Goal: Information Seeking & Learning: Learn about a topic

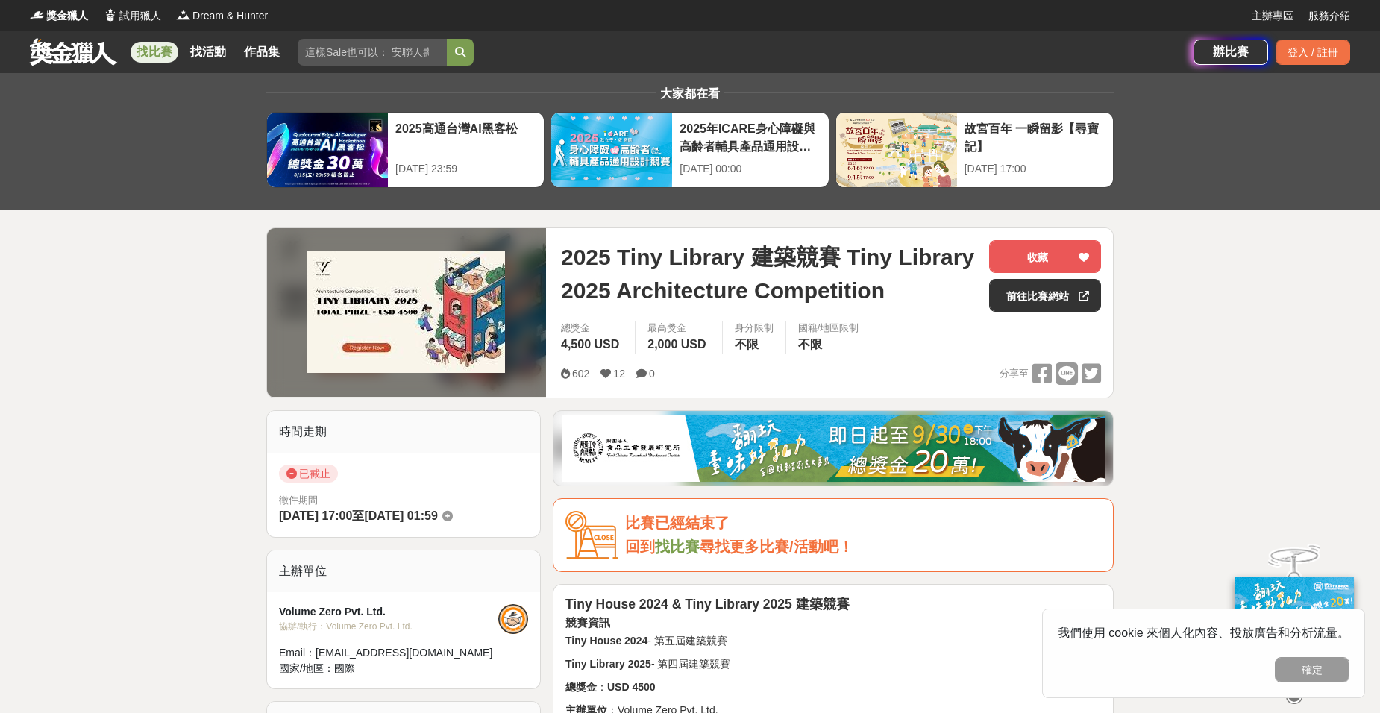
click at [769, 599] on strong "Tiny House 2024 & Tiny Library 2025 建築競賽" at bounding box center [707, 604] width 284 height 15
click at [769, 621] on h4 "競賽資訊" at bounding box center [833, 622] width 536 height 13
click at [771, 607] on strong "Tiny House 2024 & Tiny Library 2025 建築競賽" at bounding box center [707, 604] width 284 height 15
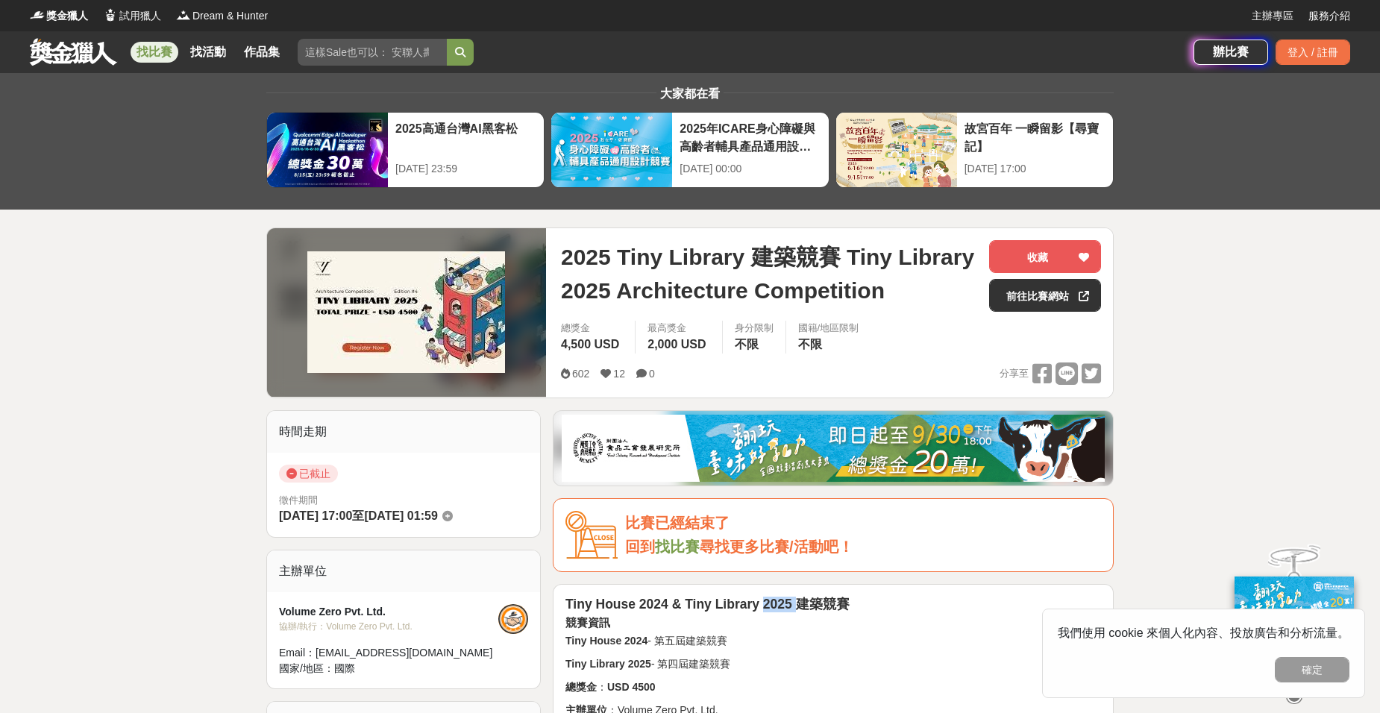
click at [771, 607] on strong "Tiny House 2024 & Tiny Library 2025 建築競賽" at bounding box center [707, 604] width 284 height 15
click at [774, 626] on h4 "競賽資訊" at bounding box center [833, 622] width 536 height 13
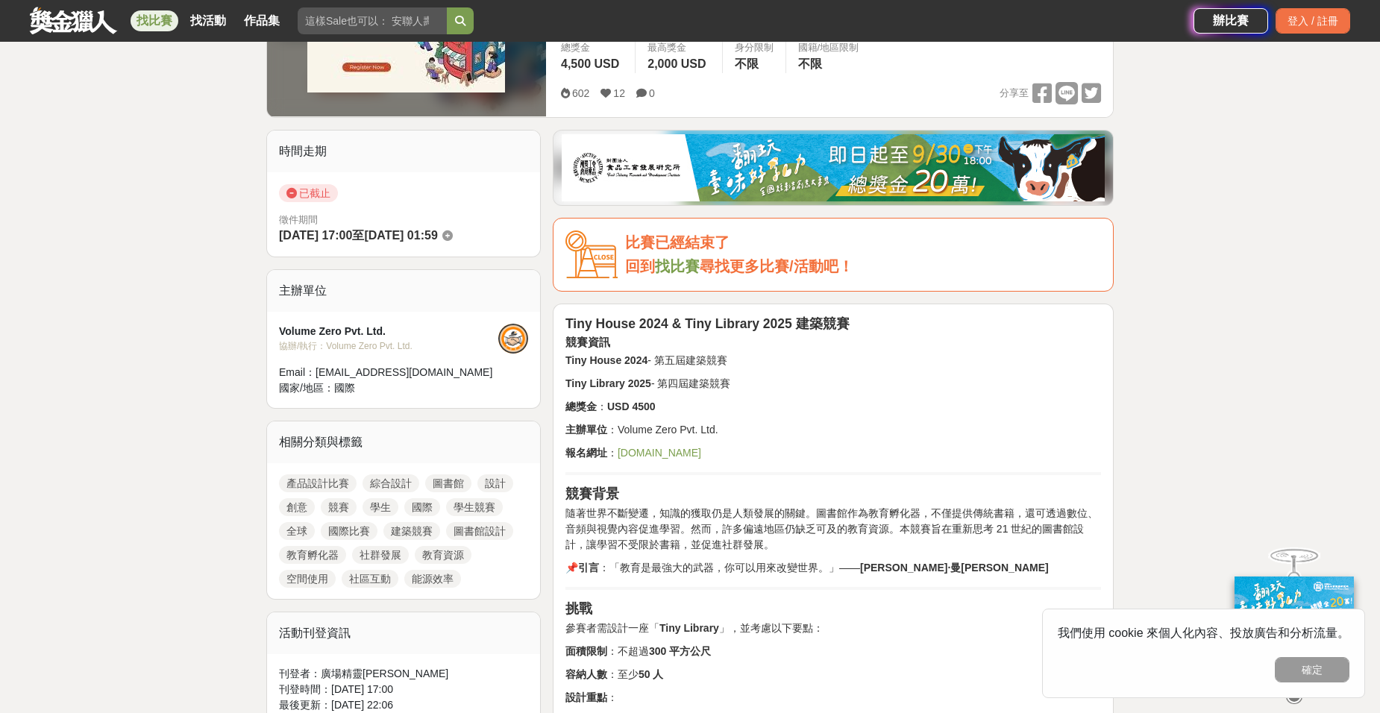
scroll to position [597, 0]
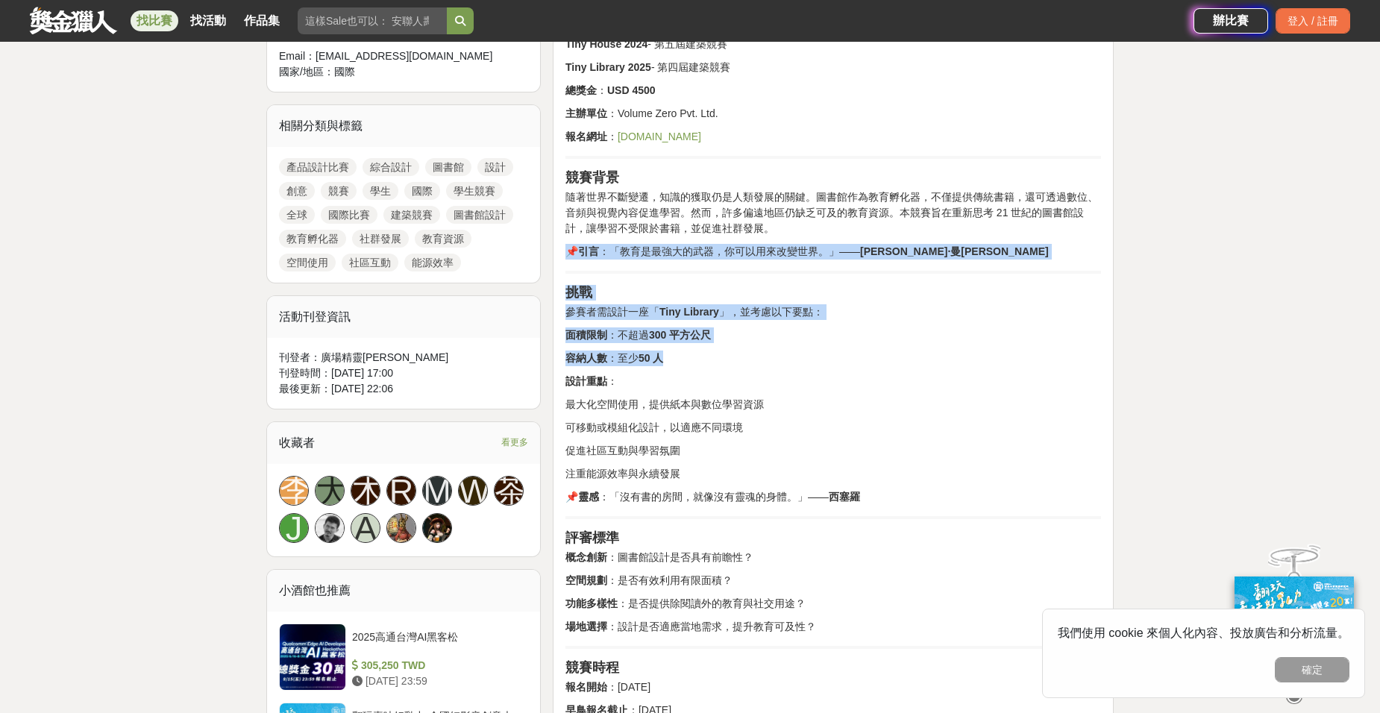
drag, startPoint x: 692, startPoint y: 328, endPoint x: 698, endPoint y: 269, distance: 59.3
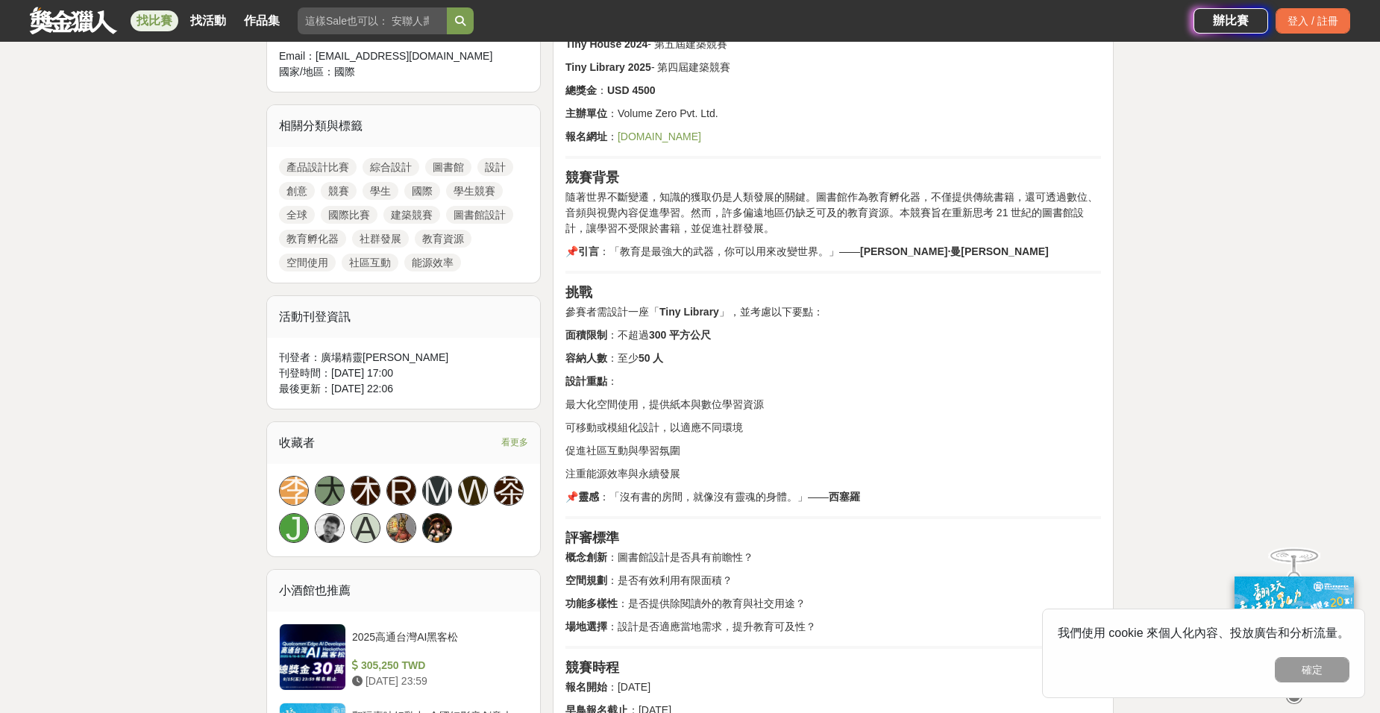
click at [721, 450] on p "促進社區互動與學習氛圍" at bounding box center [833, 451] width 536 height 16
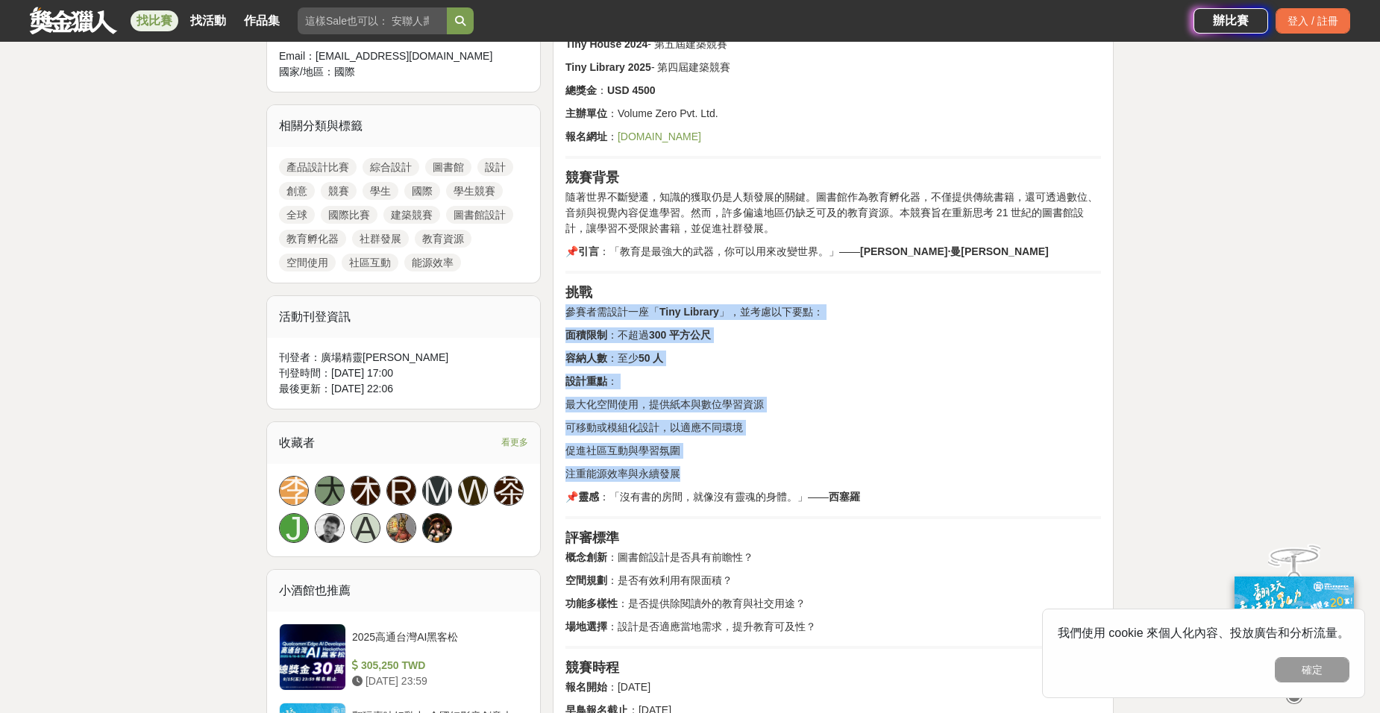
drag, startPoint x: 832, startPoint y: 517, endPoint x: 766, endPoint y: 286, distance: 240.4
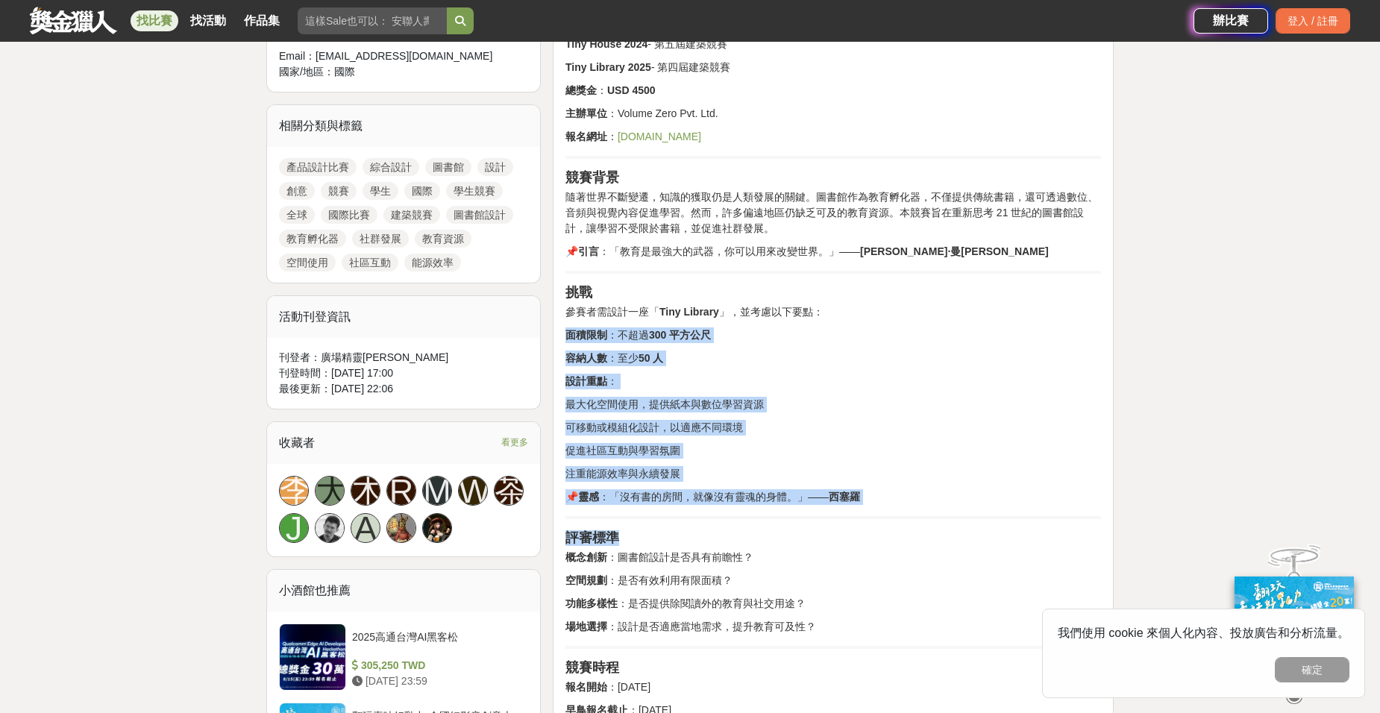
drag, startPoint x: 888, startPoint y: 540, endPoint x: 808, endPoint y: 297, distance: 256.0
click at [808, 292] on h3 "挑戰" at bounding box center [833, 293] width 536 height 16
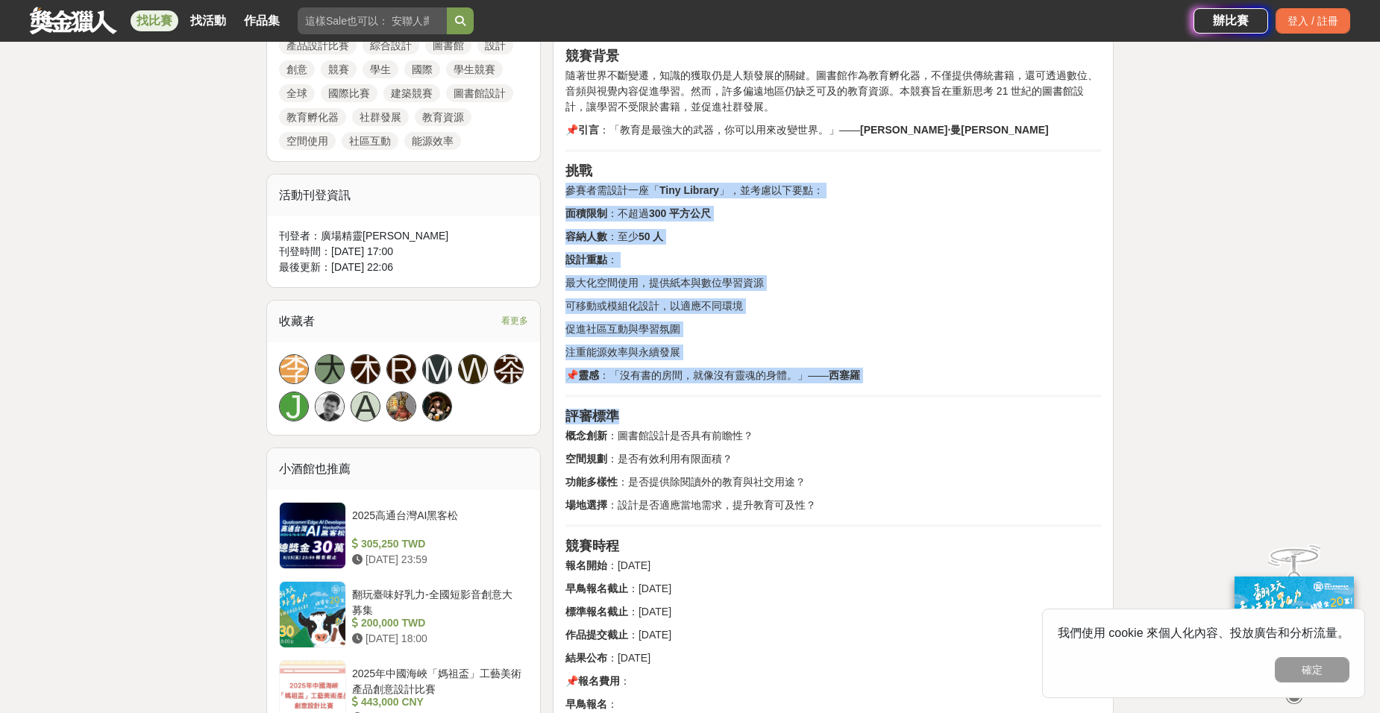
scroll to position [746, 0]
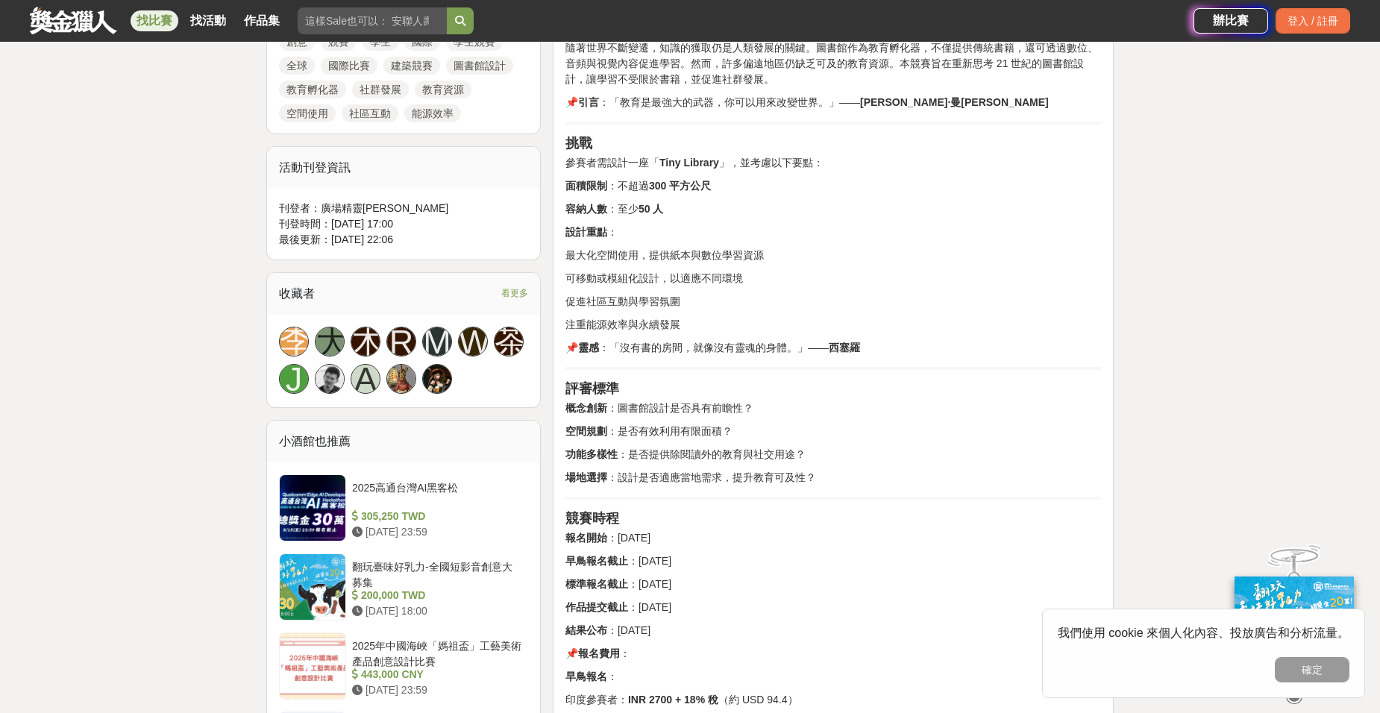
click at [828, 432] on p "空間規劃 ：是否有效利用有限面積？" at bounding box center [833, 432] width 536 height 16
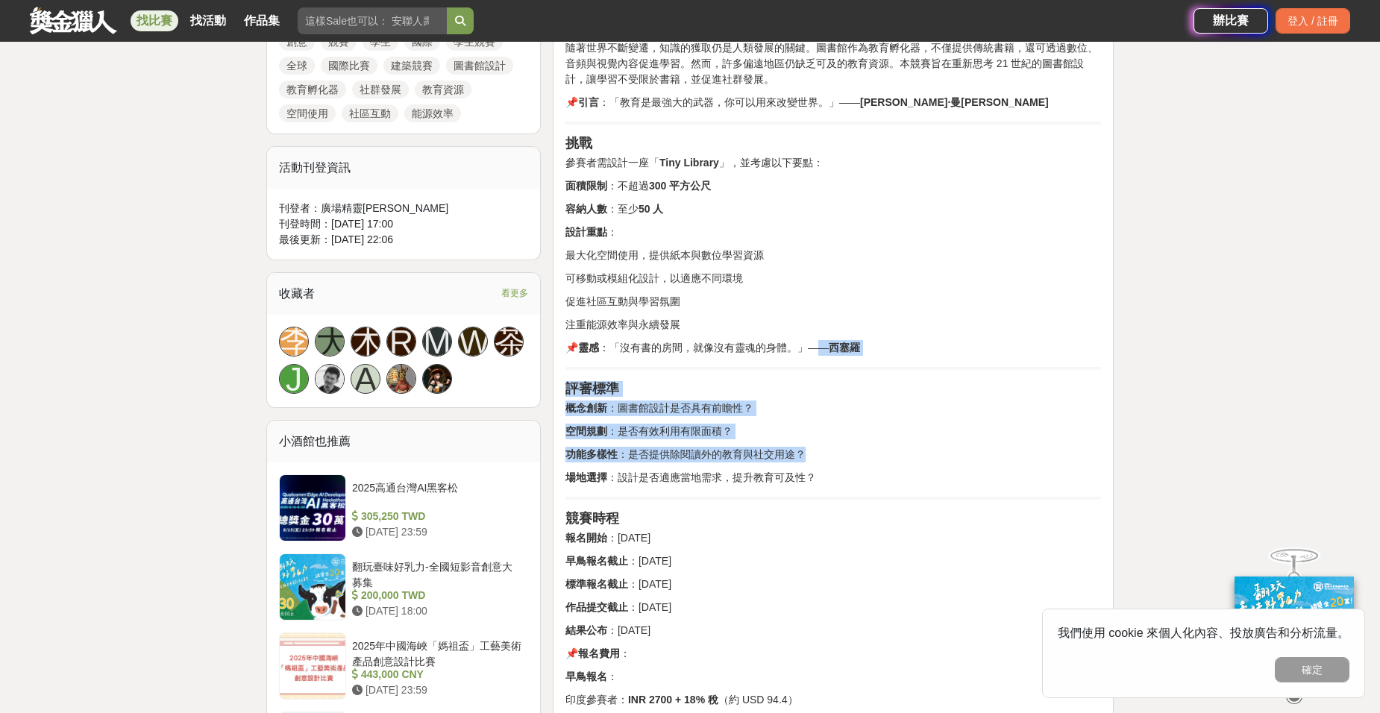
drag, startPoint x: 812, startPoint y: 364, endPoint x: 813, endPoint y: 494, distance: 129.8
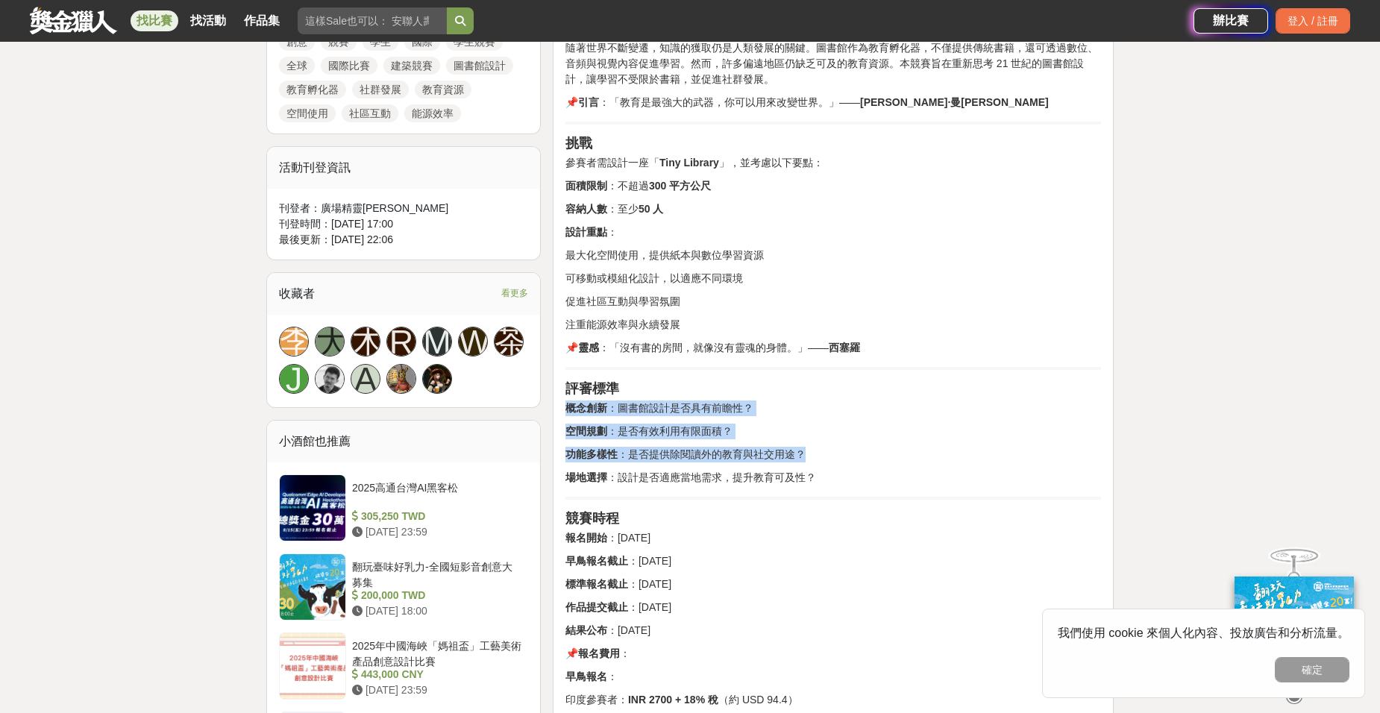
drag, startPoint x: 813, startPoint y: 494, endPoint x: 789, endPoint y: 372, distance: 123.9
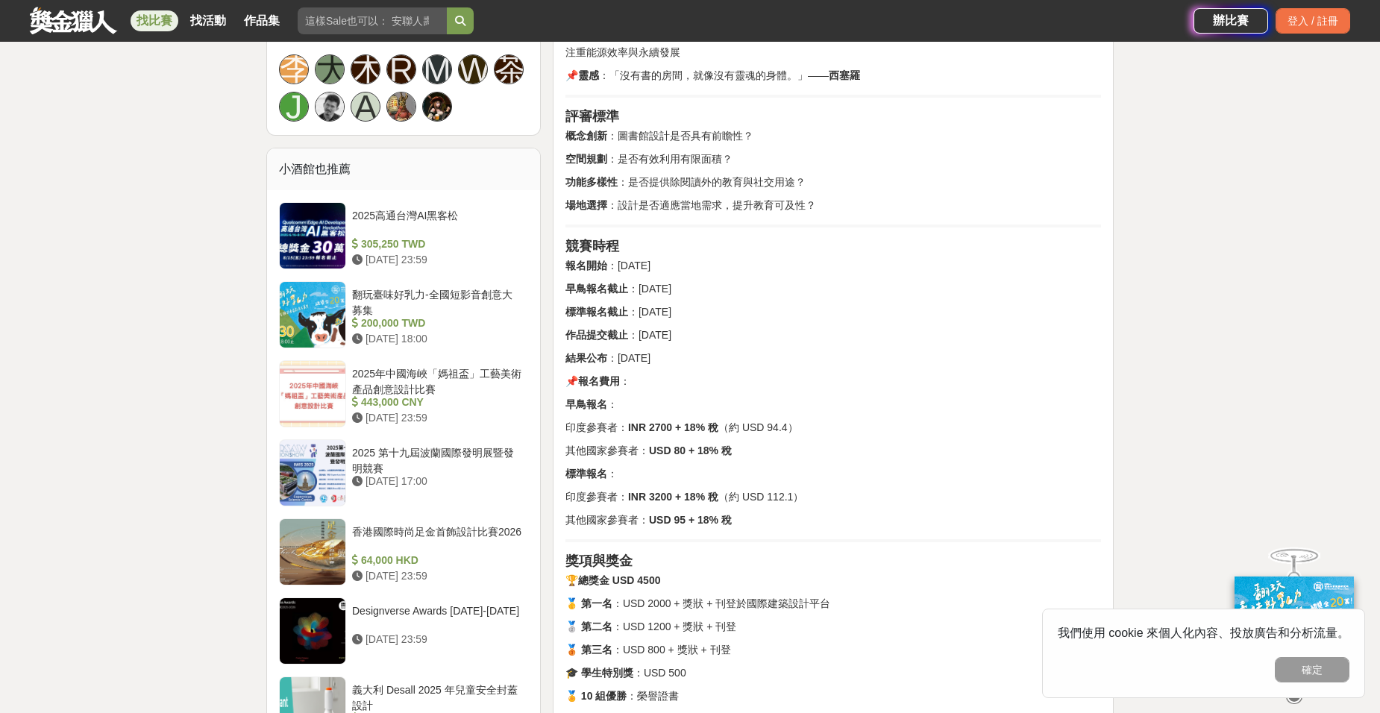
scroll to position [1119, 0]
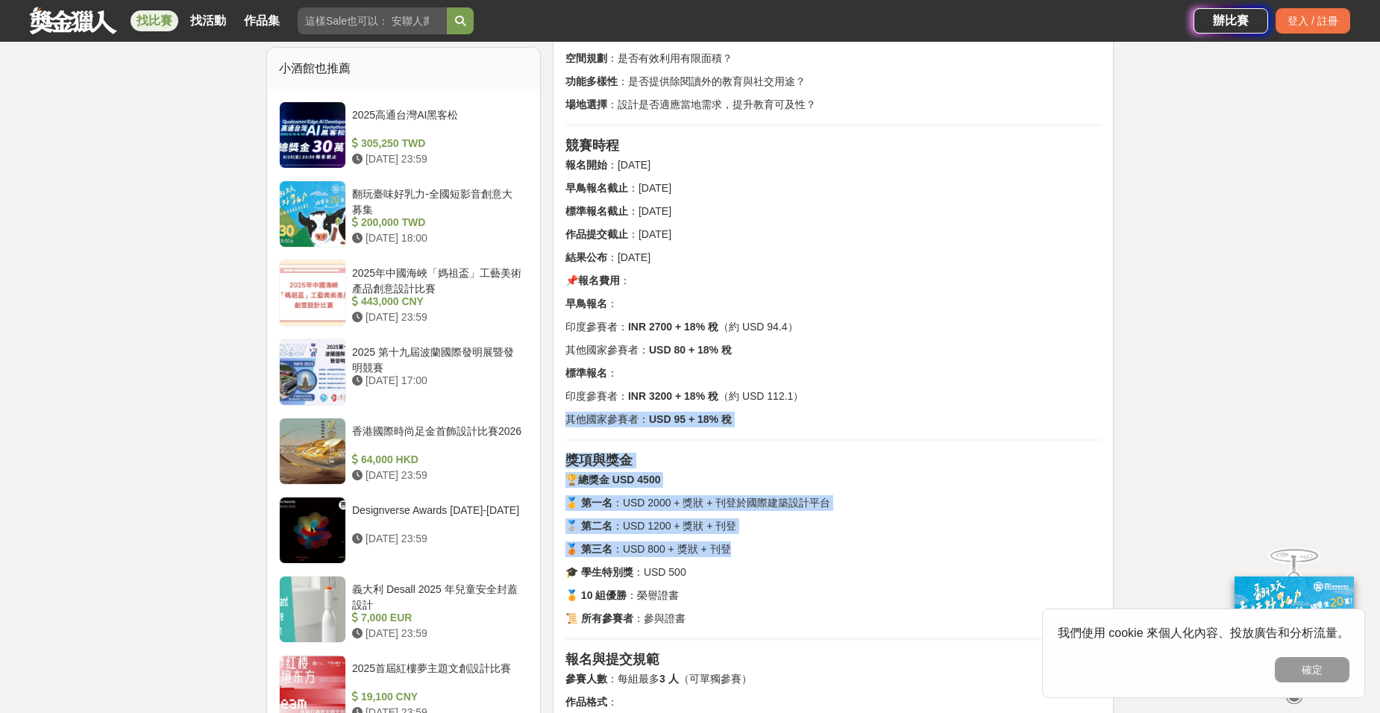
drag, startPoint x: 824, startPoint y: 538, endPoint x: 824, endPoint y: 388, distance: 150.0
click at [824, 389] on p "[DEMOGRAPHIC_DATA]參賽者： INR 3200 + 18% 稅 （約 USD 112.1）" at bounding box center [833, 397] width 536 height 16
drag, startPoint x: 791, startPoint y: 254, endPoint x: 765, endPoint y: 576, distance: 322.6
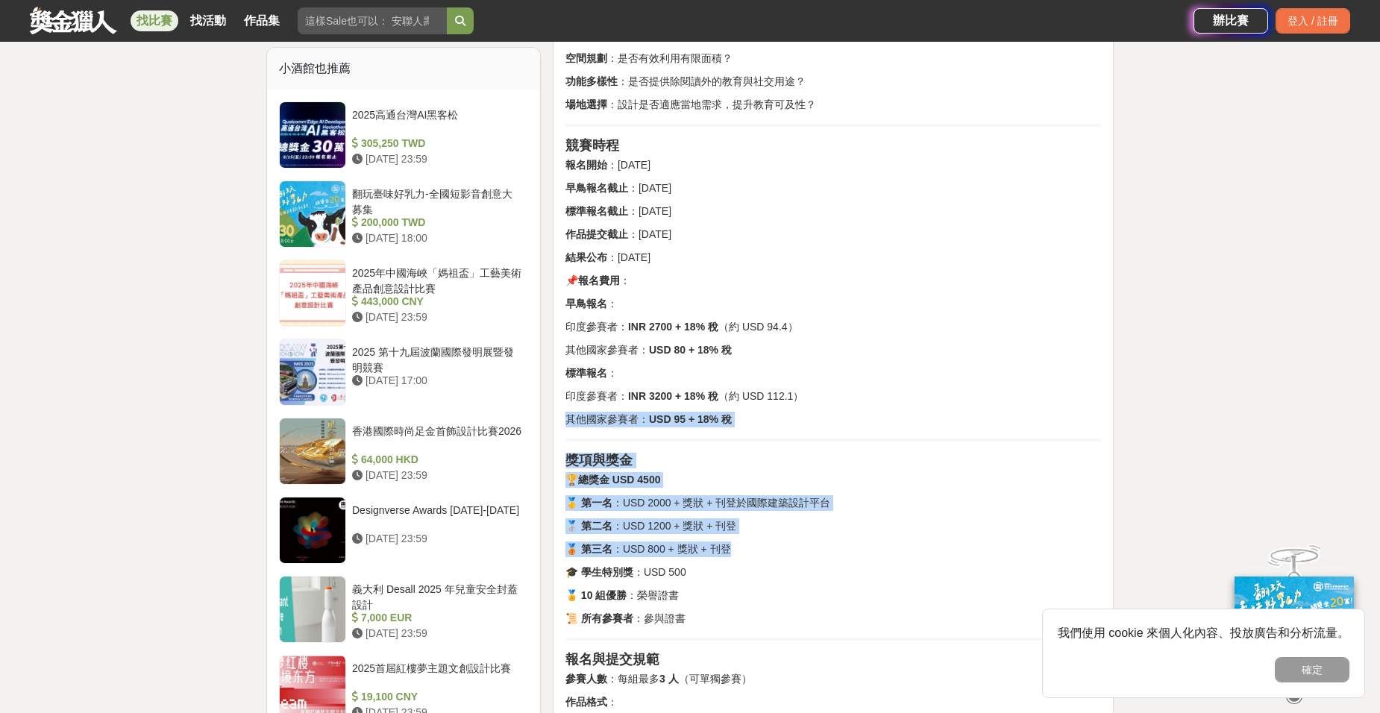
click at [765, 576] on p "🎓 學生特別獎 ：USD 500" at bounding box center [833, 573] width 536 height 16
drag, startPoint x: 771, startPoint y: 598, endPoint x: 787, endPoint y: 404, distance: 194.6
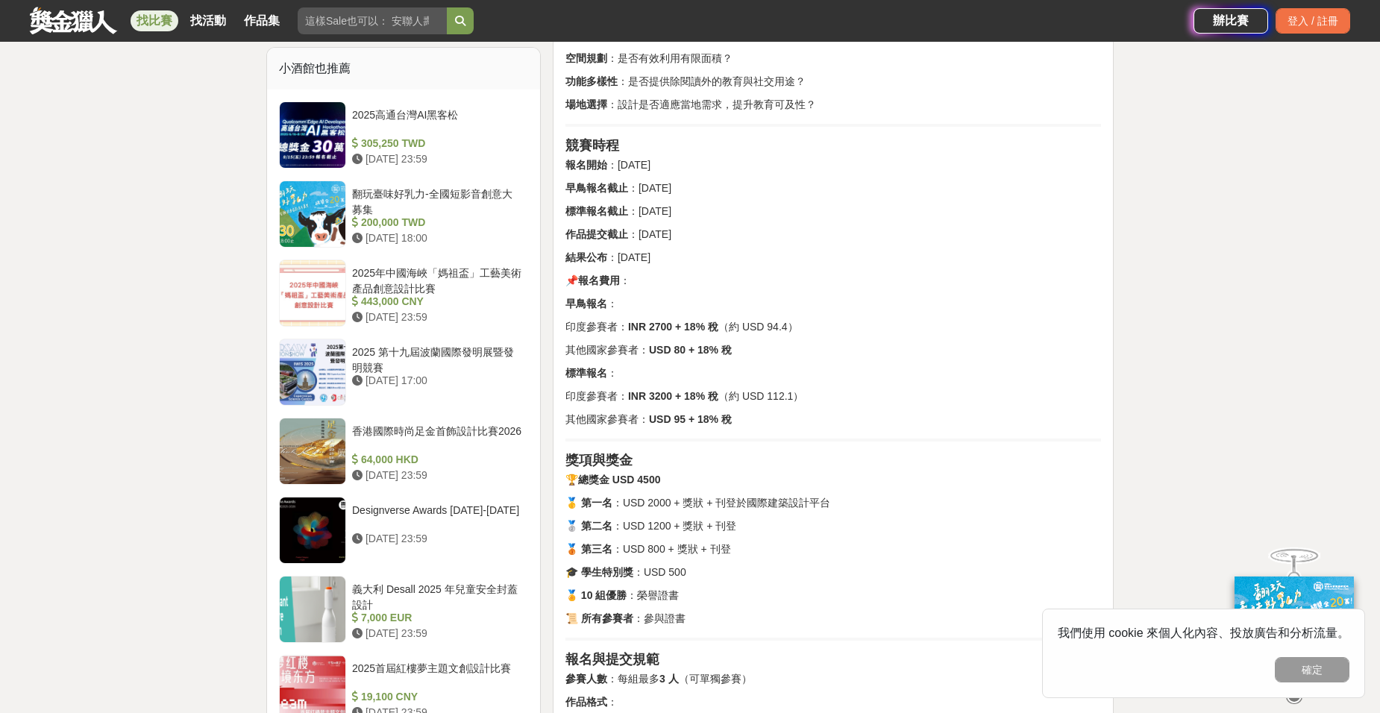
click at [789, 394] on p "[DEMOGRAPHIC_DATA]參賽者： INR 3200 + 18% 稅 （約 USD 112.1）" at bounding box center [833, 397] width 536 height 16
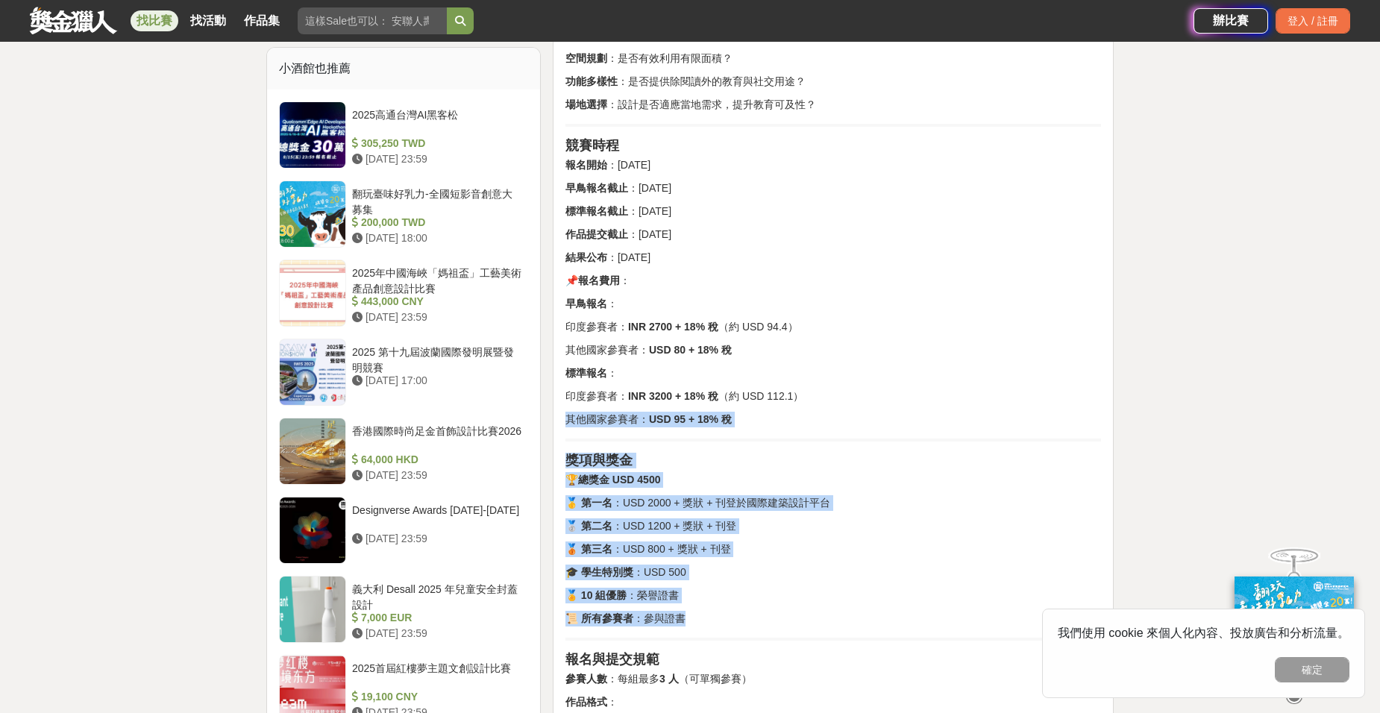
drag, startPoint x: 794, startPoint y: 404, endPoint x: 771, endPoint y: 618, distance: 215.3
click at [771, 618] on p "📜 所有參賽者 ：參與證書" at bounding box center [833, 619] width 536 height 16
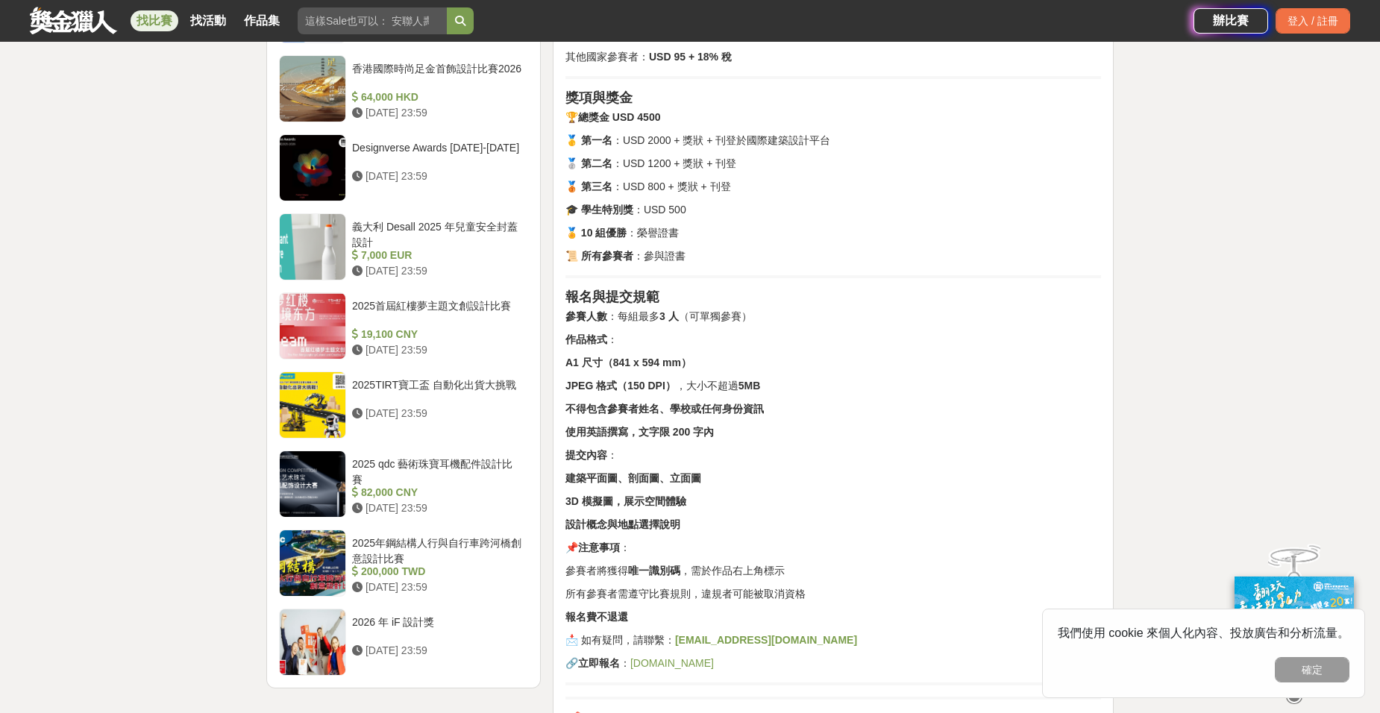
scroll to position [1492, 0]
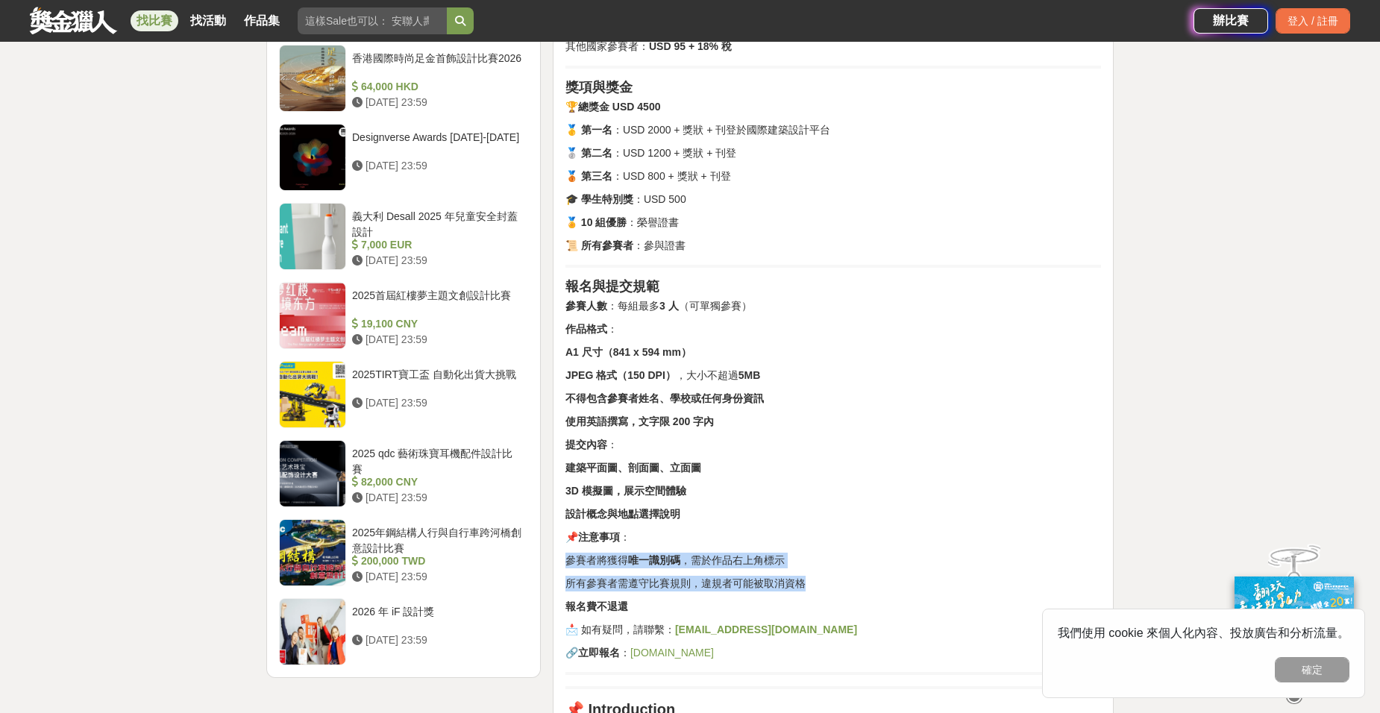
drag, startPoint x: 782, startPoint y: 532, endPoint x: 819, endPoint y: 589, distance: 68.5
click at [819, 589] on p "所有參賽者需遵守比賽規則，違規者可能被取消資格" at bounding box center [833, 584] width 536 height 16
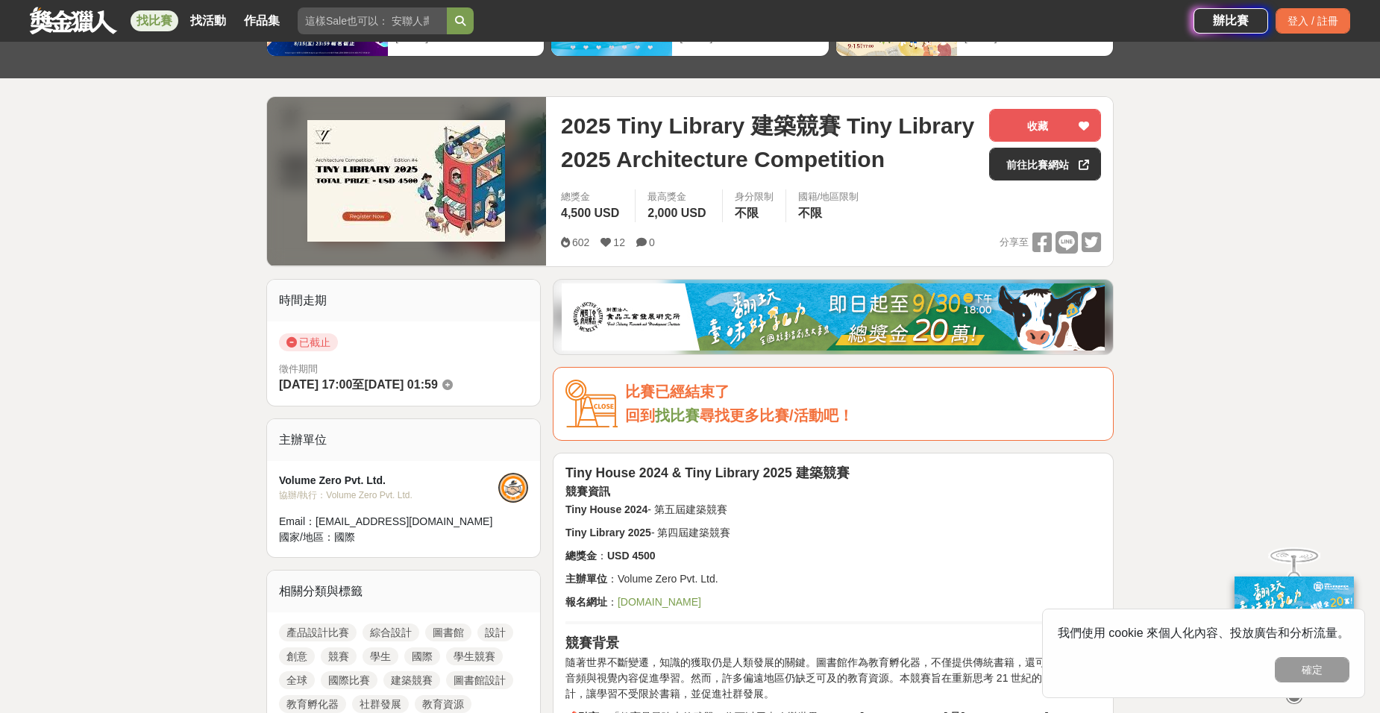
scroll to position [0, 0]
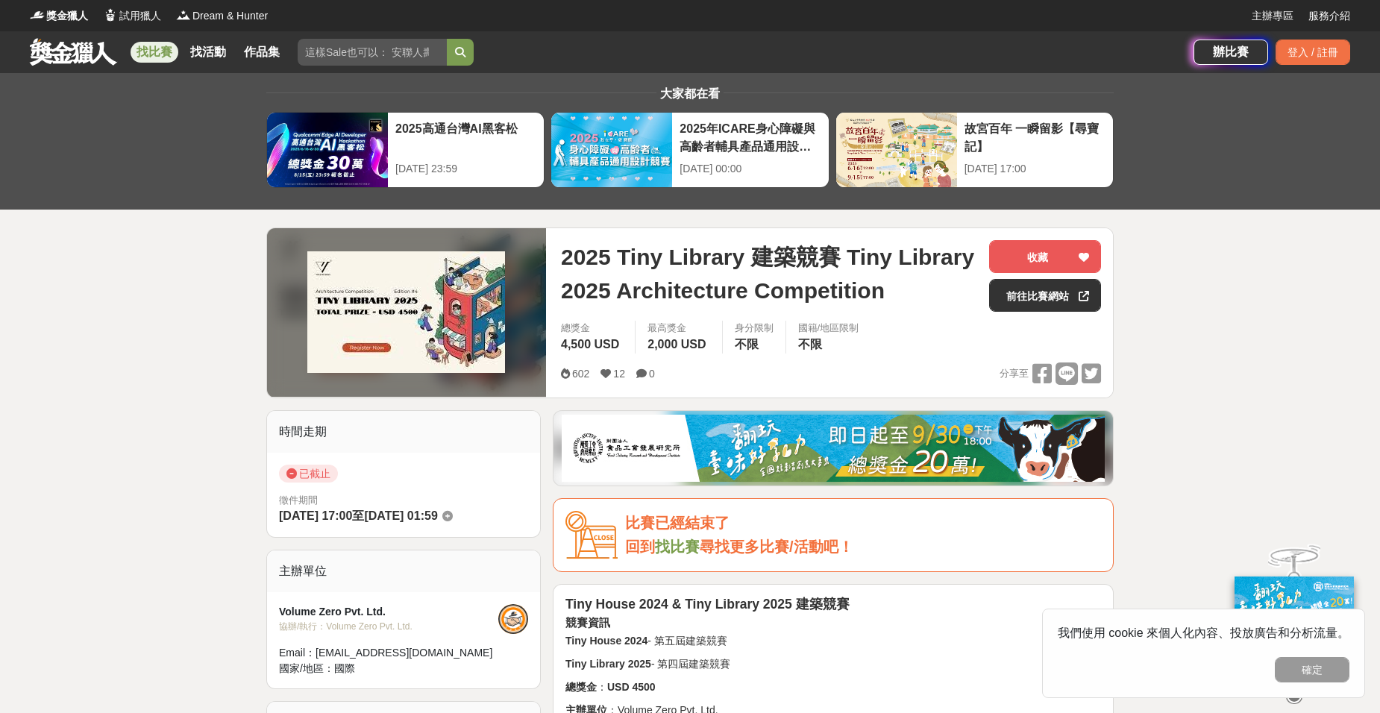
click at [803, 256] on span "2025 Tiny Library 建築競賽 Tiny Library 2025 Architecture Competition" at bounding box center [769, 273] width 416 height 67
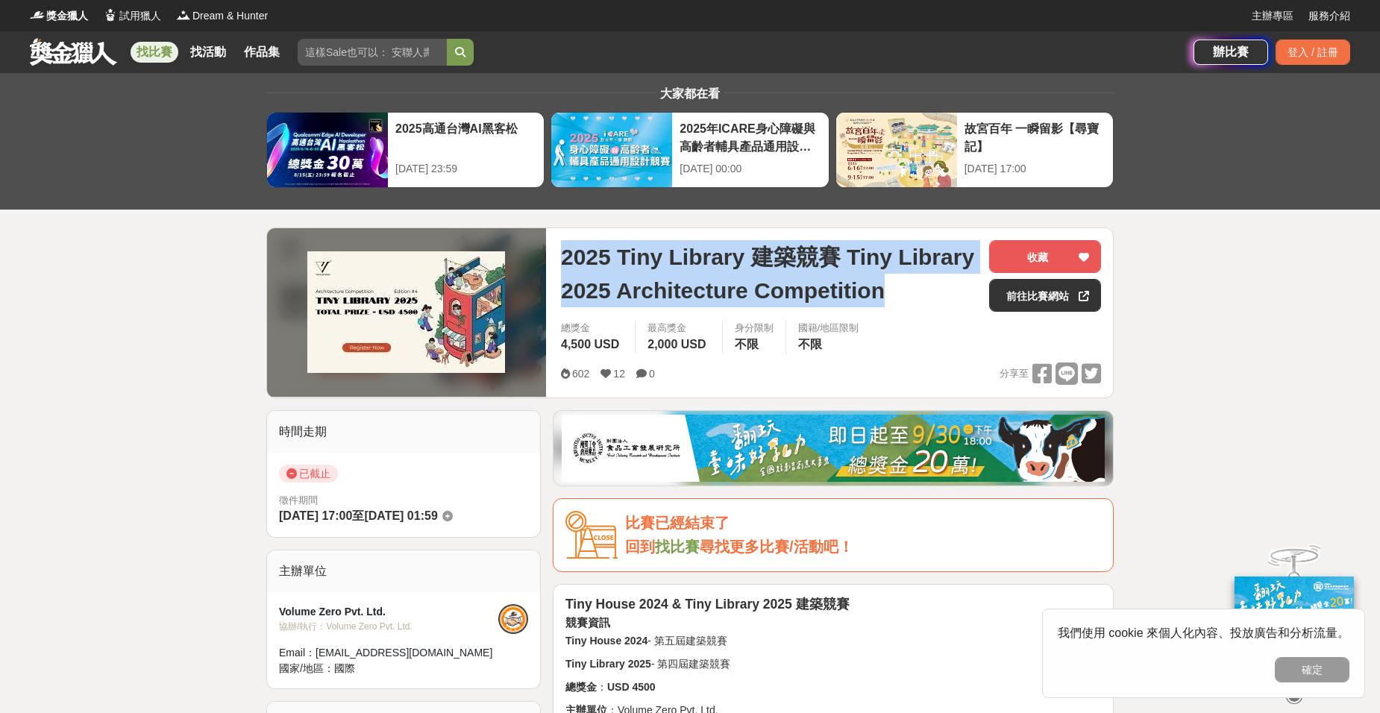
click at [803, 256] on span "2025 Tiny Library 建築競賽 Tiny Library 2025 Architecture Competition" at bounding box center [769, 273] width 416 height 67
click at [803, 283] on span "2025 Tiny Library 建築競賽 Tiny Library 2025 Architecture Competition" at bounding box center [769, 273] width 416 height 67
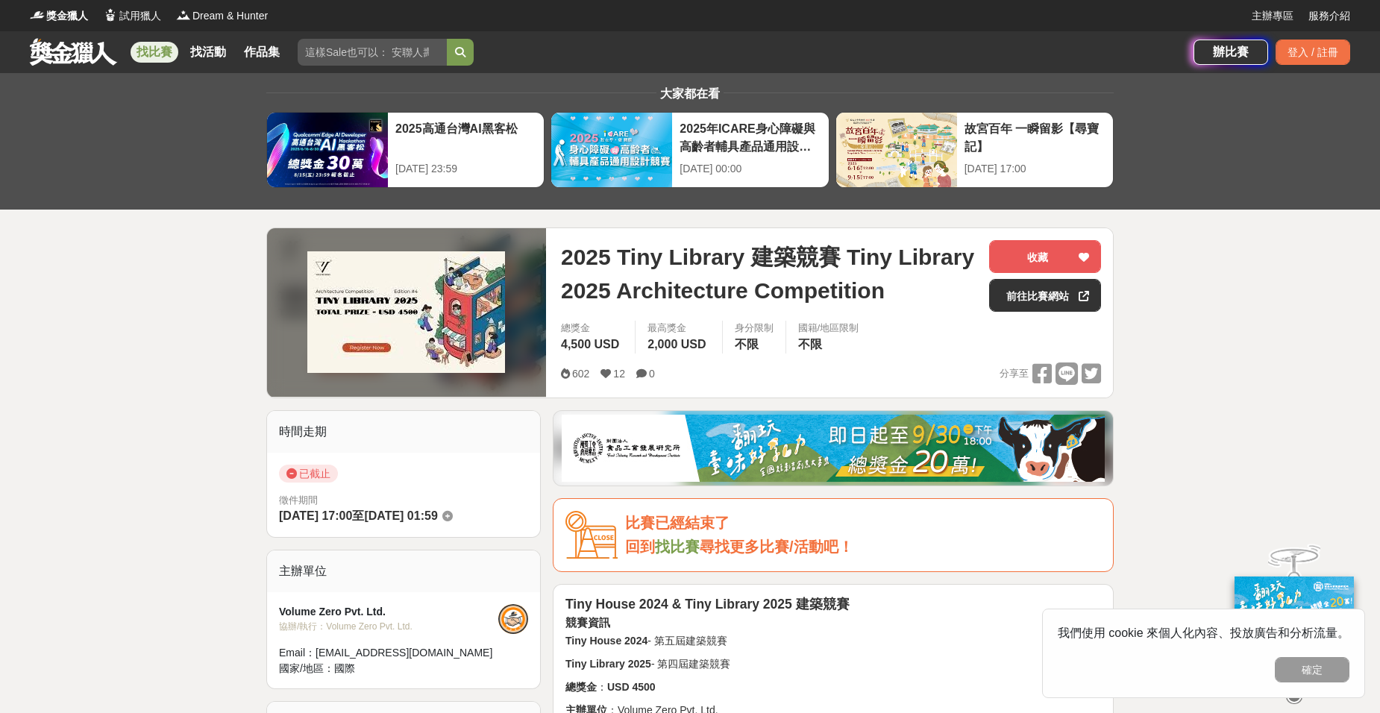
click at [341, 58] on input "search" at bounding box center [372, 52] width 149 height 27
type input "ㄐ"
type input "建築"
click at [447, 39] on button "submit" at bounding box center [460, 52] width 27 height 27
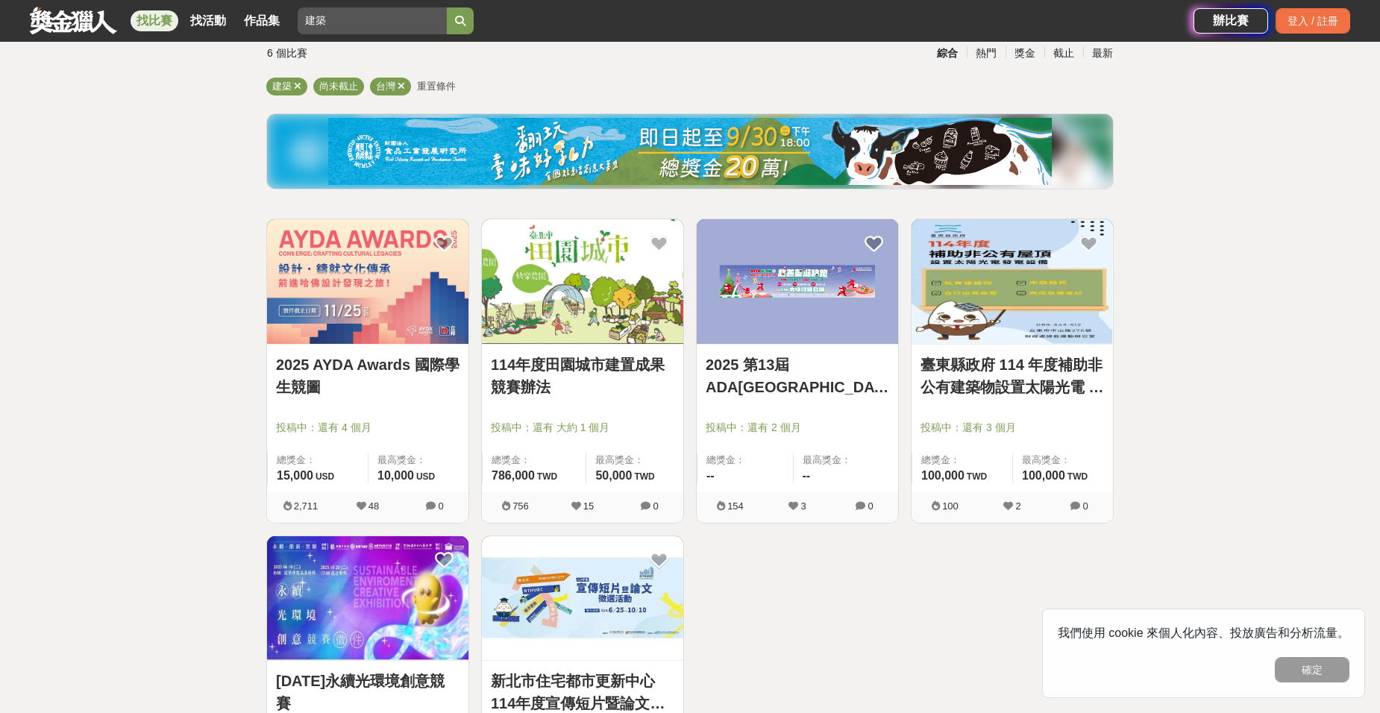
scroll to position [224, 0]
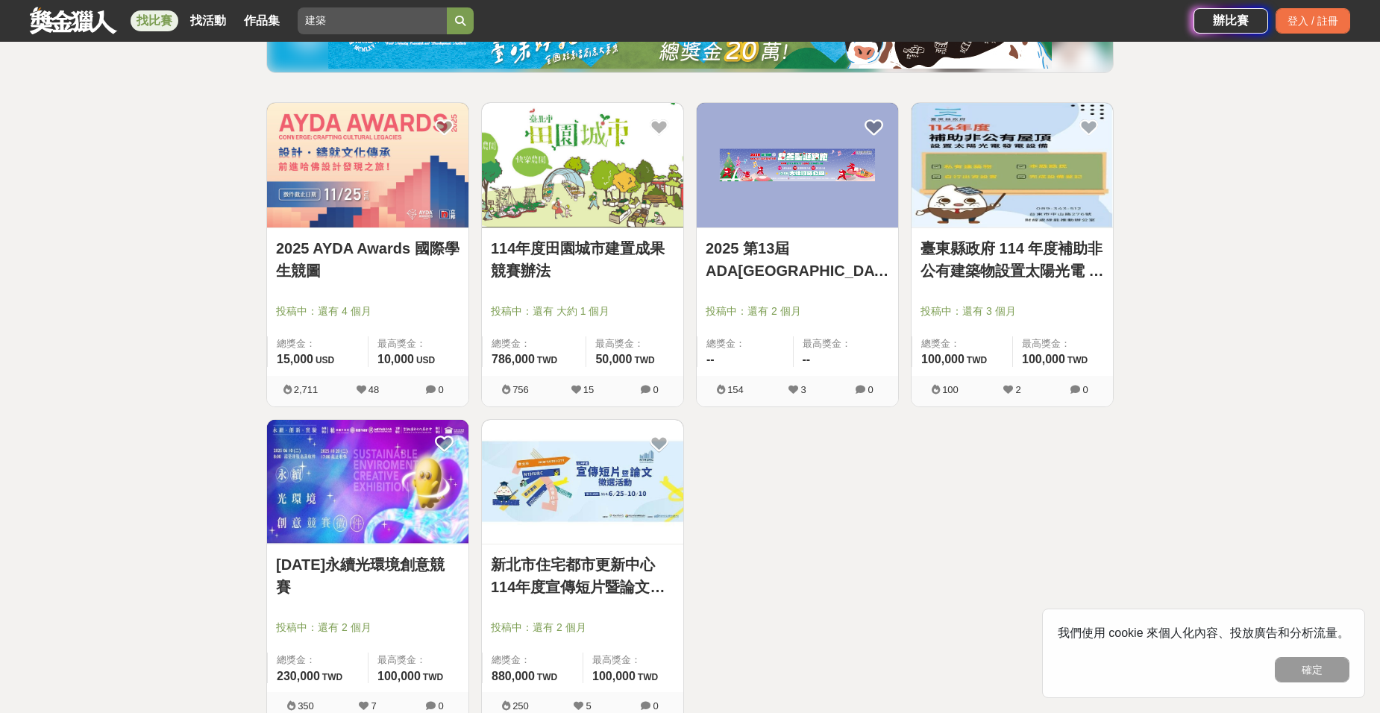
click at [415, 275] on link "2025 AYDA Awards 國際學生競圖" at bounding box center [368, 259] width 184 height 45
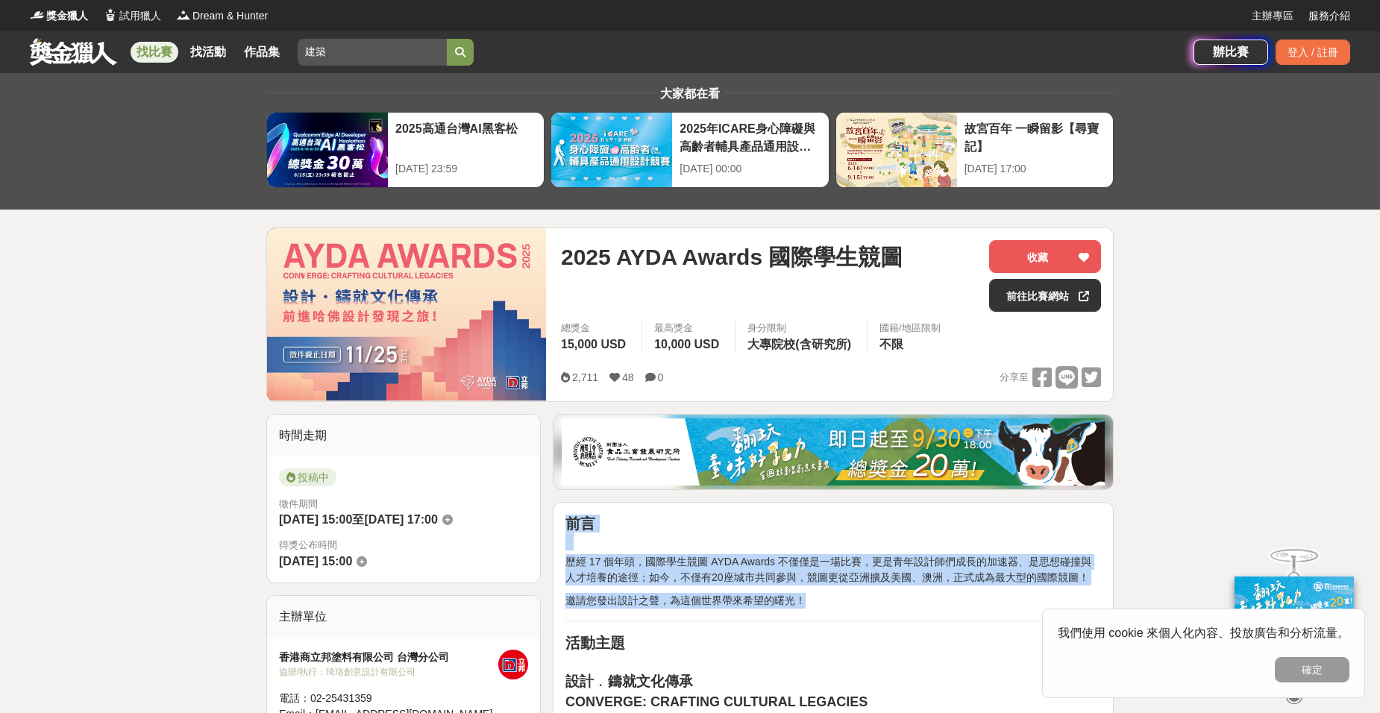
drag, startPoint x: 879, startPoint y: 529, endPoint x: 888, endPoint y: 598, distance: 69.2
click at [888, 598] on p "邀請您發出設計之聲，為這個世界帶來希望的曙光！" at bounding box center [833, 601] width 536 height 16
drag, startPoint x: 888, startPoint y: 598, endPoint x: 882, endPoint y: 542, distance: 55.5
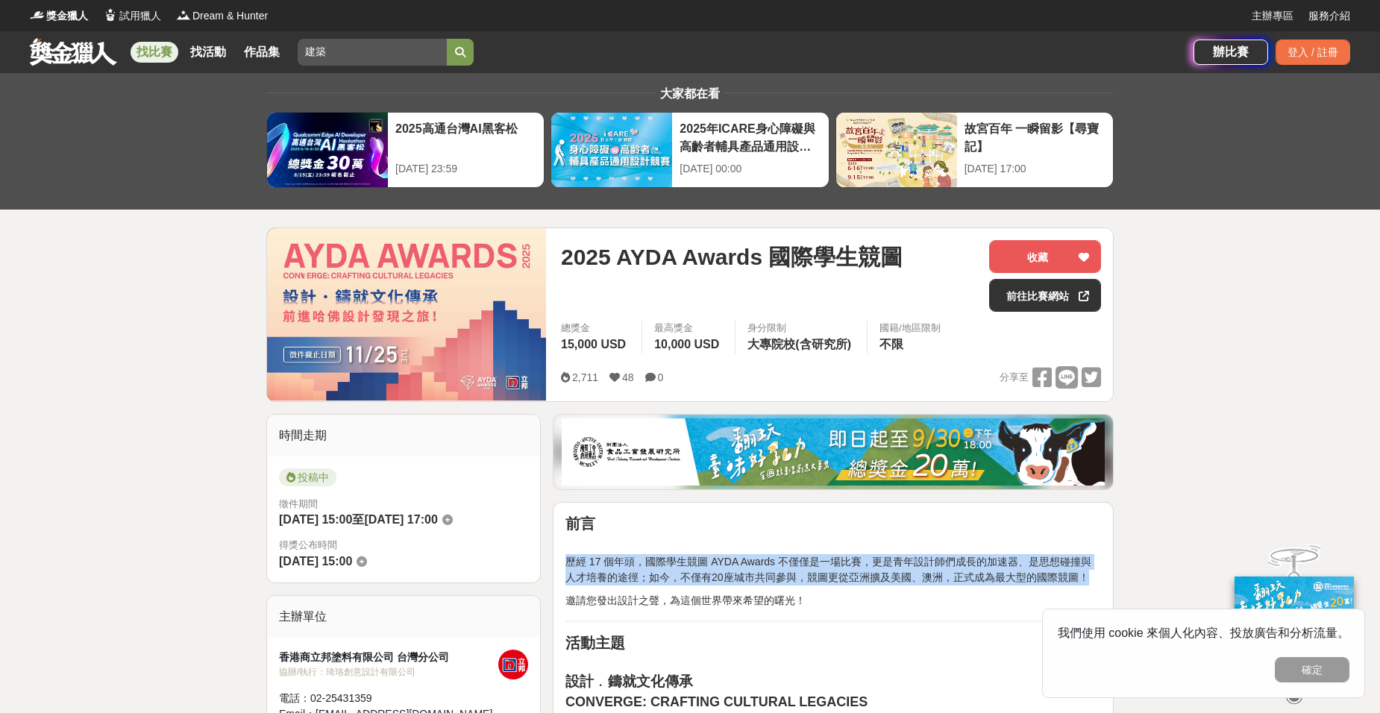
click at [882, 543] on h2 "前言" at bounding box center [833, 533] width 536 height 36
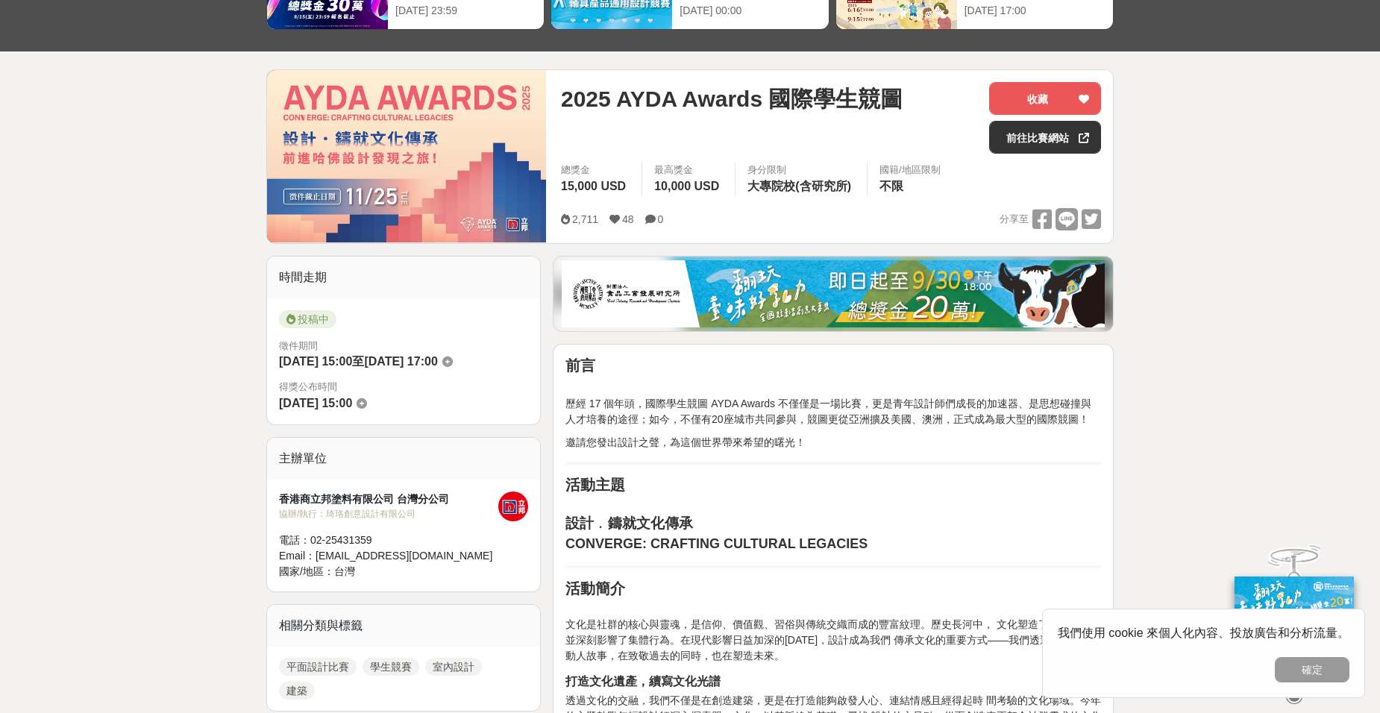
scroll to position [448, 0]
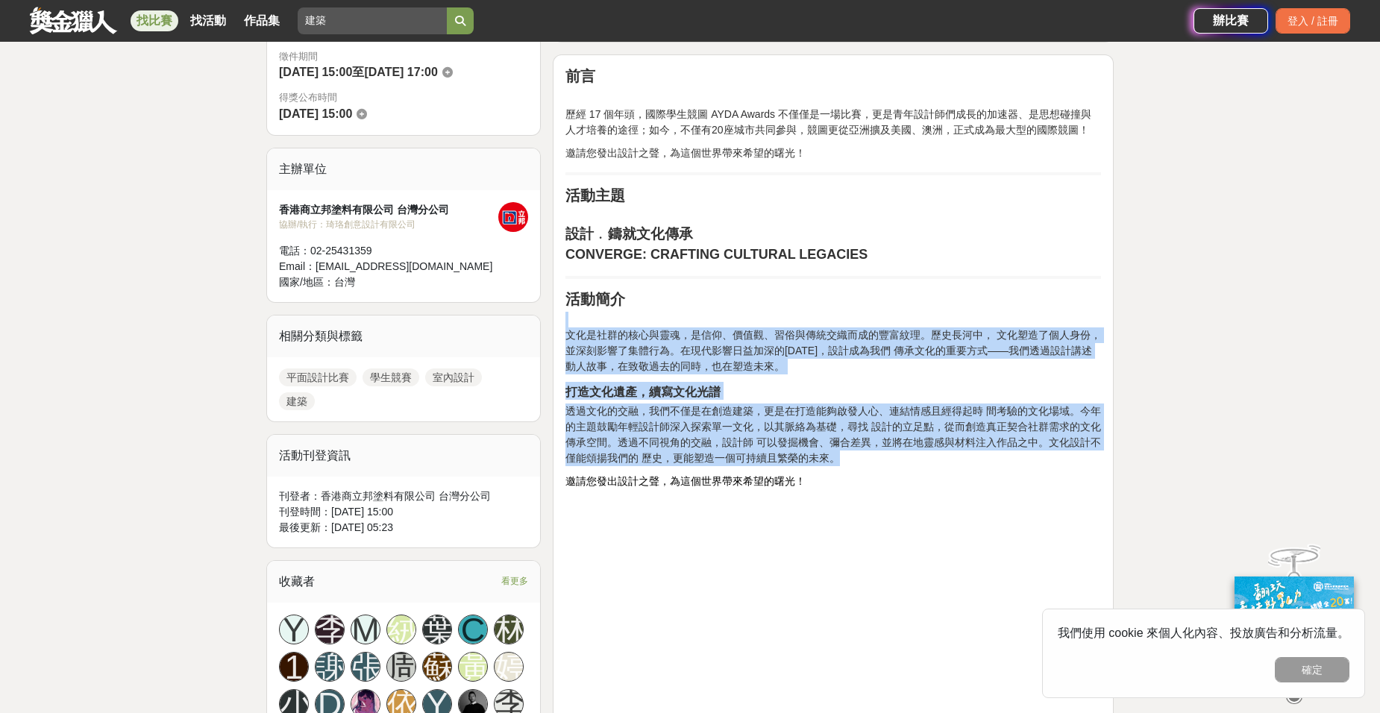
drag, startPoint x: 850, startPoint y: 315, endPoint x: 863, endPoint y: 466, distance: 151.2
click at [863, 466] on p "透過文化的交融，我們不僅是在創造建築，更是在打造能夠啟發人心、連結情感且經得起時 間考驗的文化場域。今年的主題鼓勵年輕設計師深入探索單一文化，以其脈絡為基礎，…" at bounding box center [833, 435] width 536 height 63
drag, startPoint x: 865, startPoint y: 480, endPoint x: 848, endPoint y: 310, distance: 171.6
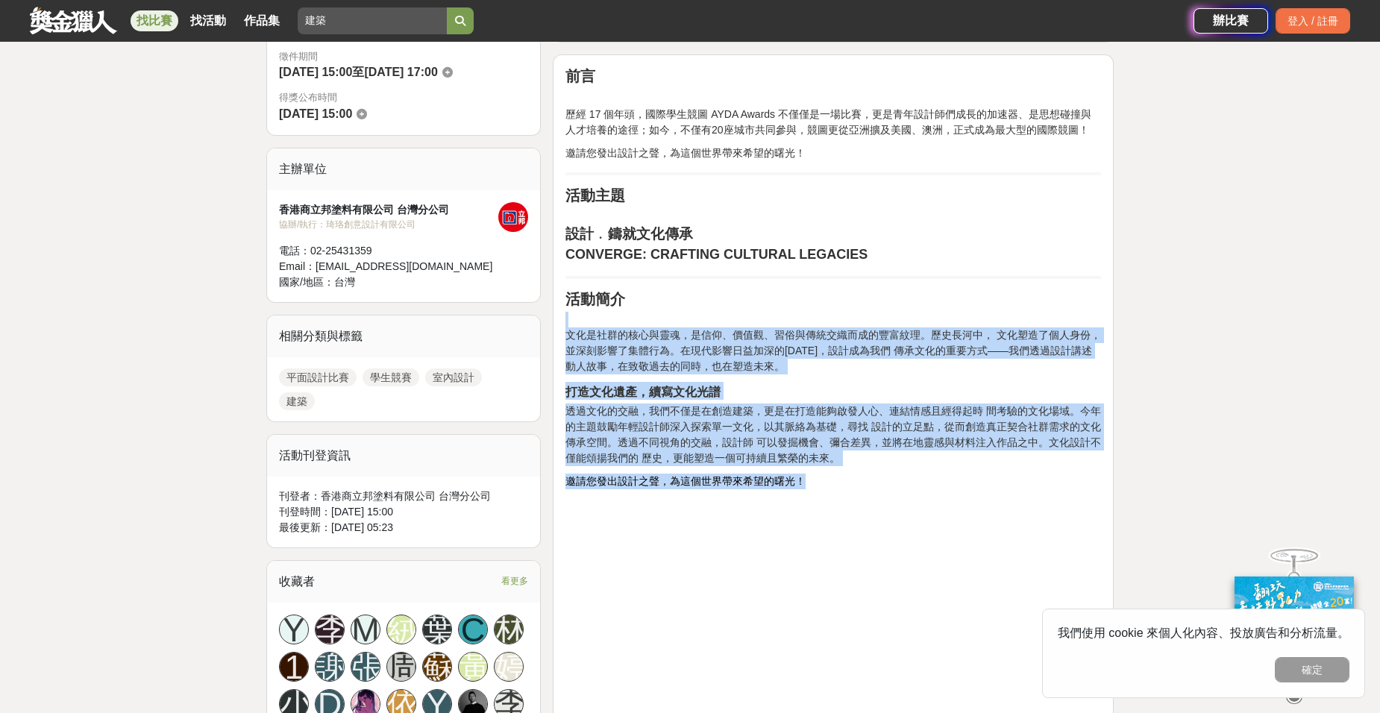
drag, startPoint x: 848, startPoint y: 293, endPoint x: 844, endPoint y: 479, distance: 185.8
click at [844, 479] on p "邀請您發出設計之聲，為這個世界帶來希望的曙光！" at bounding box center [833, 482] width 536 height 16
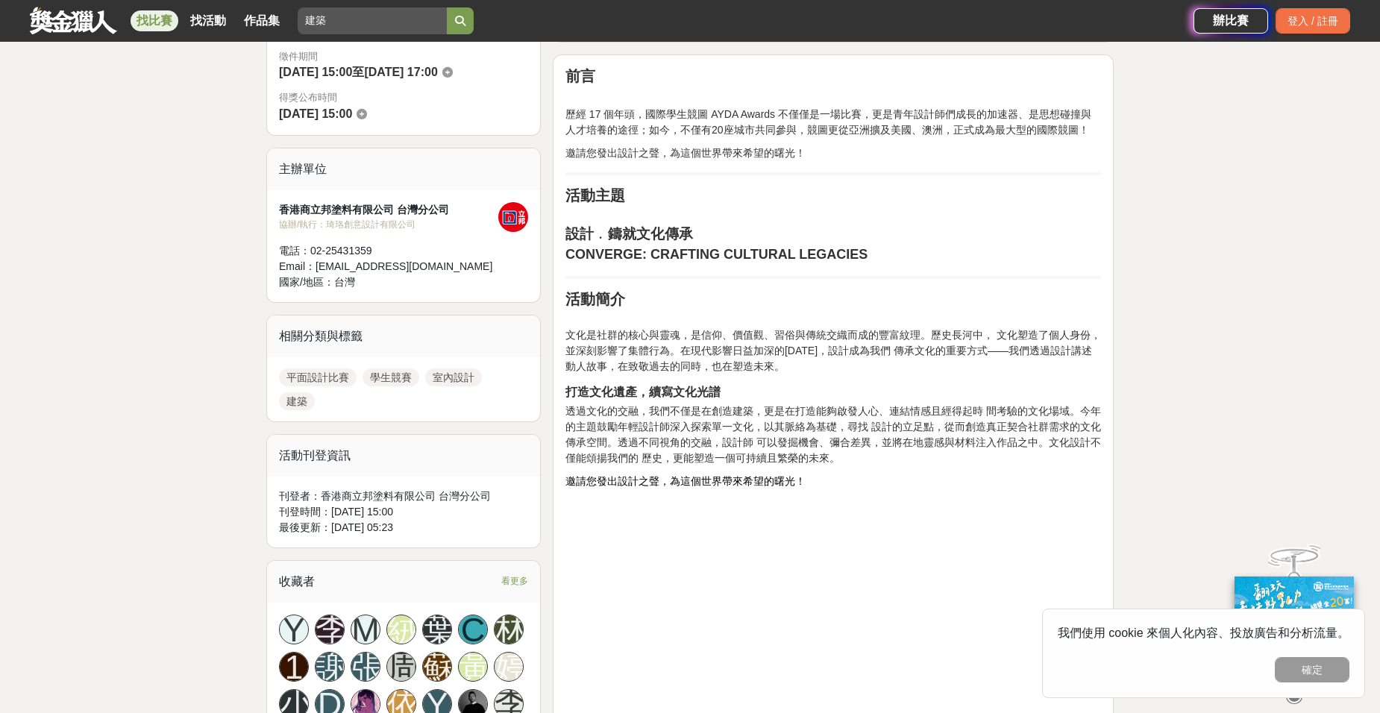
scroll to position [970, 0]
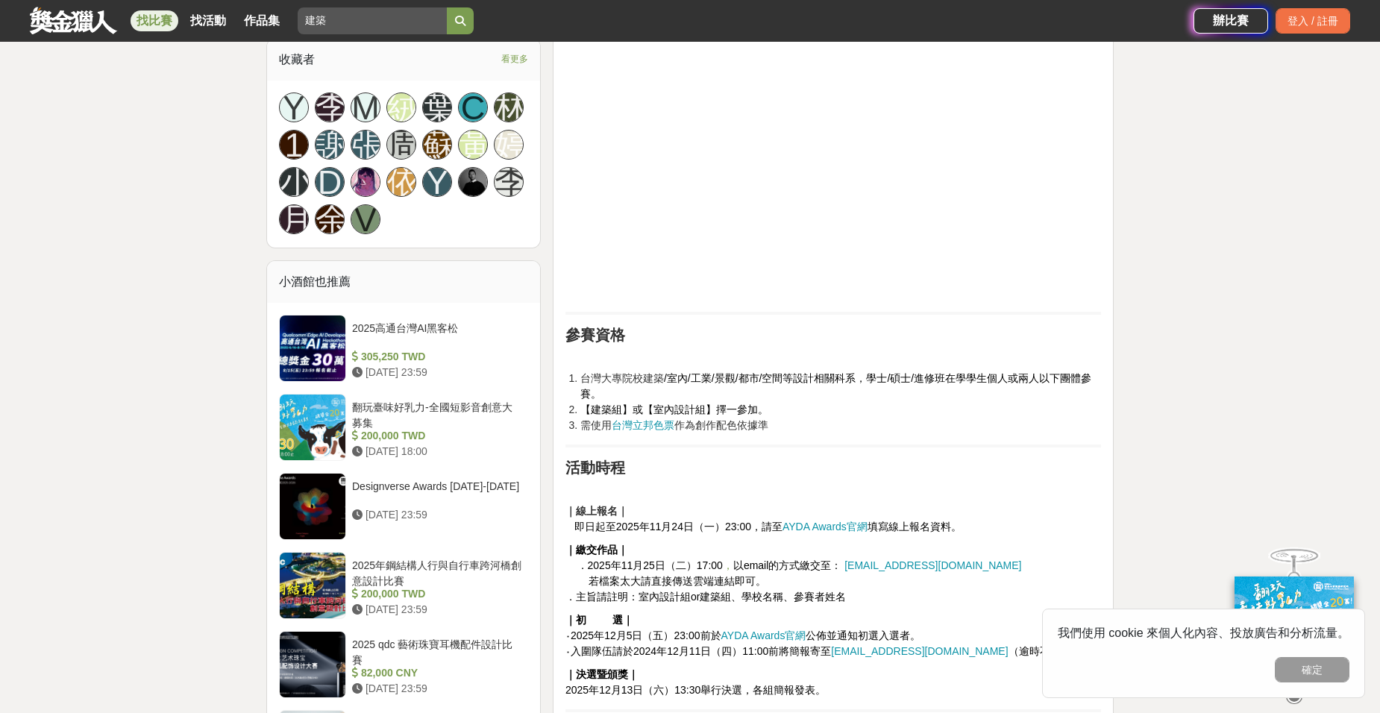
drag, startPoint x: 827, startPoint y: 427, endPoint x: 818, endPoint y: 427, distance: 9.0
click at [818, 427] on li "需使用 台灣立邦色票 作為創作配色依據準" at bounding box center [840, 426] width 521 height 16
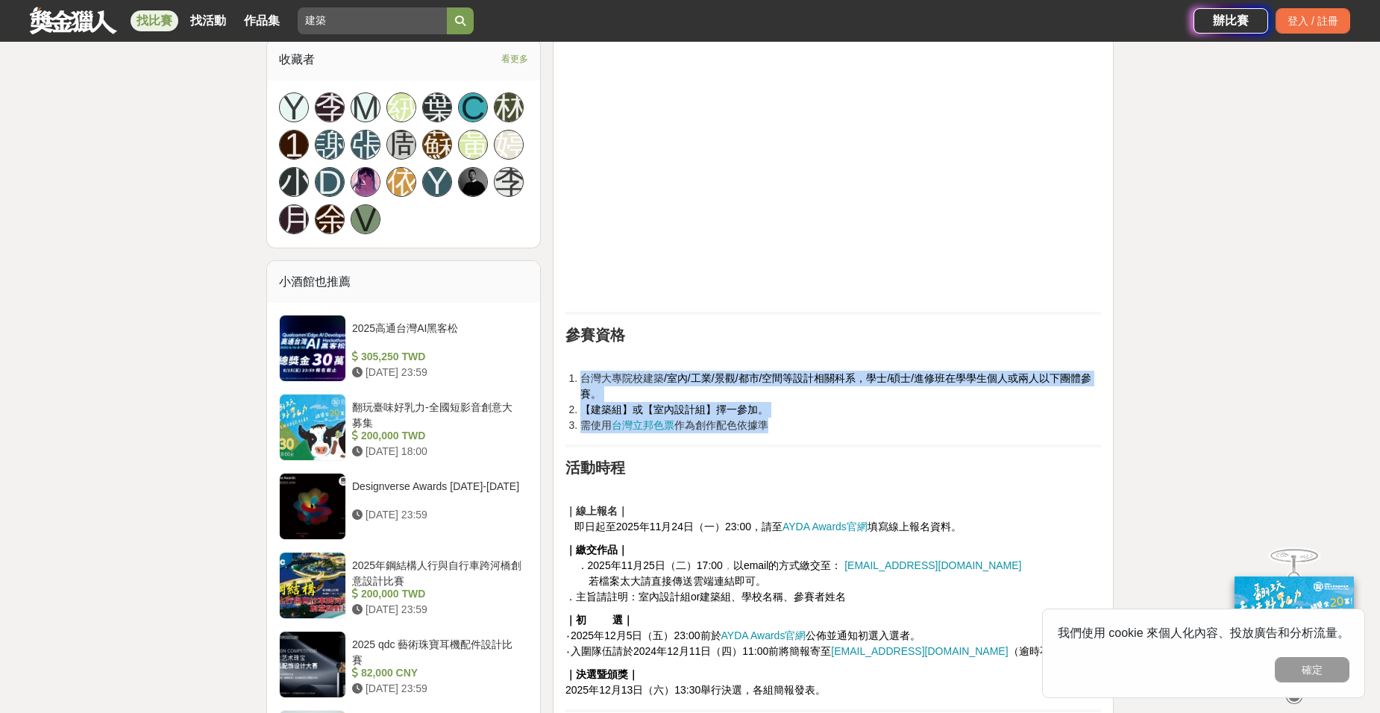
drag, startPoint x: 818, startPoint y: 427, endPoint x: 572, endPoint y: 384, distance: 250.0
click at [572, 384] on ol "台灣大專院校建築 /室內/工業/景觀/都市/空間等設計相關科系，學士/碩士/進修班在學學生個人或兩人以下團體參賽。 【建築組】或【室內設計組】擇一參加。 需使…" at bounding box center [833, 402] width 536 height 63
click at [834, 411] on li "【建築組】或【室內設計組】擇一參加。" at bounding box center [840, 410] width 521 height 16
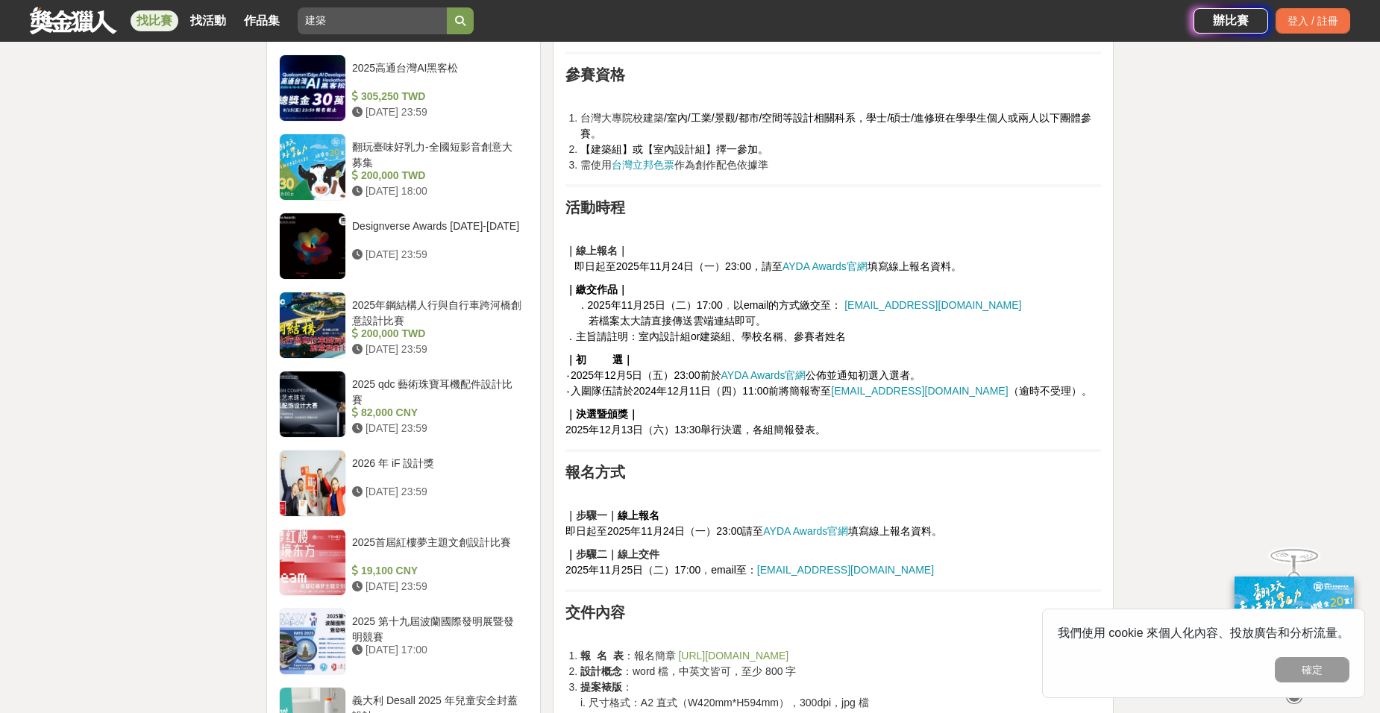
scroll to position [1268, 0]
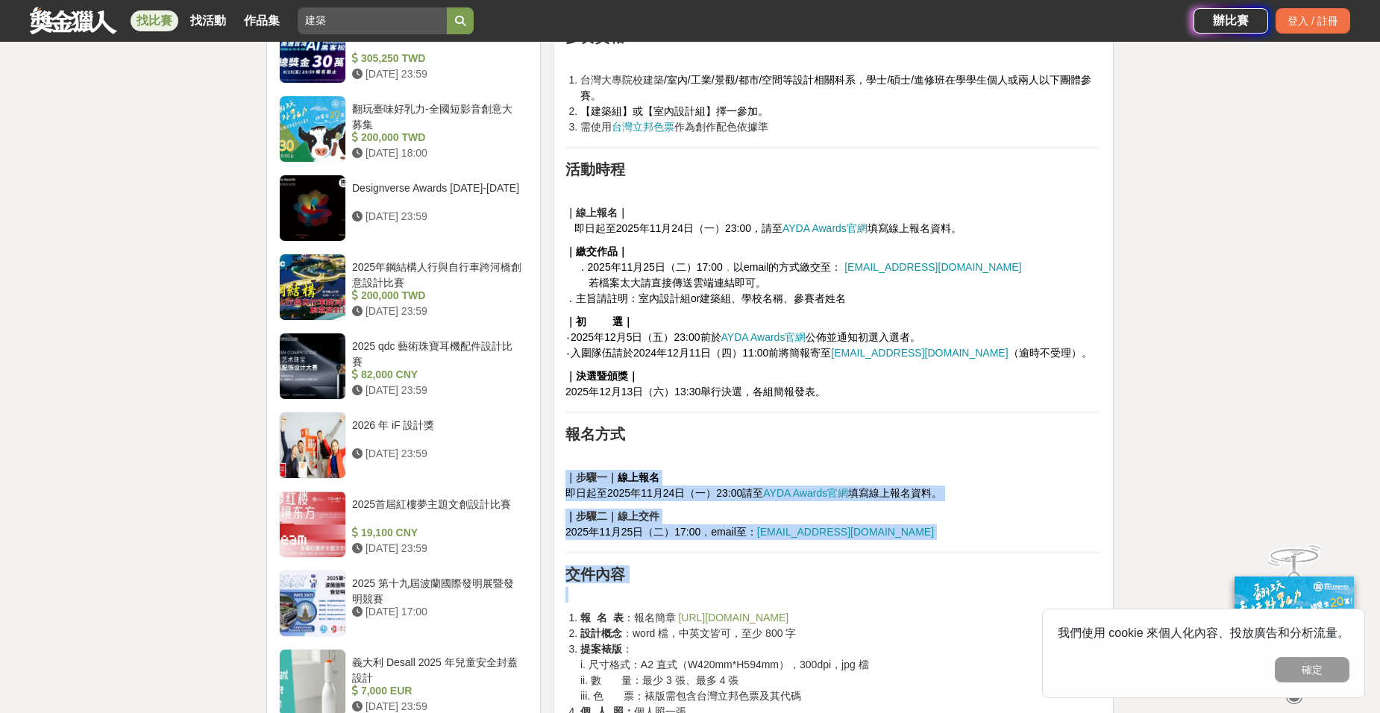
drag, startPoint x: 824, startPoint y: 486, endPoint x: 912, endPoint y: 592, distance: 137.3
click at [912, 595] on p at bounding box center [833, 595] width 536 height 16
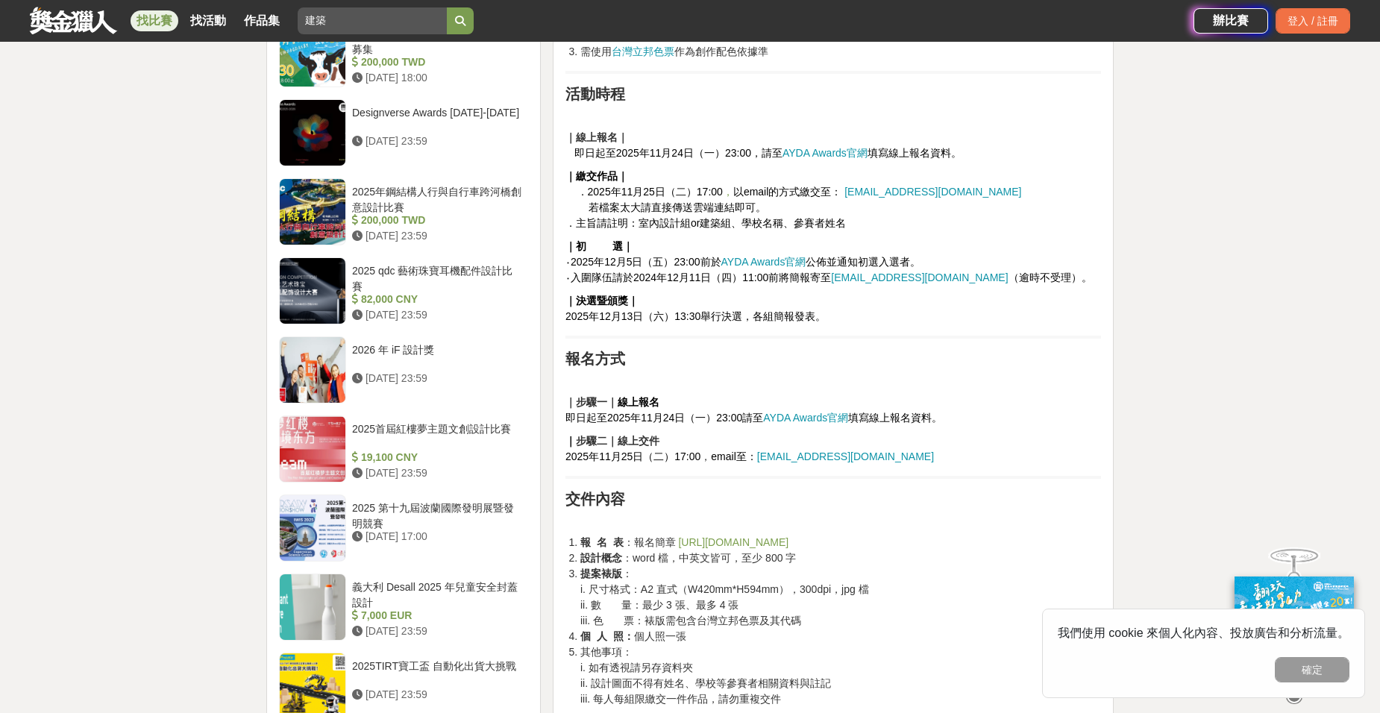
scroll to position [1567, 0]
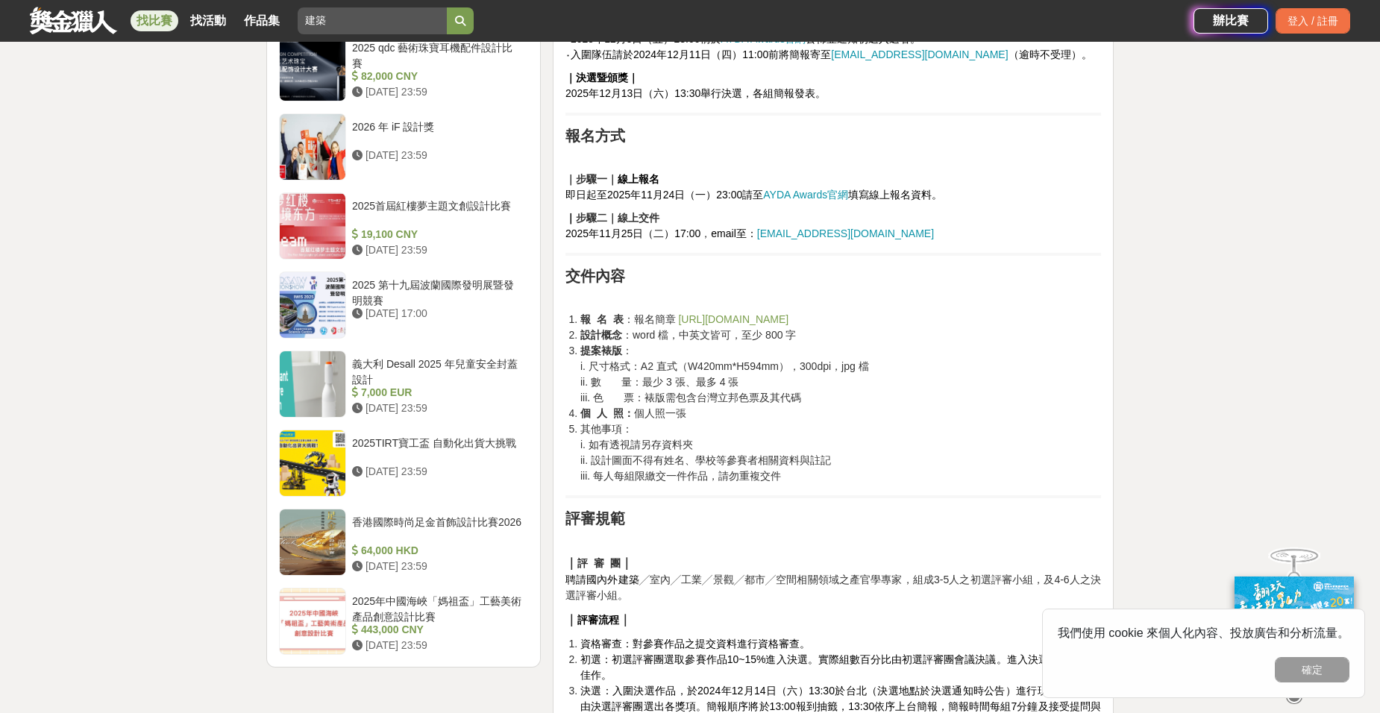
drag, startPoint x: 839, startPoint y: 305, endPoint x: 837, endPoint y: 480, distance: 175.3
click at [837, 480] on div "前言 歷經 17 個年頭，國際學生競圖 AYDA Awards 不僅僅是一場比賽，更是青年設計師們成長的加速器、是思想碰撞與人才培養的途徑；如今，不僅有20座…" at bounding box center [833, 680] width 536 height 3464
click at [837, 480] on li "其他事項： i. 如有透視請另存資料夾 ii. 設計圖面不得有姓名、學校等參賽者相關資料與註記 iii. 每人每組限繳交一件作品，請勿重複交件" at bounding box center [840, 453] width 521 height 63
drag, startPoint x: 837, startPoint y: 480, endPoint x: 849, endPoint y: 304, distance: 176.5
click at [849, 304] on div "前言 歷經 17 個年頭，國際學生競圖 AYDA Awards 不僅僅是一場比賽，更是青年設計師們成長的加速器、是思想碰撞與人才培養的途徑；如今，不僅有20座…" at bounding box center [833, 680] width 536 height 3464
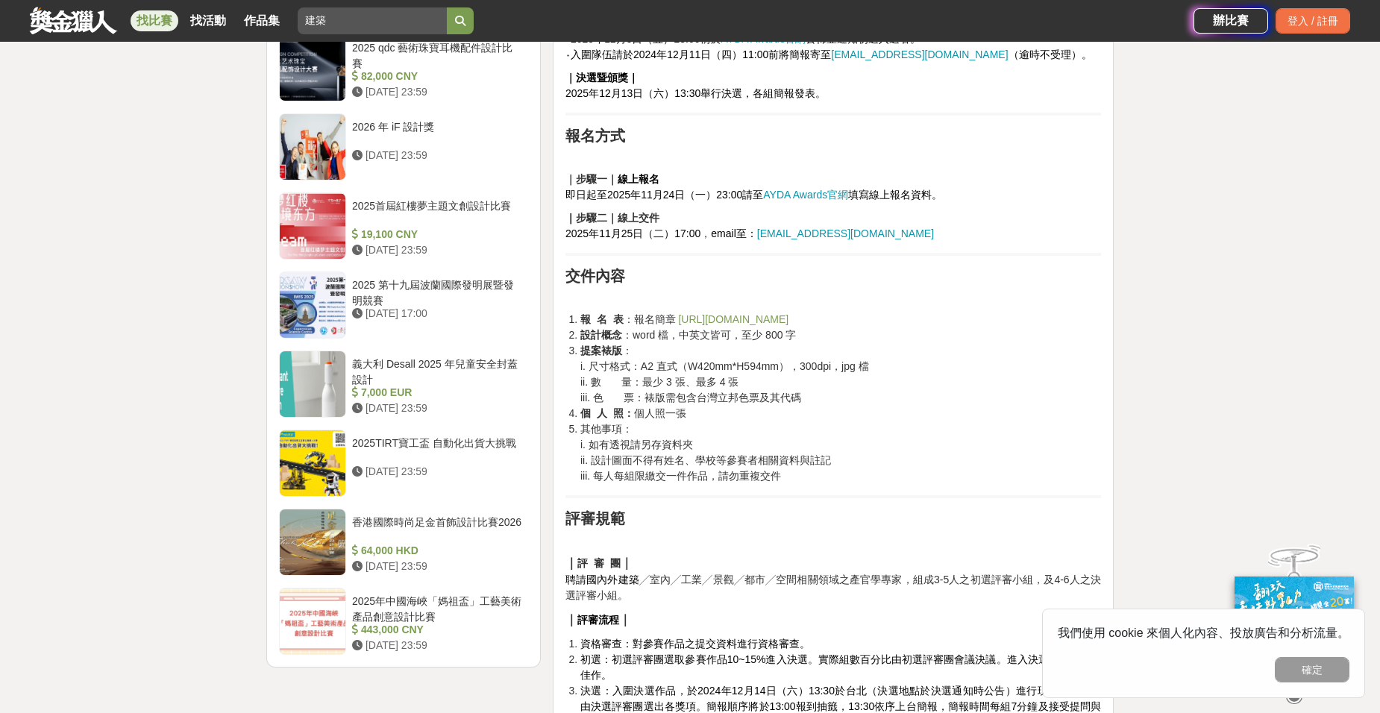
click at [849, 304] on p at bounding box center [833, 297] width 536 height 16
drag, startPoint x: 849, startPoint y: 304, endPoint x: 797, endPoint y: 481, distance: 184.4
click at [798, 481] on div "前言 歷經 17 個年頭，國際學生競圖 AYDA Awards 不僅僅是一場比賽，更是青年設計師們成長的加速器、是思想碰撞與人才培養的途徑；如今，不僅有20座…" at bounding box center [833, 680] width 536 height 3464
click at [797, 481] on li "其他事項： i. 如有透視請另存資料夾 ii. 設計圖面不得有姓名、學校等參賽者相關資料與註記 iii. 每人每組限繳交一件作品，請勿重複交件" at bounding box center [840, 453] width 521 height 63
drag, startPoint x: 797, startPoint y: 481, endPoint x: 556, endPoint y: 315, distance: 292.8
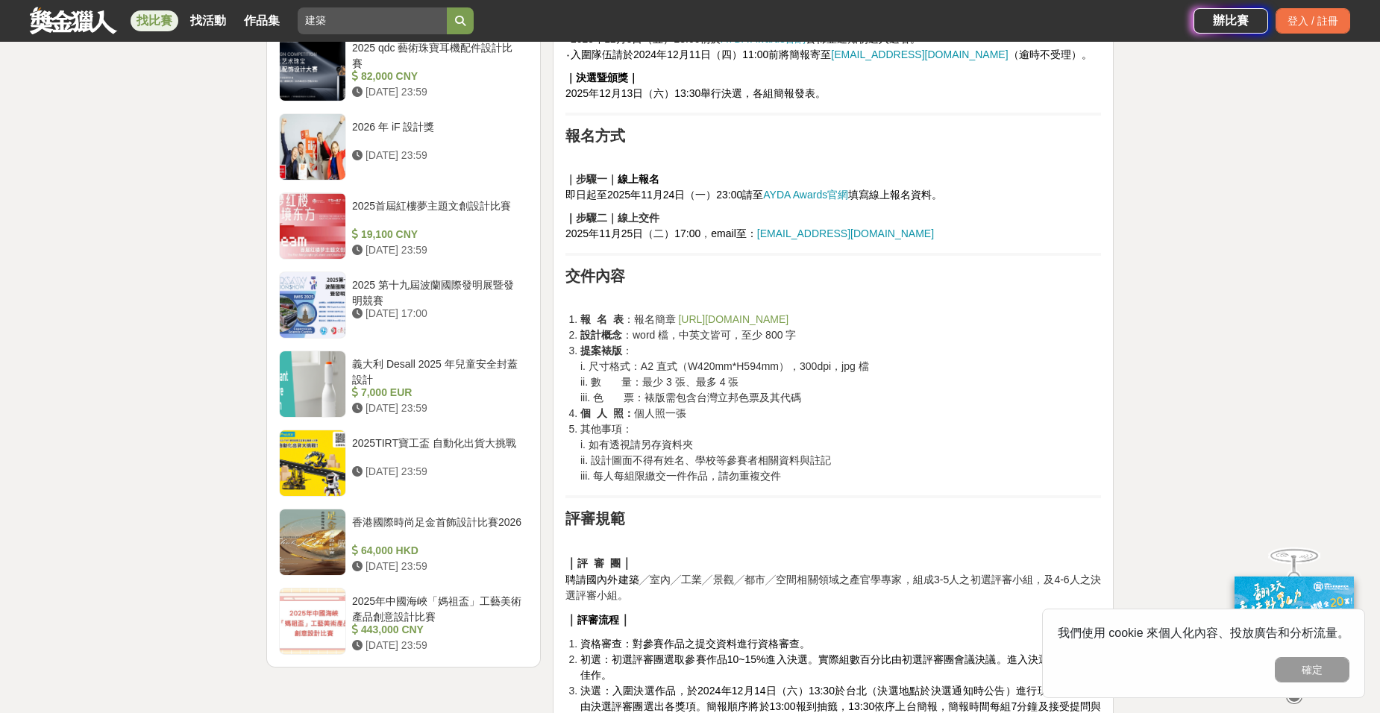
click at [556, 315] on div "前言 歷經 17 個年頭，國際學生競圖 AYDA Awards 不僅僅是一場比賽，更是青年設計師們成長的加速器、是思想碰撞與人才培養的途徑；如今，不僅有20座…" at bounding box center [833, 683] width 561 height 3497
click at [691, 460] on span "ii. 設計圖面不得有姓名、學校等參賽者相關資料與註記" at bounding box center [705, 460] width 251 height 12
click at [689, 436] on li "其他事項： i. 如有透視請另存資料夾 ii. 設計圖面不得有姓名、學校等參賽者相關資料與註記 iii. 每人每組限繳交一件作品，請勿重複交件" at bounding box center [840, 453] width 521 height 63
click at [689, 407] on li "個 人 照： 個人照一張" at bounding box center [840, 414] width 521 height 16
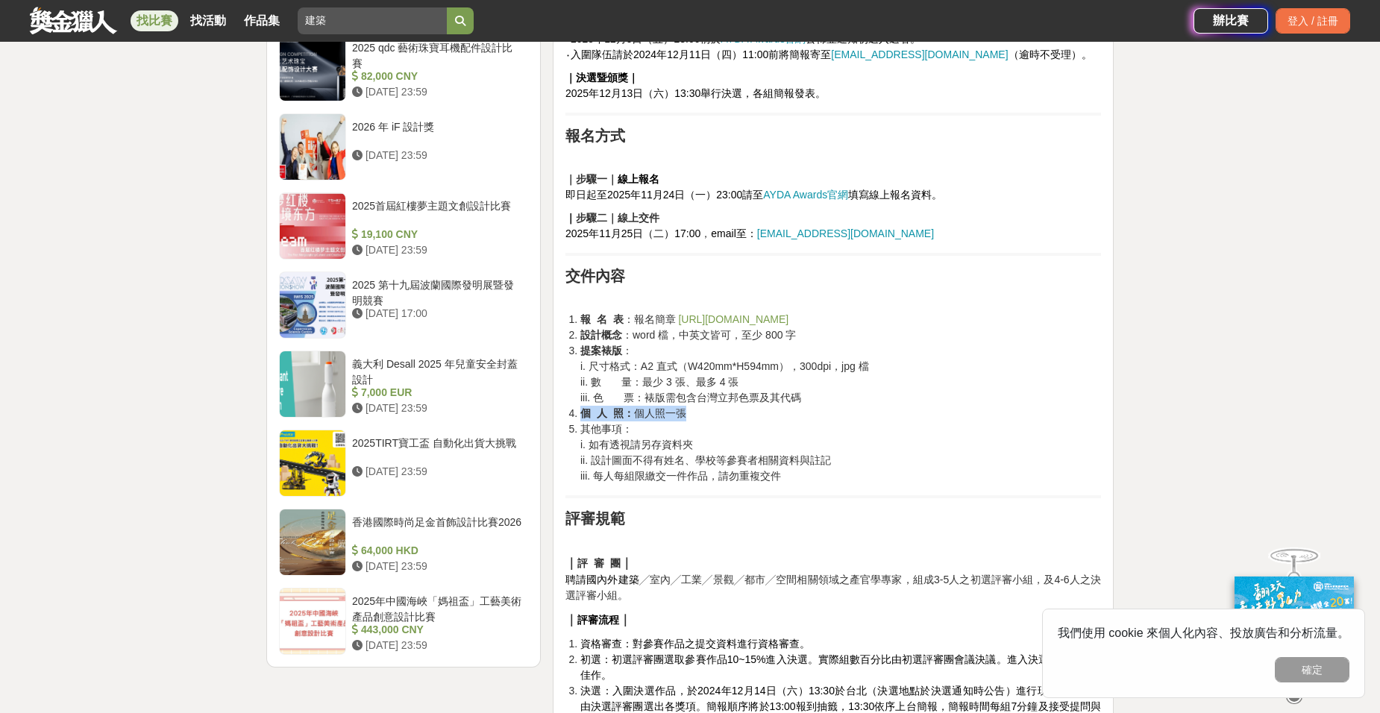
click at [689, 407] on li "個 人 照： 個人照一張" at bounding box center [840, 414] width 521 height 16
click at [701, 430] on li "其他事項： i. 如有透視請另存資料夾 ii. 設計圖面不得有姓名、學校等參賽者相關資料與註記 iii. 每人每組限繳交一件作品，請勿重複交件" at bounding box center [840, 453] width 521 height 63
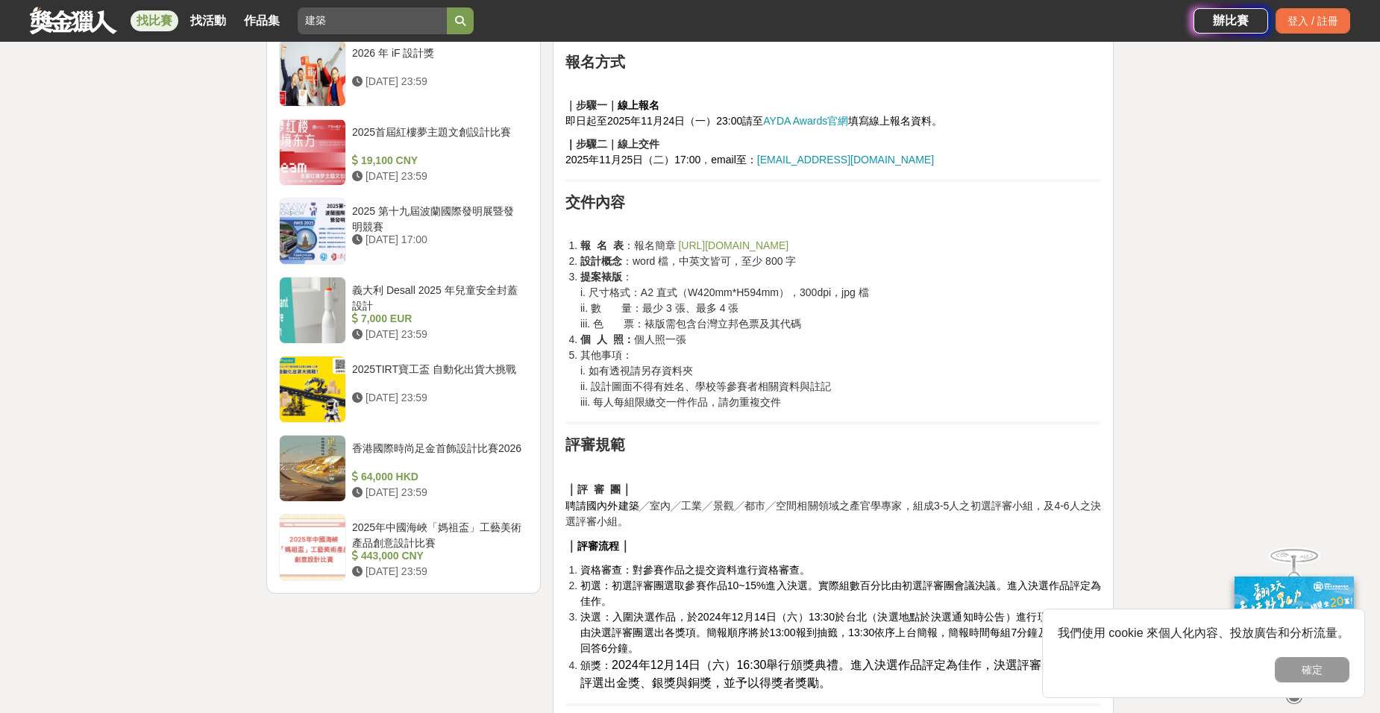
scroll to position [1716, 0]
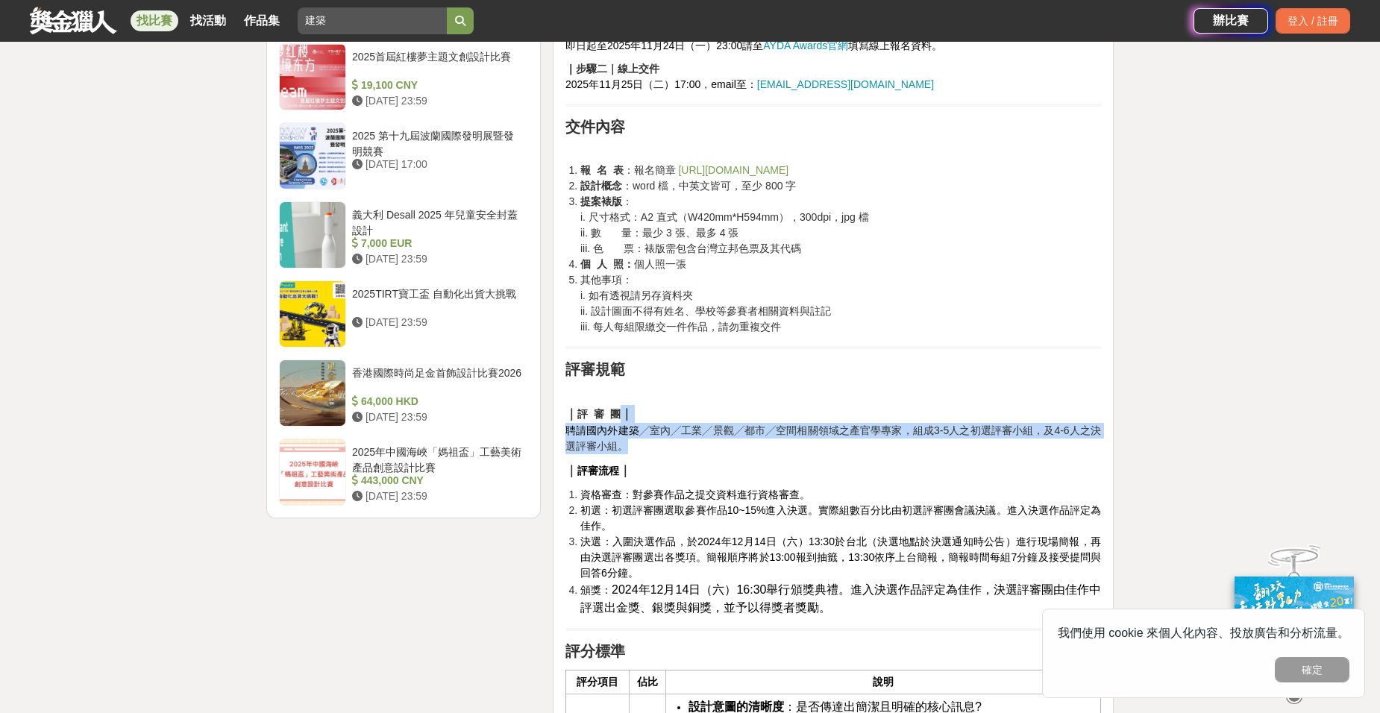
drag, startPoint x: 707, startPoint y: 401, endPoint x: 727, endPoint y: 441, distance: 44.7
click at [727, 441] on div "前言 歷經 17 個年頭，國際學生競圖 AYDA Awards 不僅僅是一場比賽，更是青年設計師們成長的加速器、是思想碰撞與人才培養的途徑；如今，不僅有20座…" at bounding box center [833, 531] width 536 height 3464
click at [727, 441] on p "｜ 評 審 團 ｜ 聘請國內外建築 ╱室內╱工業╱景觀╱都市╱空間相關領域之產官學專家，組成3-5人之初選評審小組，及4-6人之決選評審小組。" at bounding box center [833, 429] width 536 height 49
drag, startPoint x: 727, startPoint y: 441, endPoint x: 600, endPoint y: 397, distance: 134.2
click at [600, 397] on div "前言 歷經 17 個年頭，國際學生競圖 AYDA Awards 不僅僅是一場比賽，更是青年設計師們成長的加速器、是思想碰撞與人才培養的途徑；如今，不僅有20座…" at bounding box center [833, 531] width 536 height 3464
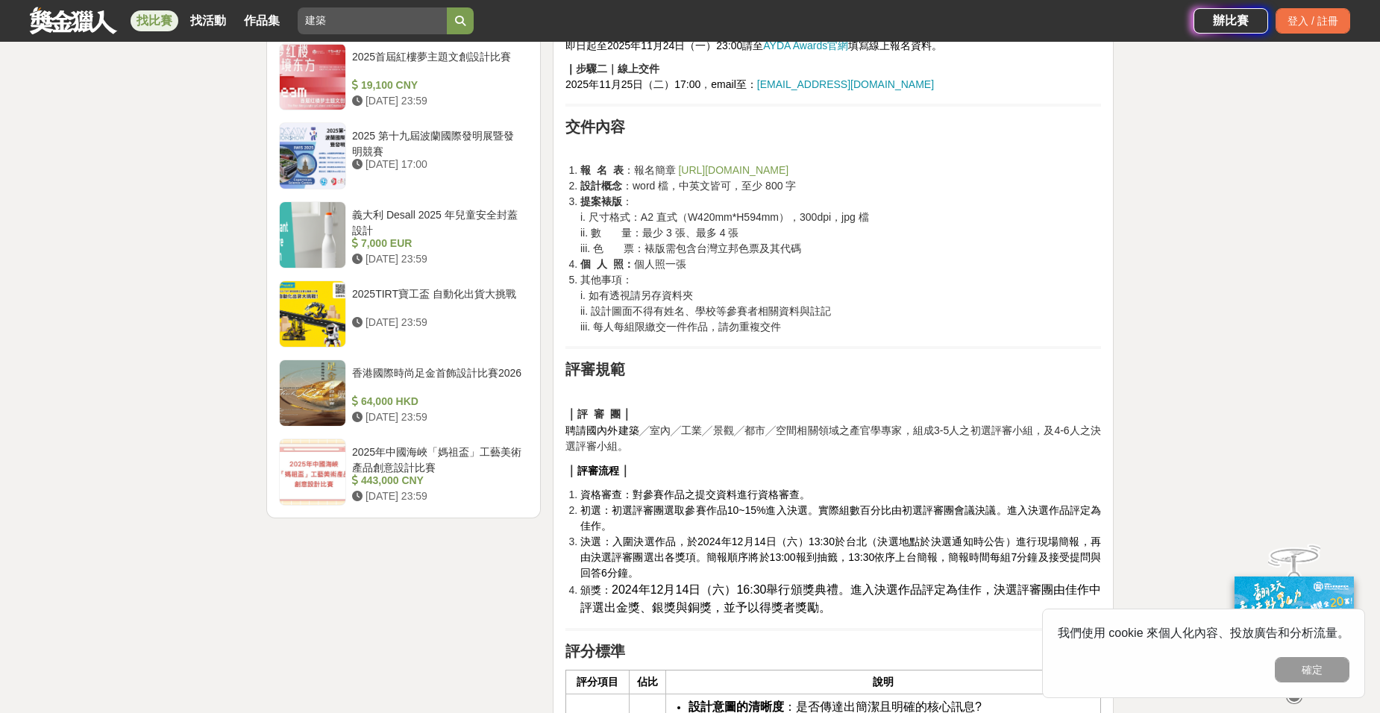
click at [707, 466] on p "｜ 評審流程 ｜" at bounding box center [833, 471] width 536 height 18
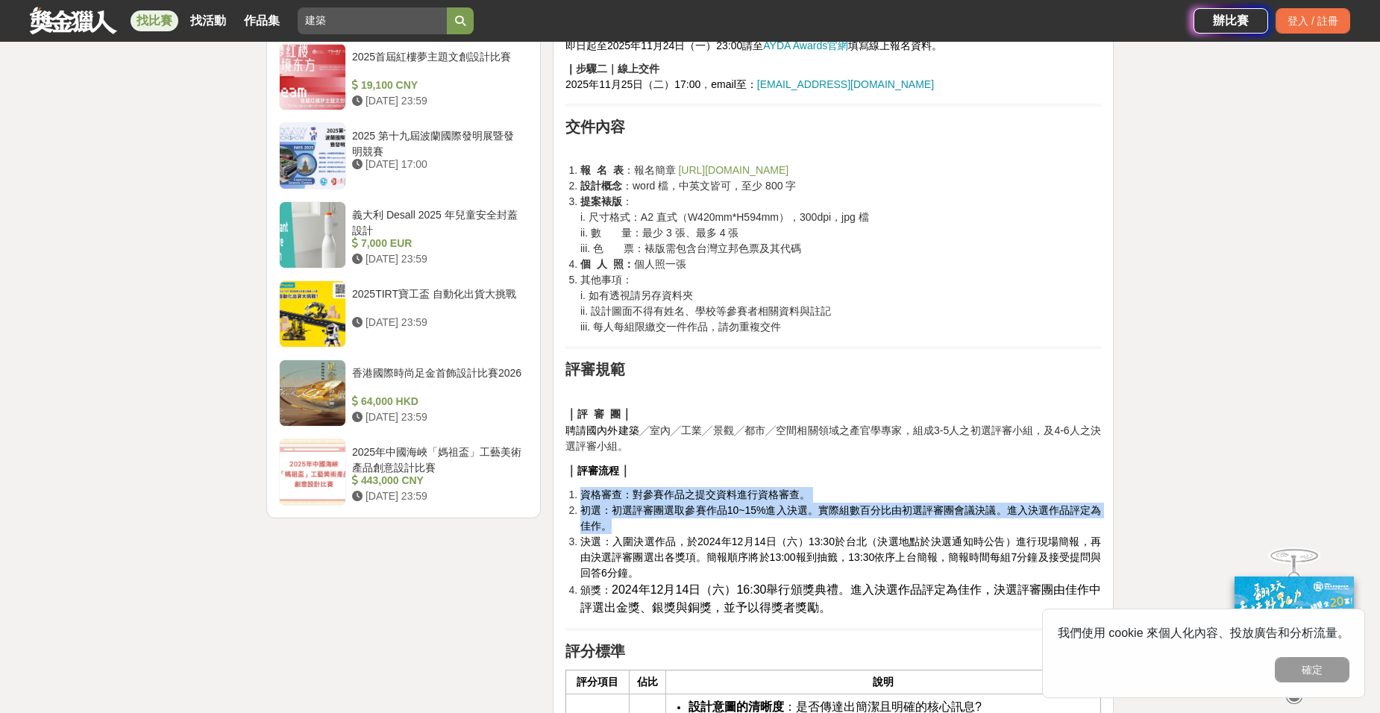
drag, startPoint x: 733, startPoint y: 478, endPoint x: 767, endPoint y: 531, distance: 63.1
click at [767, 531] on div "前言 歷經 17 個年頭，國際學生競圖 AYDA Awards 不僅僅是一場比賽，更是青年設計師們成長的加速器、是思想碰撞與人才培養的途徑；如今，不僅有20座…" at bounding box center [833, 531] width 536 height 3464
click at [768, 533] on li "初選：初選評審團選取參賽作品10~15%進入決選。實際組數百分比由初選評審團會議決議。進入決選作品評定為佳作。" at bounding box center [840, 518] width 521 height 31
click at [767, 528] on li "初選：初選評審團選取參賽作品10~15%進入決選。實際組數百分比由初選評審團會議決議。進入決選作品評定為佳作。" at bounding box center [840, 518] width 521 height 31
click at [769, 514] on span "初選：初選評審團選取參賽作品10~15%進入決選。實際組數百分比由初選評審團會議決議。進入決選作品評定為佳作。" at bounding box center [840, 518] width 521 height 28
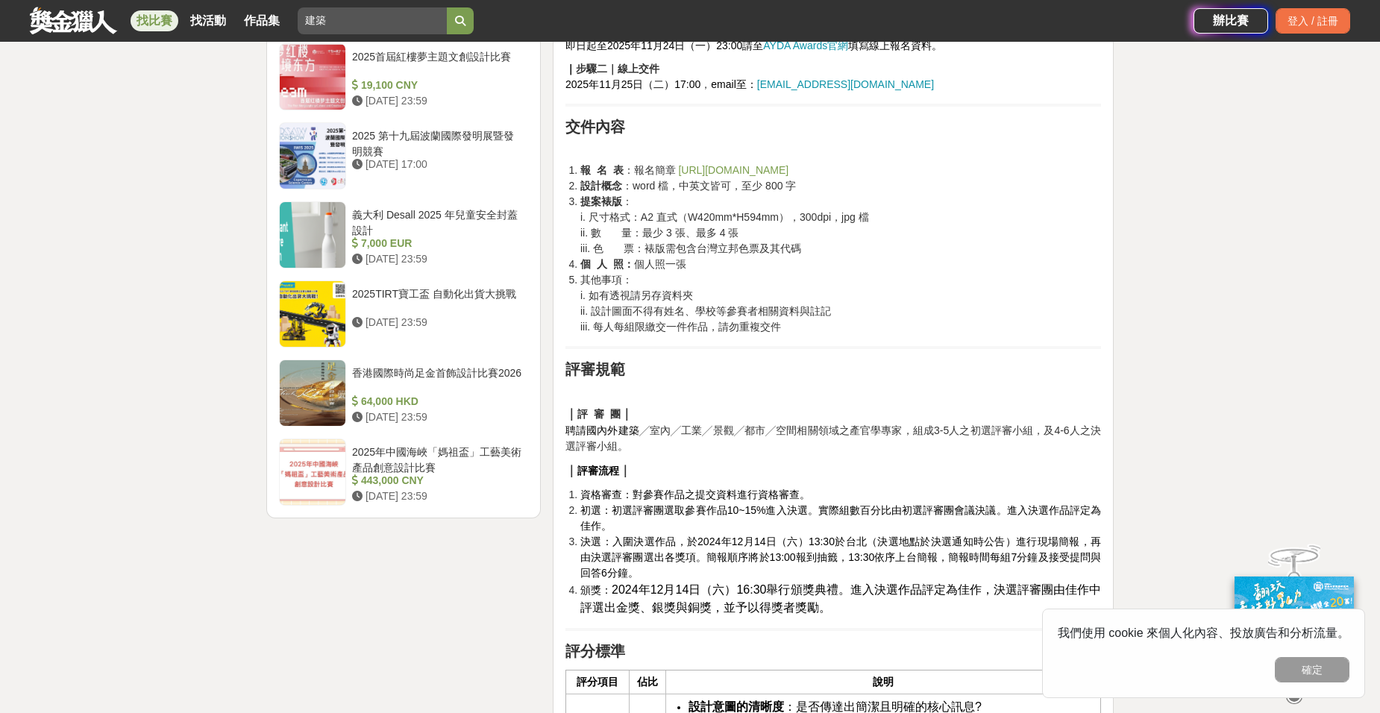
scroll to position [2089, 0]
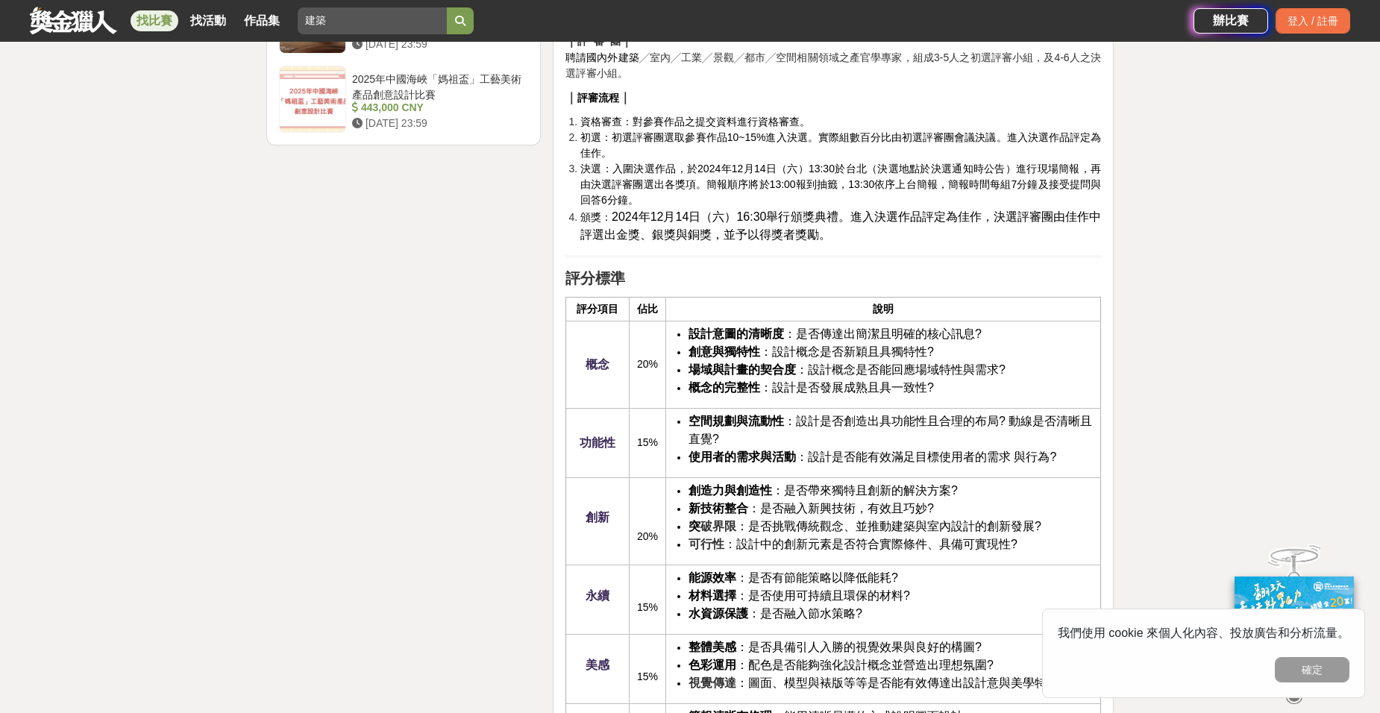
click at [786, 368] on strong "場域與計畫的契合度" at bounding box center [742, 369] width 107 height 13
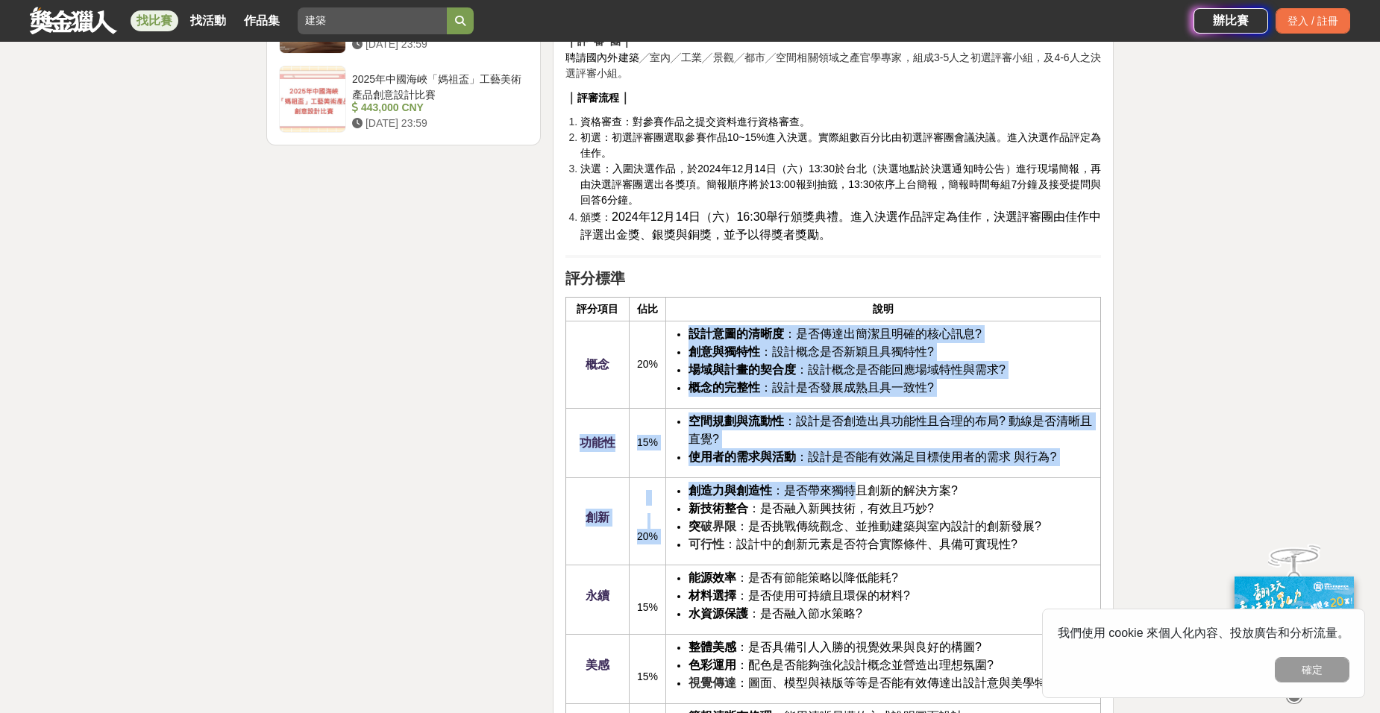
drag, startPoint x: 687, startPoint y: 328, endPoint x: 860, endPoint y: 488, distance: 236.0
click at [860, 488] on tbody "概念 20% 設計意圖的清晰度 ：是否傳達出[PERSON_NAME]且明確的核心訊息? 創意與獨特性 ：設計概念是否新穎且具獨特性? 場域與計畫的契合度 ：…" at bounding box center [832, 547] width 535 height 452
click at [860, 488] on span "創造力與創造性 ：是否帶來獨特且創新的解決方案?" at bounding box center [823, 490] width 269 height 13
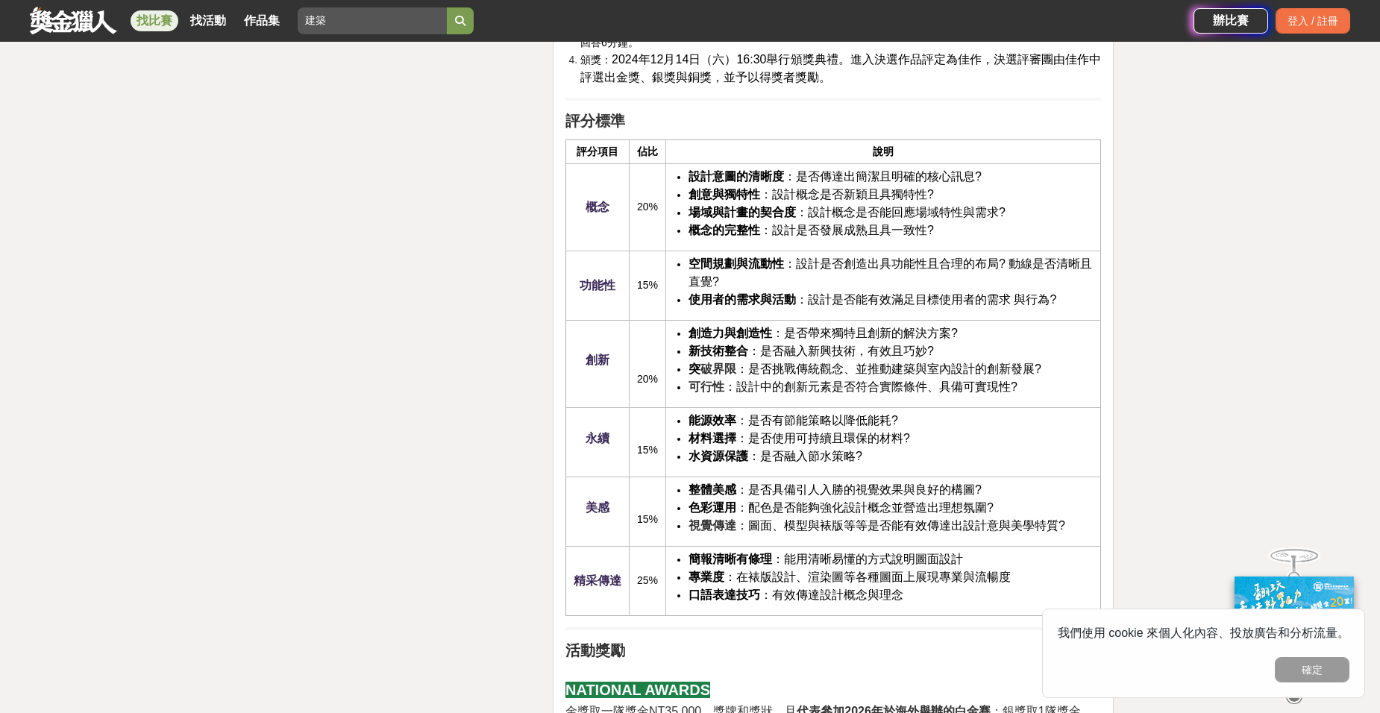
scroll to position [2537, 0]
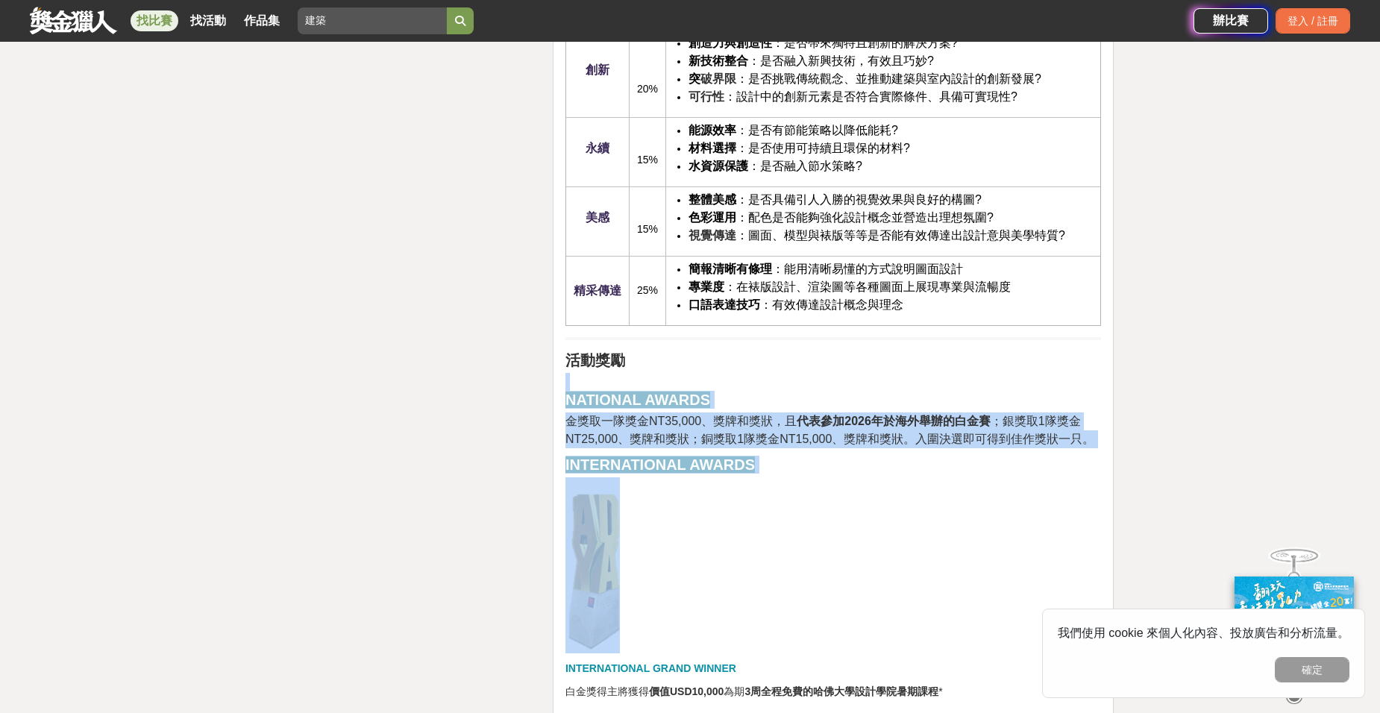
drag, startPoint x: 842, startPoint y: 474, endPoint x: 824, endPoint y: 375, distance: 101.0
click at [824, 375] on h2 "NATIONAL AWARDS" at bounding box center [833, 391] width 536 height 36
drag, startPoint x: 822, startPoint y: 360, endPoint x: 831, endPoint y: 494, distance: 133.8
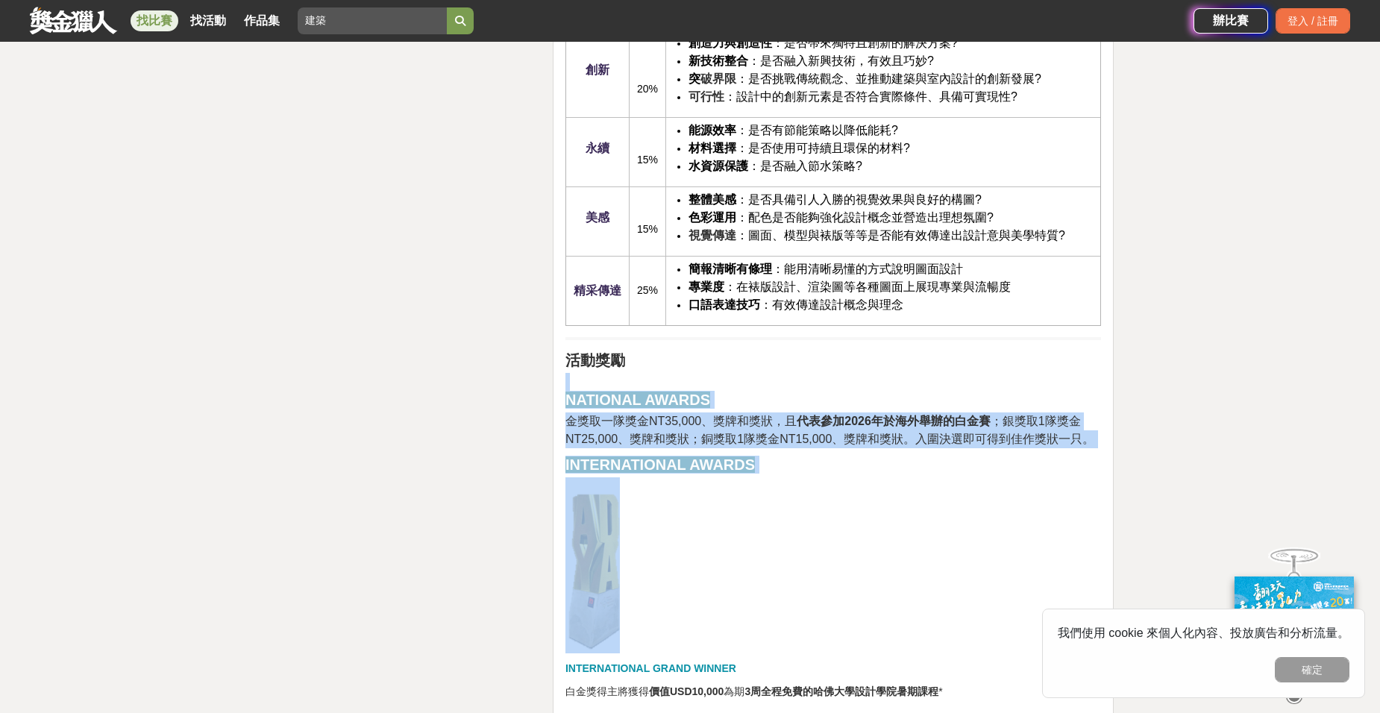
click at [831, 494] on p at bounding box center [833, 565] width 536 height 176
drag, startPoint x: 827, startPoint y: 474, endPoint x: 588, endPoint y: 369, distance: 261.6
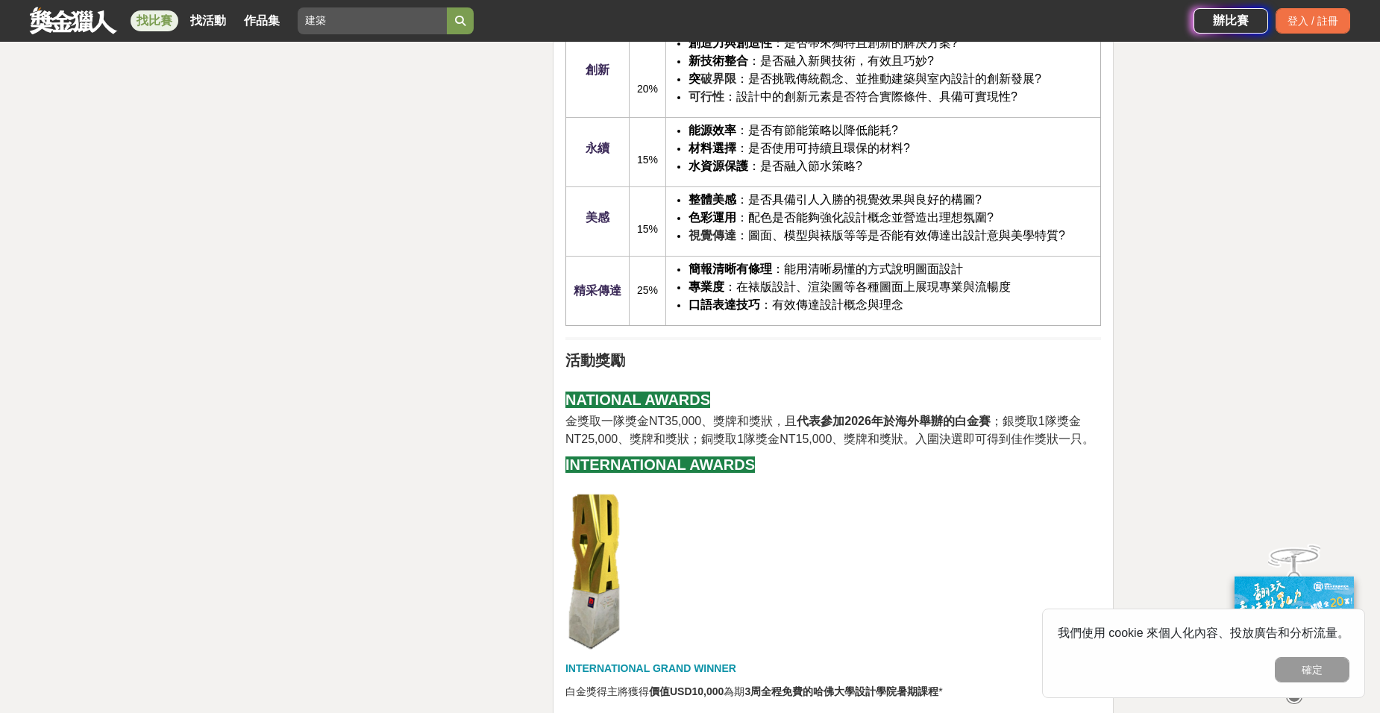
click at [672, 171] on td "能源效率 ：是否有節能策略以降低能耗? 材料選擇 ：是否使用可持續且環保的材料? 水資源保護 ：是否融入節水策略?" at bounding box center [883, 151] width 435 height 69
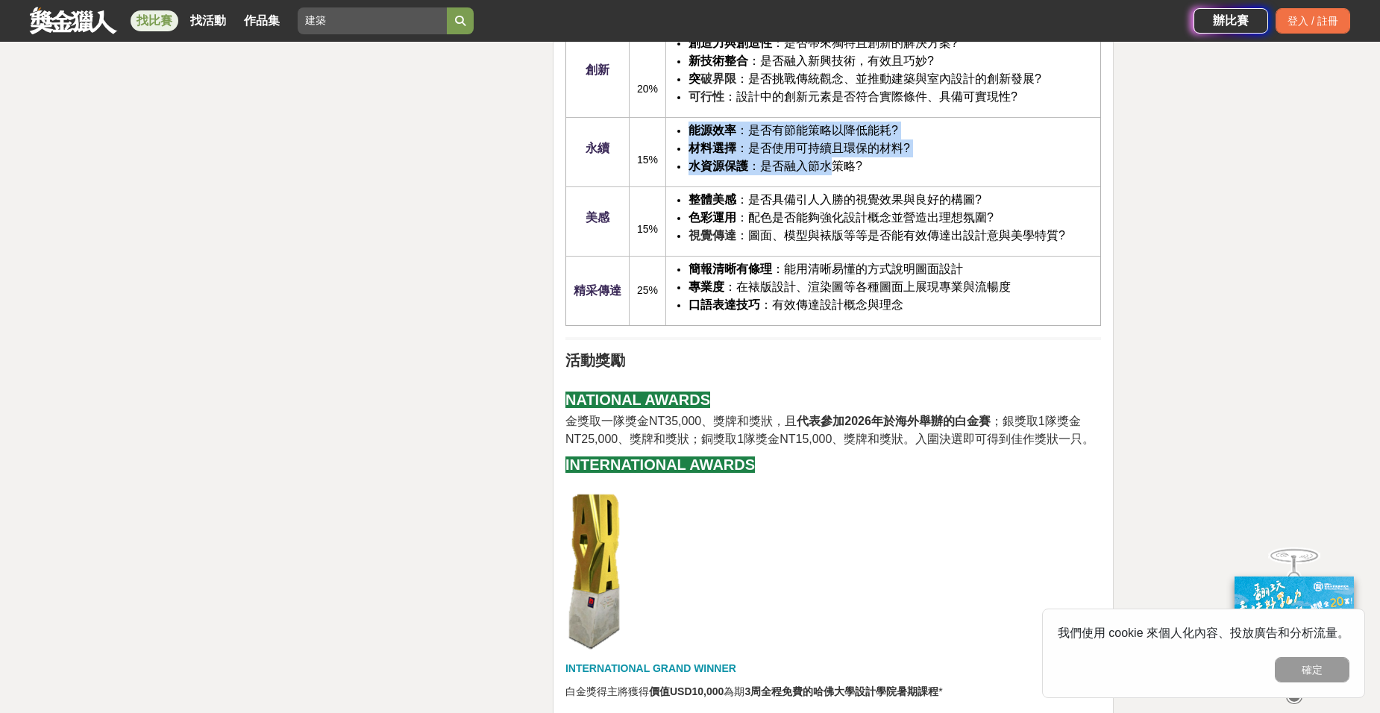
drag, startPoint x: 676, startPoint y: 125, endPoint x: 832, endPoint y: 160, distance: 159.7
click at [832, 160] on ul "能源效率 ：是否有節能策略以降低能耗? 材料選擇 ：是否使用可持續且環保的材料? 水資源保護 ：是否融入節水策略?" at bounding box center [883, 149] width 419 height 54
click at [832, 160] on span "水資源保護 ：是否融入節水策略?" at bounding box center [776, 166] width 174 height 13
drag, startPoint x: 884, startPoint y: 184, endPoint x: 727, endPoint y: 142, distance: 162.0
click at [727, 142] on td "能源效率 ：是否有節能策略以降低能耗? 材料選擇 ：是否使用可持續且環保的材料? 水資源保護 ：是否融入節水策略?" at bounding box center [883, 151] width 435 height 69
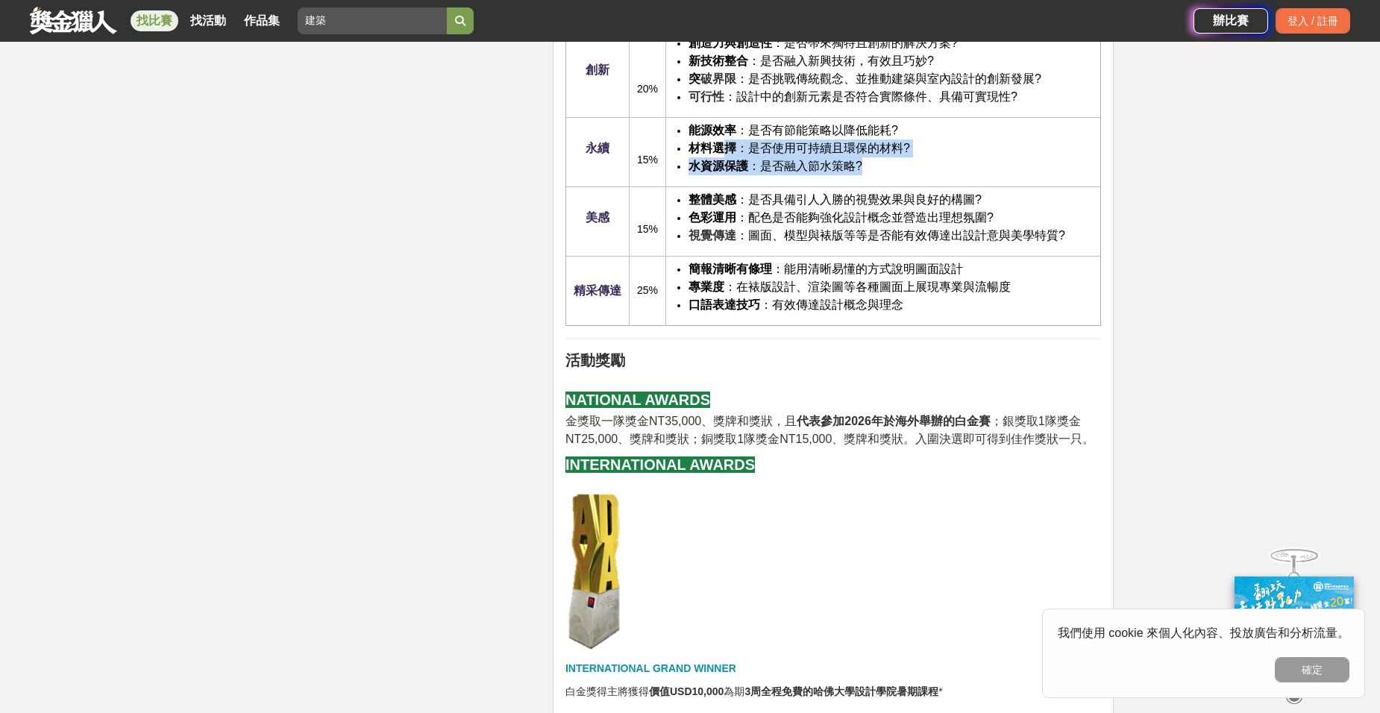
click at [727, 142] on strong "材料選擇" at bounding box center [713, 148] width 48 height 13
drag, startPoint x: 701, startPoint y: 128, endPoint x: 750, endPoint y: 151, distance: 54.1
click at [748, 148] on ul "能源效率 ：是否有節能策略以降低能耗? 材料選擇 ：是否使用可持續且環保的材料? 水資源保護 ：是否融入節水策略?" at bounding box center [883, 149] width 419 height 54
click at [749, 153] on span "材料選擇 ：是否使用可持續且環保的材料?" at bounding box center [800, 148] width 222 height 13
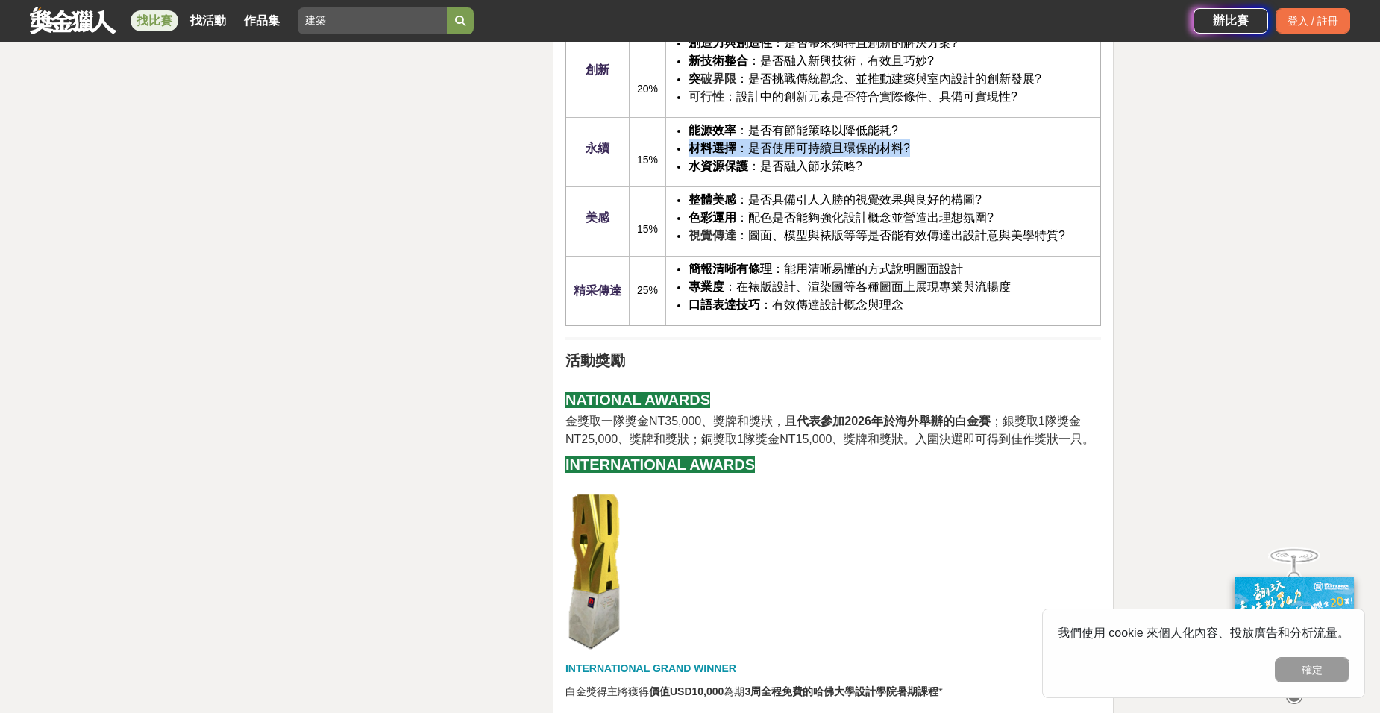
click at [749, 153] on span "材料選擇 ：是否使用可持續且環保的材料?" at bounding box center [800, 148] width 222 height 13
click at [767, 172] on span "水資源保護 ：是否融入節水策略?" at bounding box center [776, 166] width 174 height 13
click at [772, 195] on span "整體美感 ：是否具備引人入勝的視覺效果與良好的構圖?" at bounding box center [835, 199] width 293 height 13
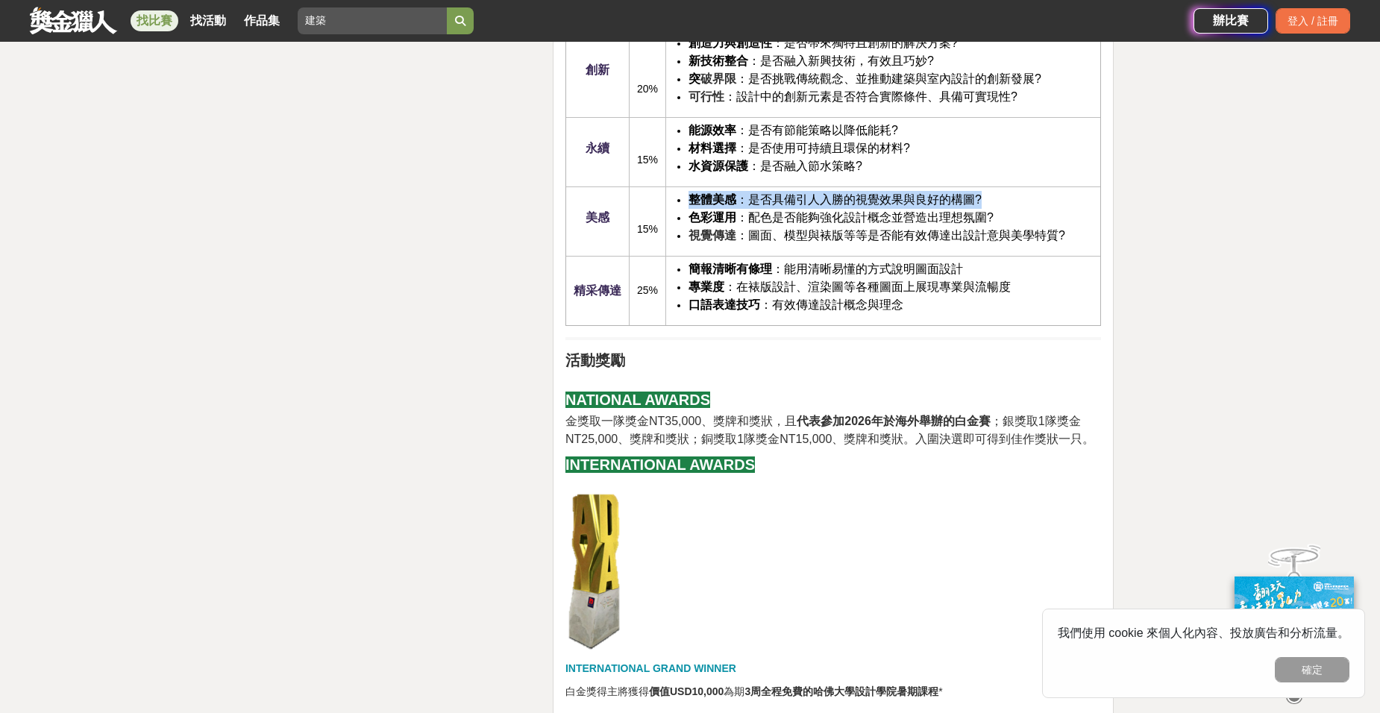
click at [772, 195] on span "整體美感 ：是否具備引人入勝的視覺效果與良好的構圖?" at bounding box center [835, 199] width 293 height 13
click at [771, 211] on span "色彩運用 ：配色是否能夠強化設計概念並營造出理想氛圍?" at bounding box center [841, 217] width 305 height 13
click at [772, 227] on li "視覺傳達 ：圖面、模型與裱版等等是否能有效傳達出設計意與美學特質?" at bounding box center [891, 236] width 404 height 18
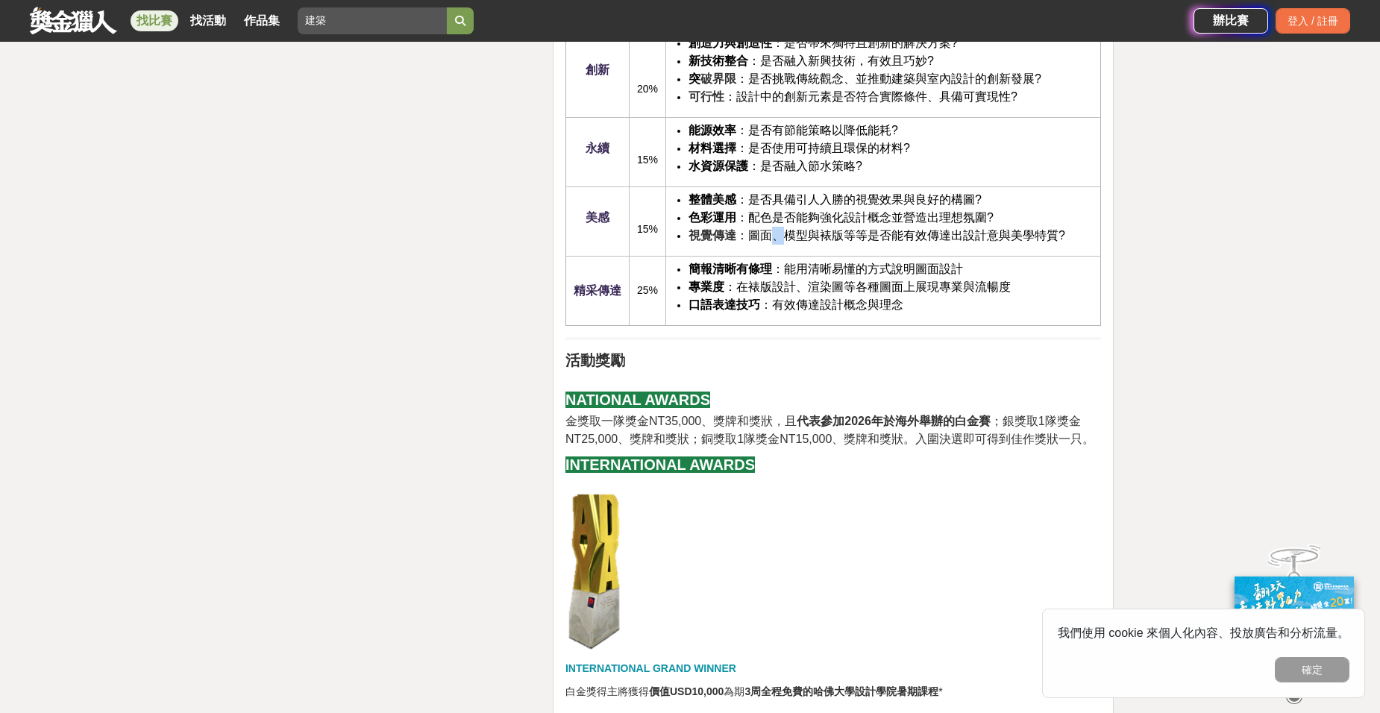
click at [772, 227] on li "視覺傳達 ：圖面、模型與裱版等等是否能有效傳達出設計意與美學特質?" at bounding box center [891, 236] width 404 height 18
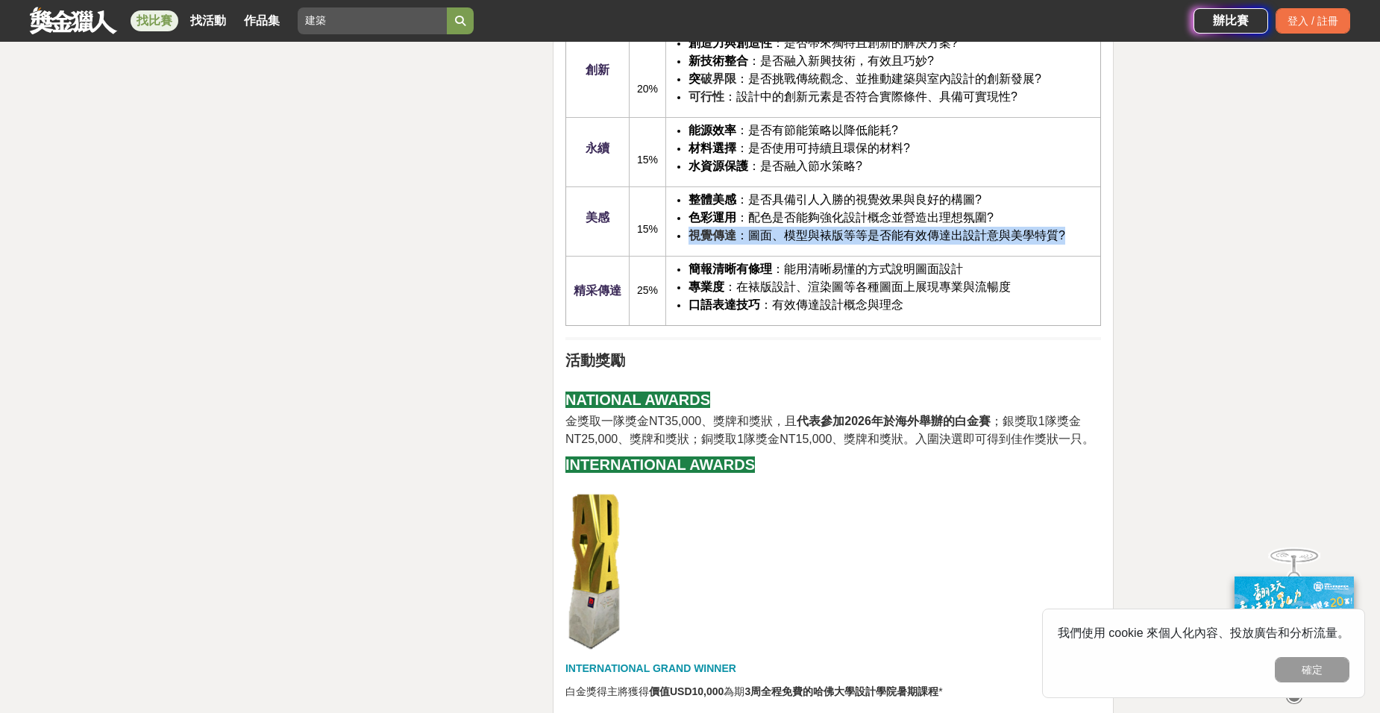
click at [772, 227] on li "視覺傳達 ：圖面、模型與裱版等等是否能有效傳達出設計意與美學特質?" at bounding box center [891, 236] width 404 height 18
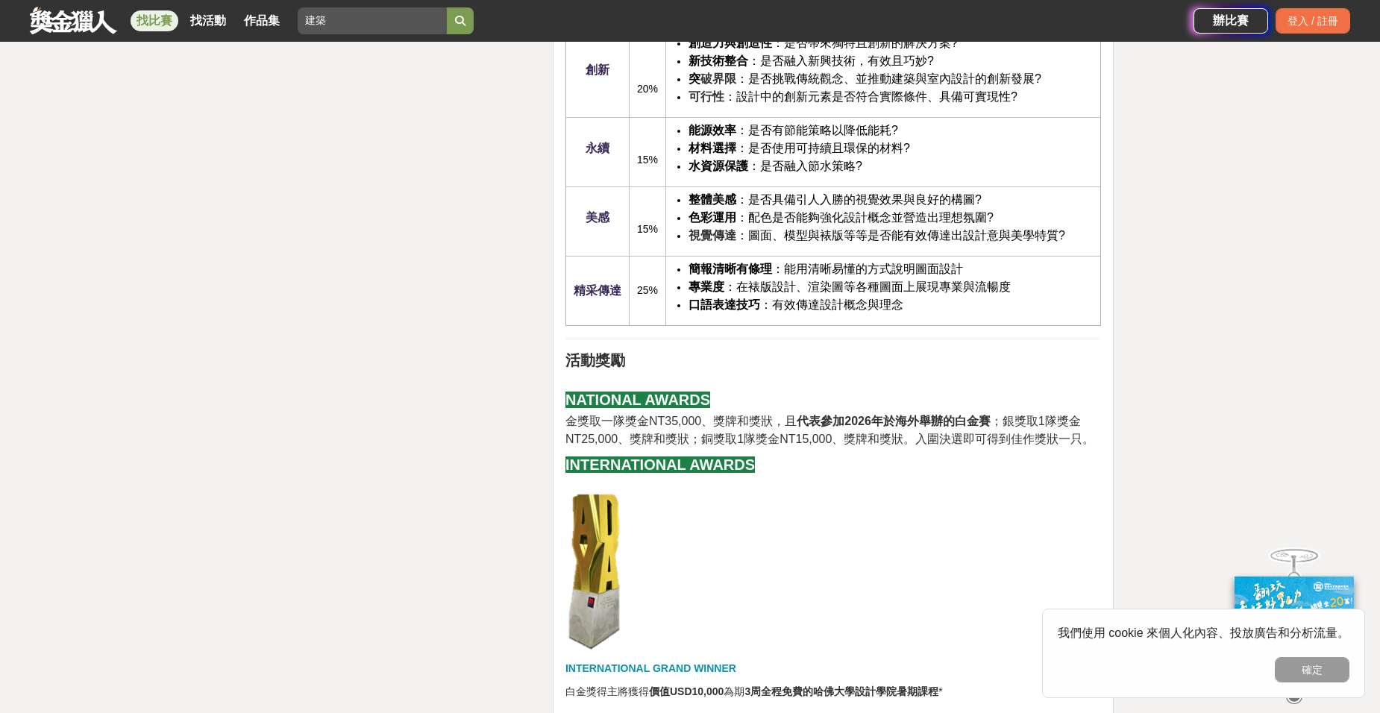
click at [774, 263] on span "簡報清晰有條理 ：能用清晰易懂的方式說明圖面設計" at bounding box center [826, 269] width 275 height 13
click at [774, 275] on span "簡報清晰有條理 ：能用清晰易懂的方式說明圖面設計" at bounding box center [826, 269] width 275 height 13
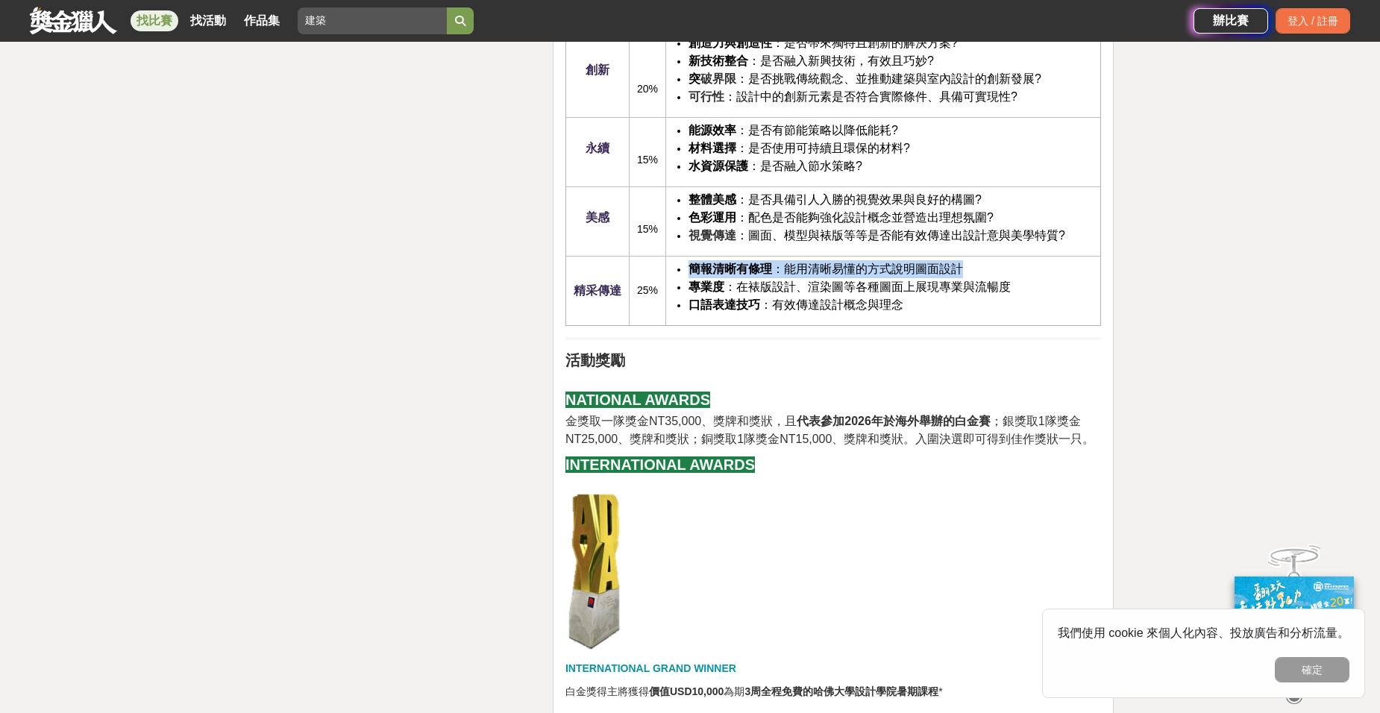
click at [774, 275] on span "簡報清晰有條理 ：能用清晰易懂的方式說明圖面設計" at bounding box center [826, 269] width 275 height 13
click at [786, 301] on span "口語表達技巧 ：有效傳達設計概念與理念" at bounding box center [796, 304] width 215 height 13
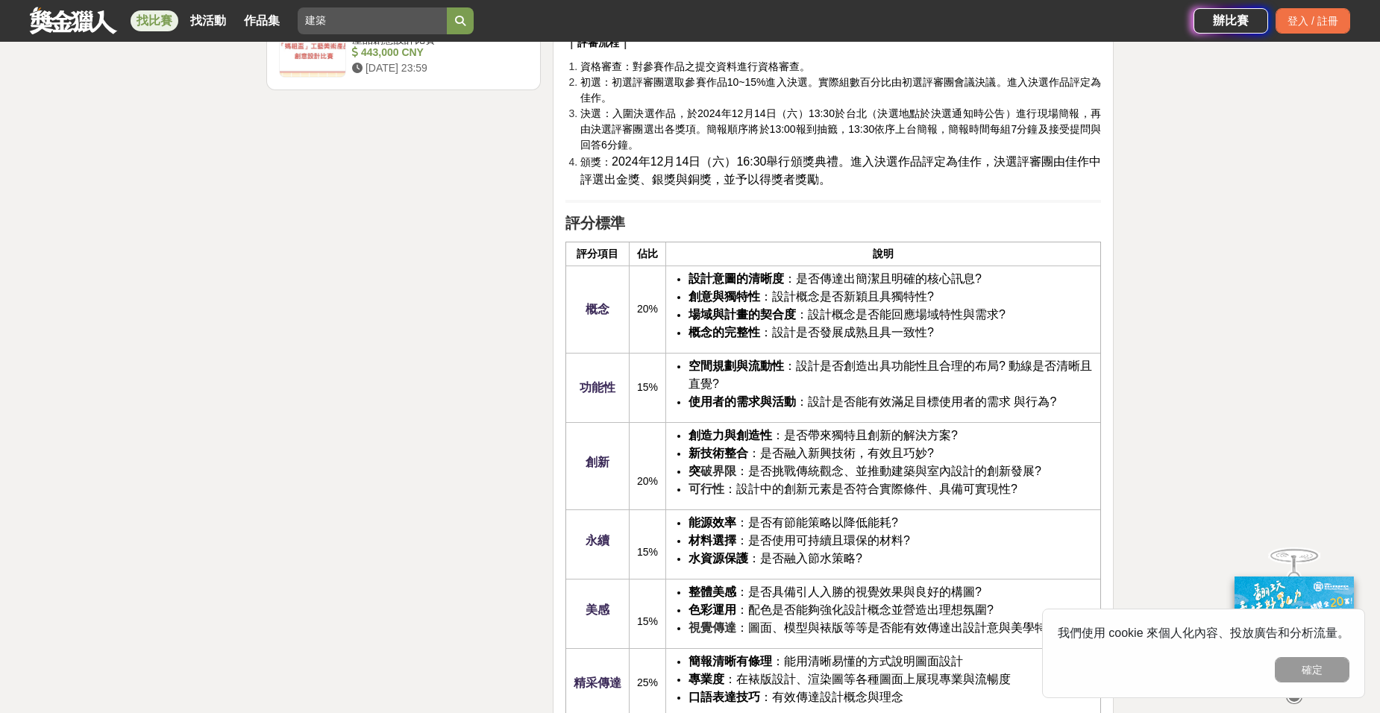
scroll to position [1790, 0]
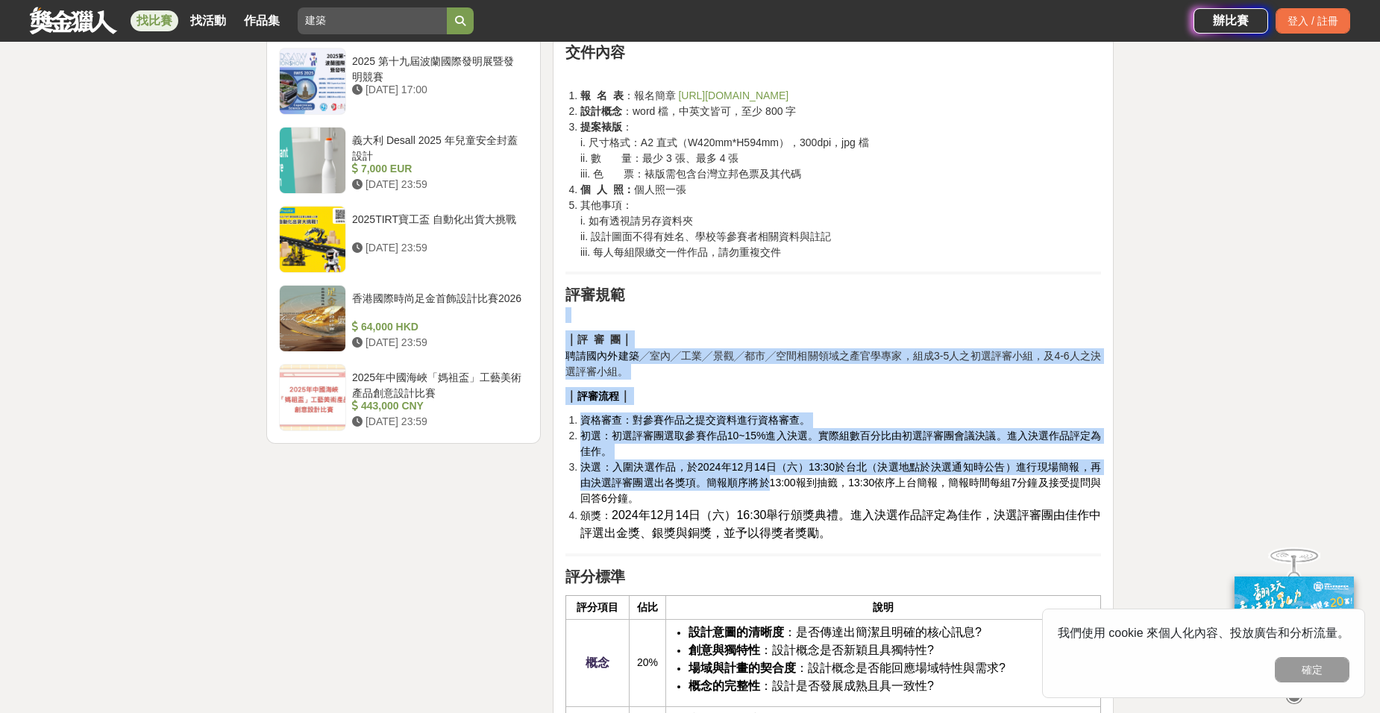
drag, startPoint x: 785, startPoint y: 316, endPoint x: 771, endPoint y: 484, distance: 169.2
click at [771, 484] on div "前言 歷經 17 個年頭，國際學生競圖 AYDA Awards 不僅僅是一場比賽，更是青年設計師們成長的加速器、是思想碰撞與人才培養的途徑；如今，不僅有20座…" at bounding box center [833, 456] width 536 height 3464
click at [771, 484] on span "決選：入圍決選作品，於2024年12月14日（六）13:30於台北（決選地點於決選通知時公告）進行現場簡報，再由決選評審團選出各獎項。簡報順序將於13:00報…" at bounding box center [840, 482] width 521 height 43
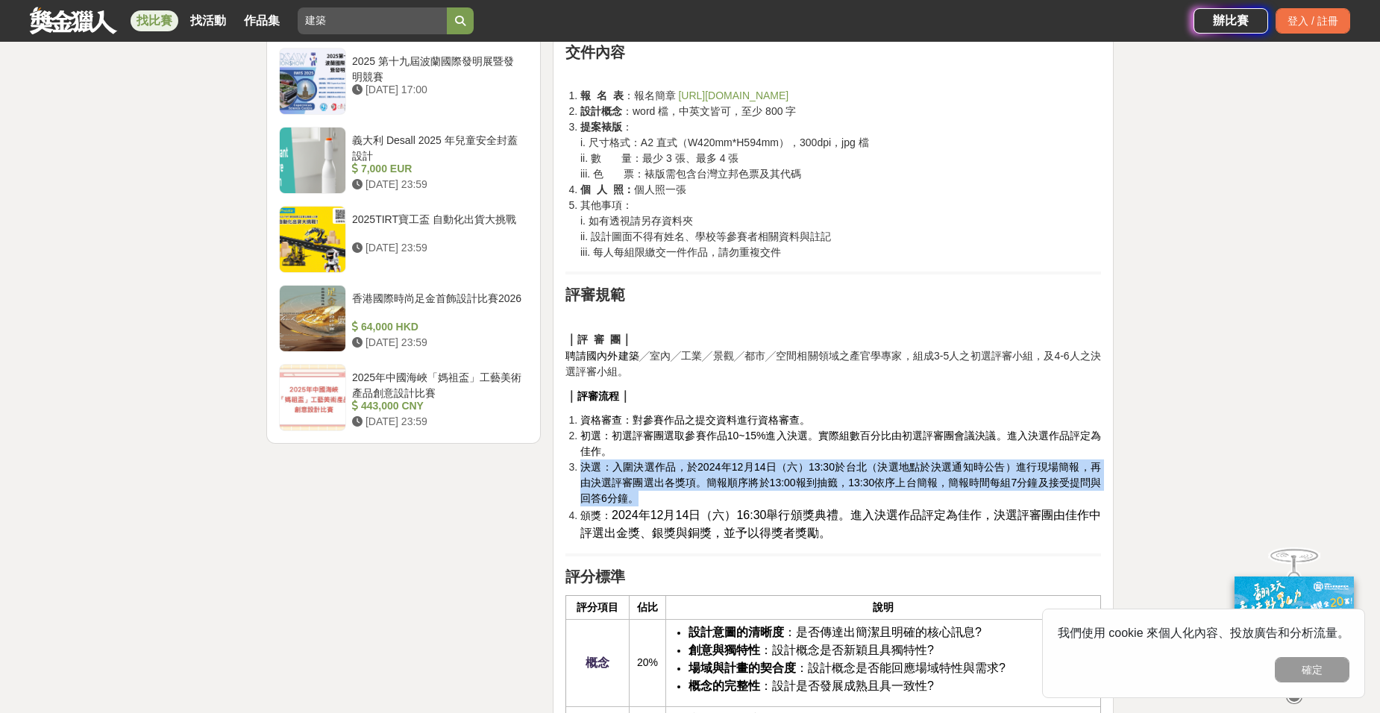
drag, startPoint x: 771, startPoint y: 493, endPoint x: 776, endPoint y: 455, distance: 38.4
click at [776, 455] on ol "資格審查：對參賽作品之提交資料進行資格審查。 初選：初選評審團選取參賽作品10~15%進入決選。實際組數百分比由初選評審團會議決議。進入決選作品評定為佳作。 …" at bounding box center [833, 478] width 536 height 130
click at [776, 455] on li "初選：初選評審團選取參賽作品10~15%進入決選。實際組數百分比由初選評審團會議決議。進入決選作品評定為佳作。" at bounding box center [840, 443] width 521 height 31
drag, startPoint x: 776, startPoint y: 455, endPoint x: 771, endPoint y: 494, distance: 39.1
click at [771, 494] on ol "資格審查：對參賽作品之提交資料進行資格審查。 初選：初選評審團選取參賽作品10~15%進入決選。實際組數百分比由初選評審團會議決議。進入決選作品評定為佳作。 …" at bounding box center [833, 478] width 536 height 130
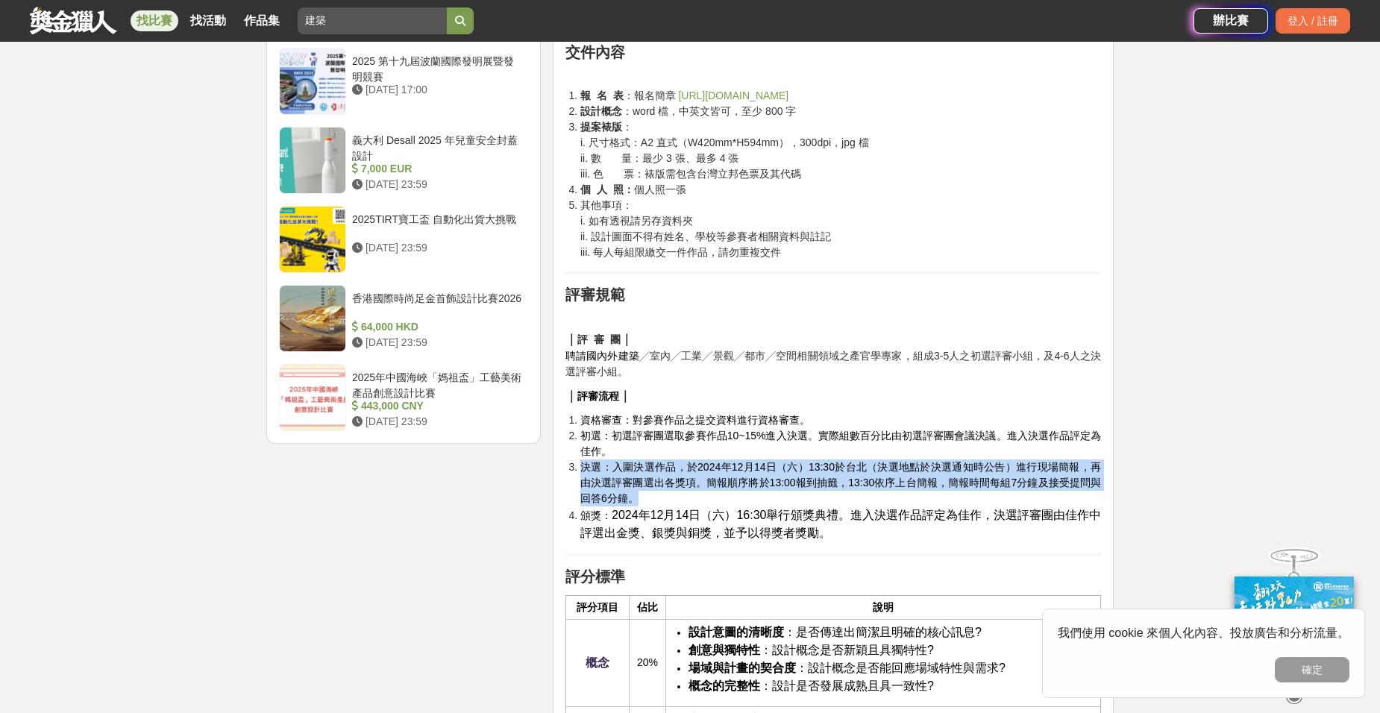
click at [771, 494] on li "決選：入圍決選作品，於2024年12月14日（六）13:30於台北（決選地點於決選通知時公告）進行現場簡報，再由決選評審團選出各獎項。簡報順序將於13:00報…" at bounding box center [840, 483] width 521 height 47
drag, startPoint x: 771, startPoint y: 493, endPoint x: 577, endPoint y: 471, distance: 195.9
click at [580, 471] on li "決選：入圍決選作品，於2024年12月14日（六）13:30於台北（決選地點於決選通知時公告）進行現場簡報，再由決選評審團選出各獎項。簡報順序將於13:00報…" at bounding box center [840, 483] width 521 height 47
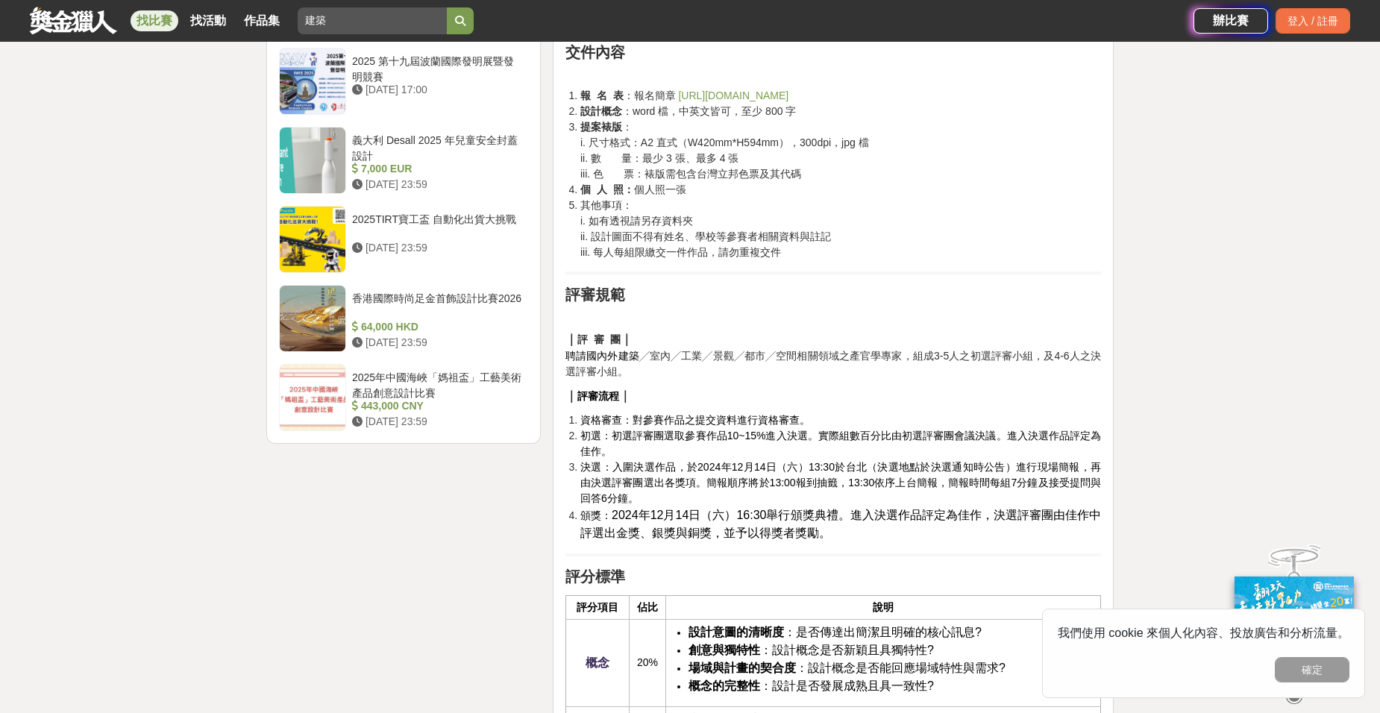
click at [580, 471] on li "決選：入圍決選作品，於2024年12月14日（六）13:30於台北（決選地點於決選通知時公告）進行現場簡報，再由決選評審團選出各獎項。簡報順序將於13:00報…" at bounding box center [840, 483] width 521 height 47
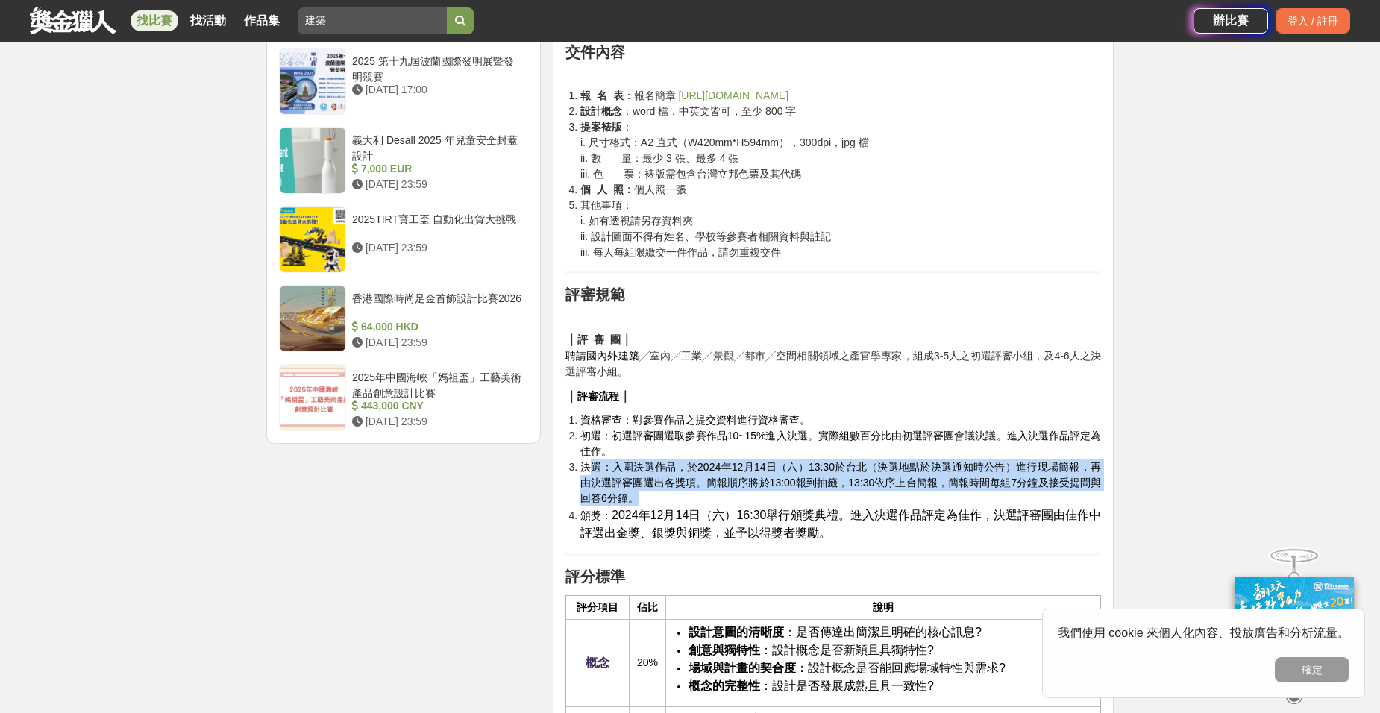
drag, startPoint x: 589, startPoint y: 465, endPoint x: 727, endPoint y: 493, distance: 140.9
click at [727, 493] on li "決選：入圍決選作品，於2024年12月14日（六）13:30於台北（決選地點於決選通知時公告）進行現場簡報，再由決選評審團選出各獎項。簡報順序將於13:00報…" at bounding box center [840, 483] width 521 height 47
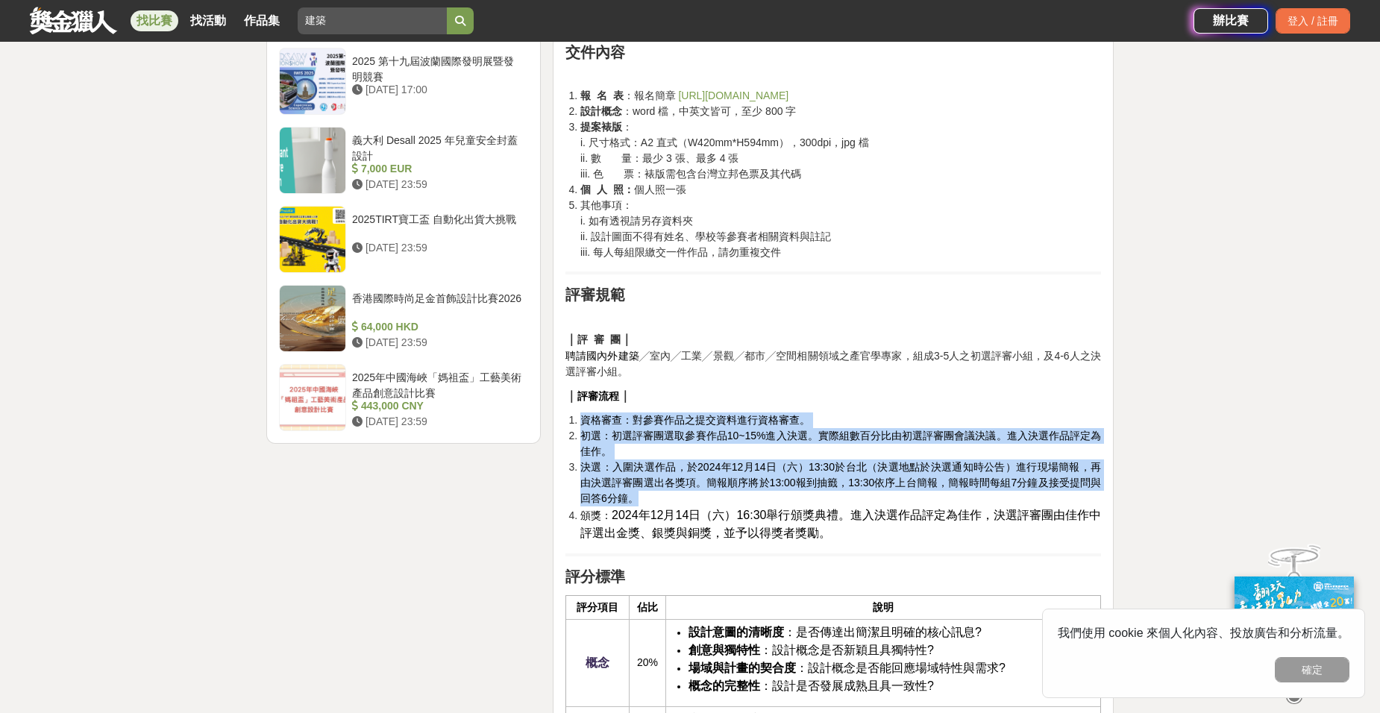
drag, startPoint x: 727, startPoint y: 493, endPoint x: 726, endPoint y: 392, distance: 100.7
click at [726, 392] on div "前言 歷經 17 個年頭，國際學生競圖 AYDA Awards 不僅僅是一場比賽，更是青年設計師們成長的加速器、是思想碰撞與人才培養的途徑；如今，不僅有20座…" at bounding box center [833, 456] width 536 height 3464
click at [726, 392] on p "｜ 評審流程 ｜" at bounding box center [833, 396] width 536 height 18
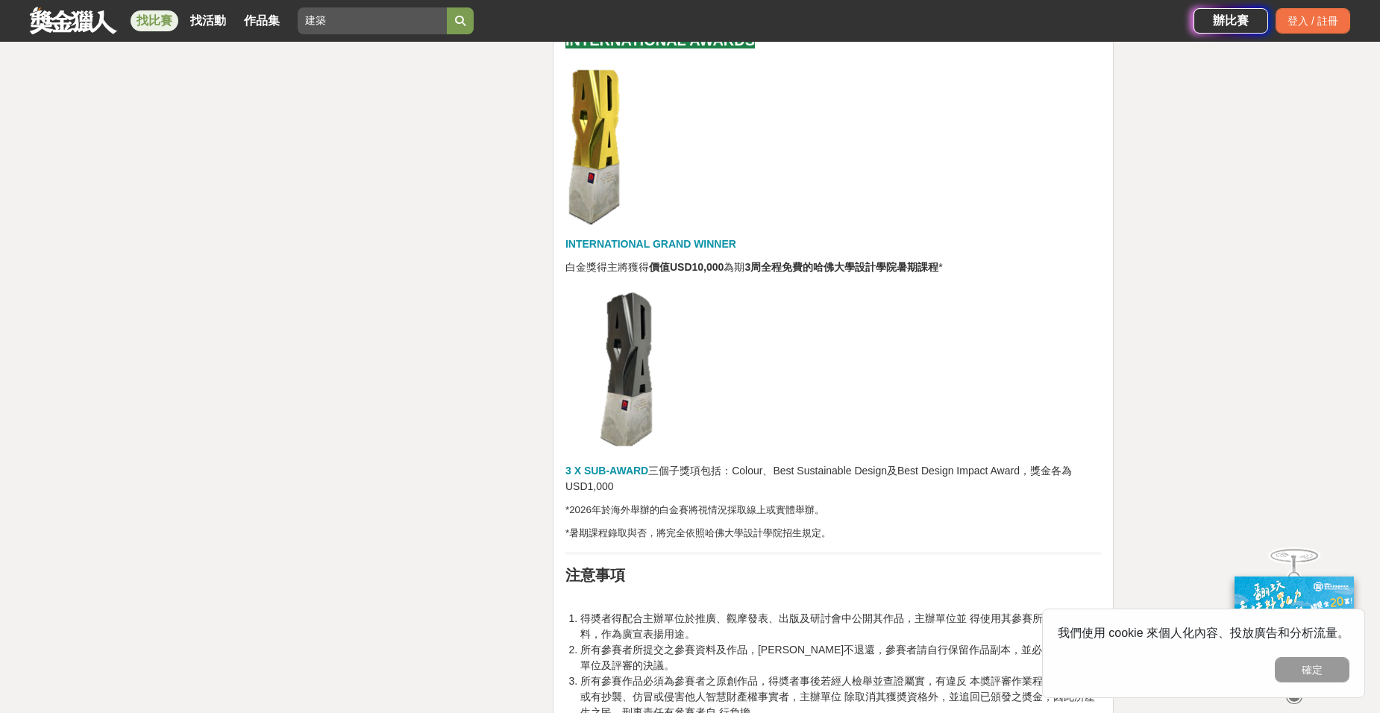
scroll to position [2984, 0]
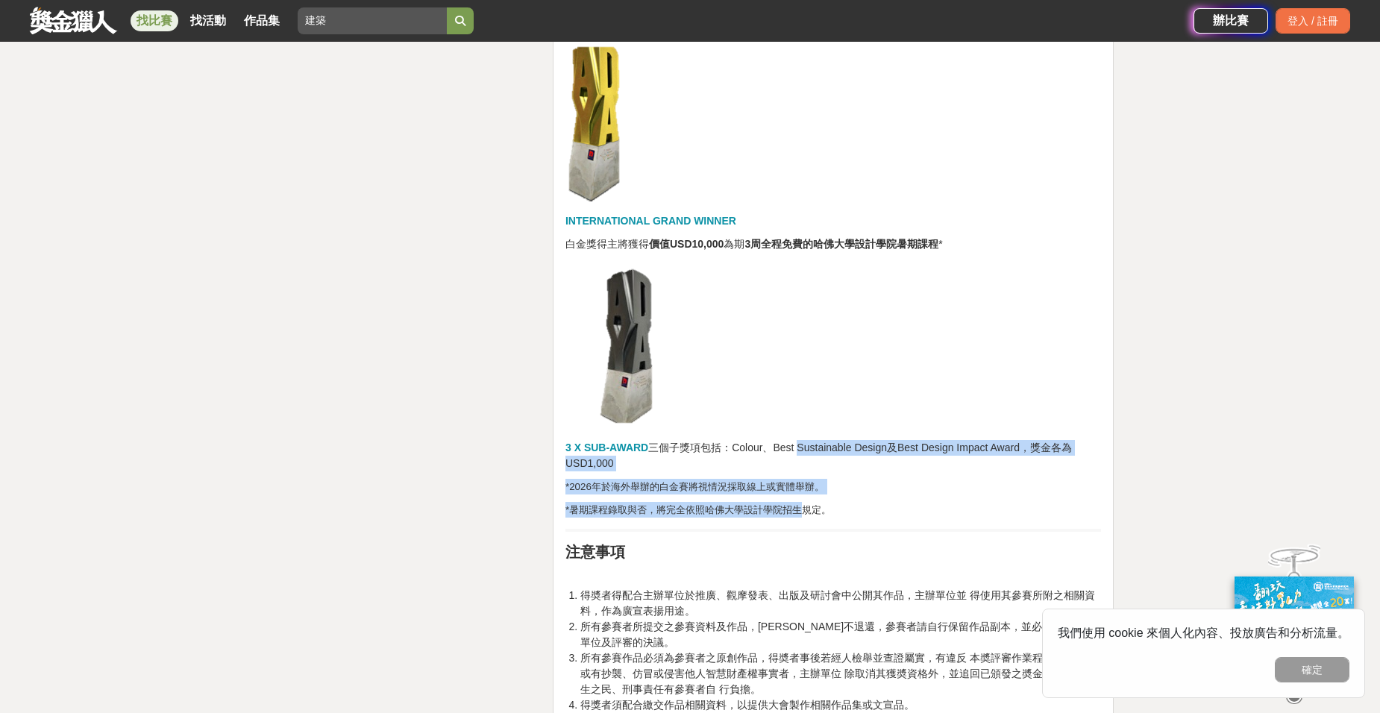
drag, startPoint x: 792, startPoint y: 436, endPoint x: 809, endPoint y: 504, distance: 69.3
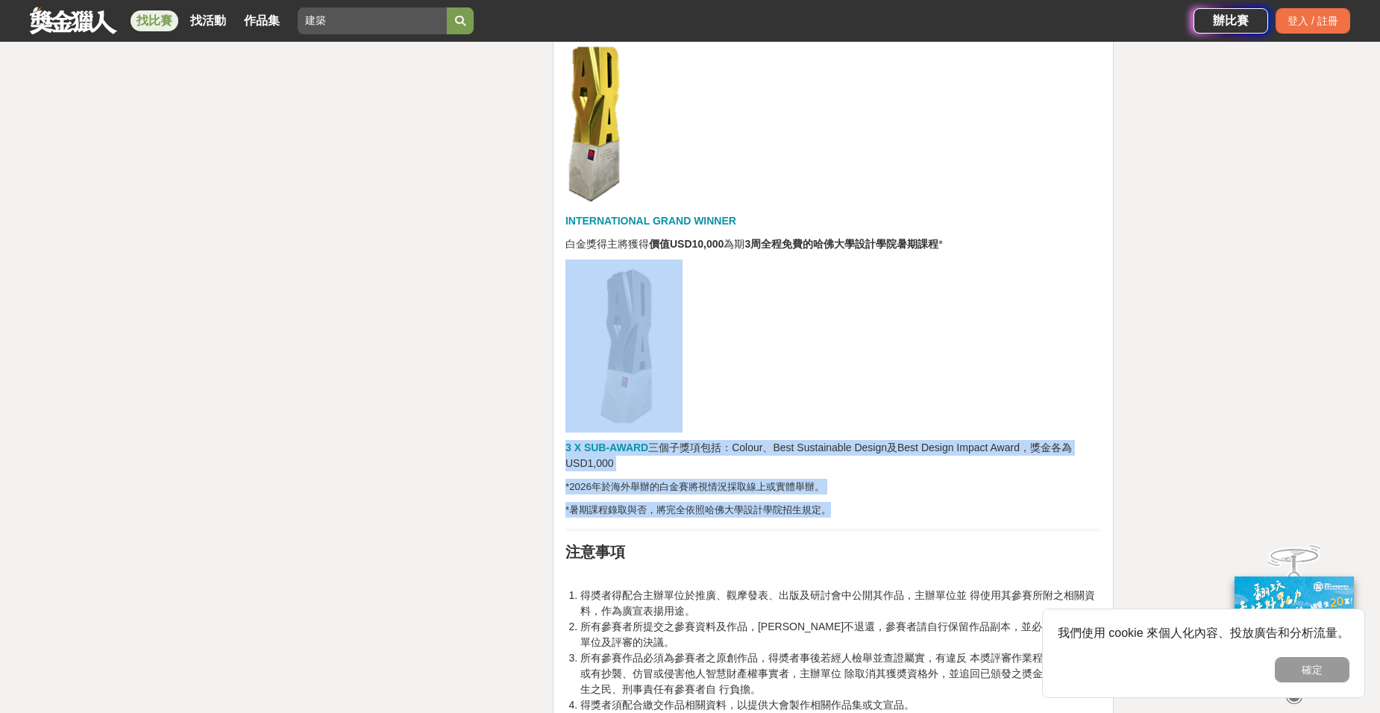
drag, startPoint x: 850, startPoint y: 507, endPoint x: 834, endPoint y: 421, distance: 87.2
click at [834, 421] on p at bounding box center [833, 346] width 536 height 173
drag
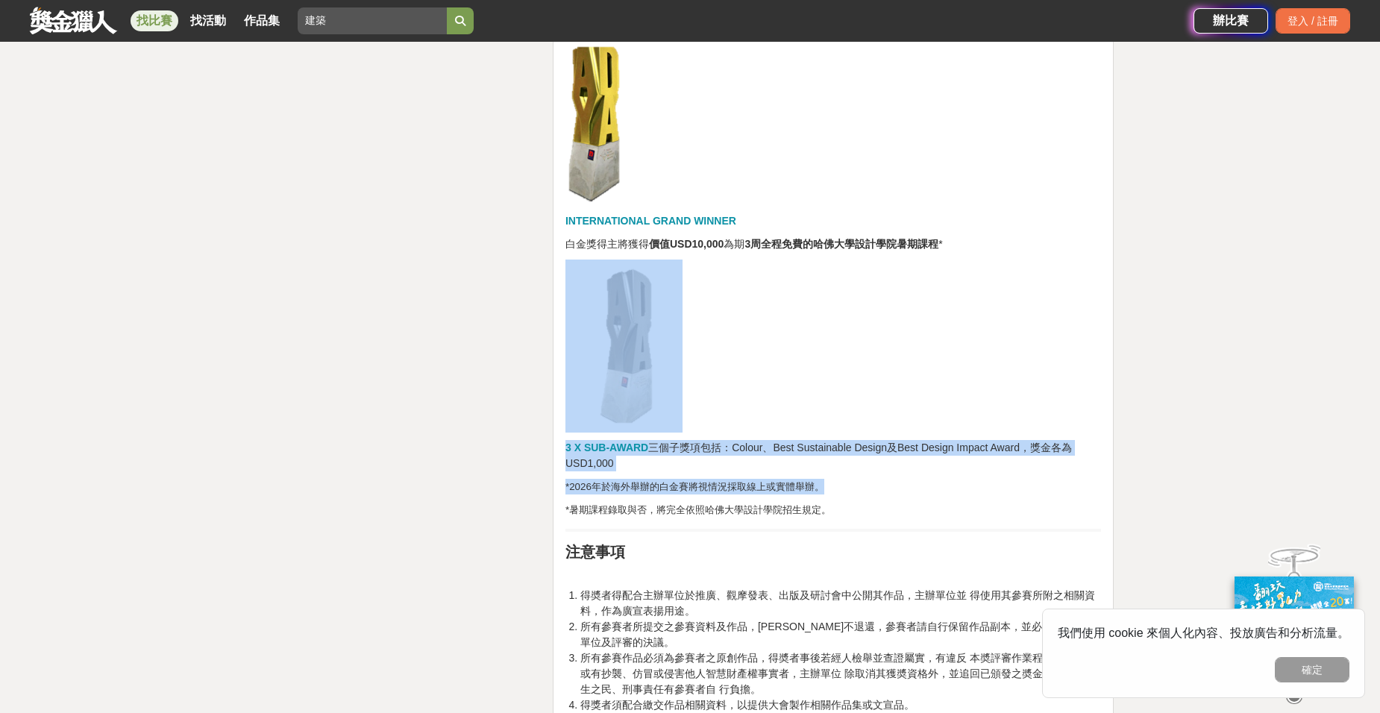
click at [846, 511] on p "*暑期課程錄取與否，將完全依照哈佛大學設計學院招生規定。" at bounding box center [833, 510] width 536 height 16
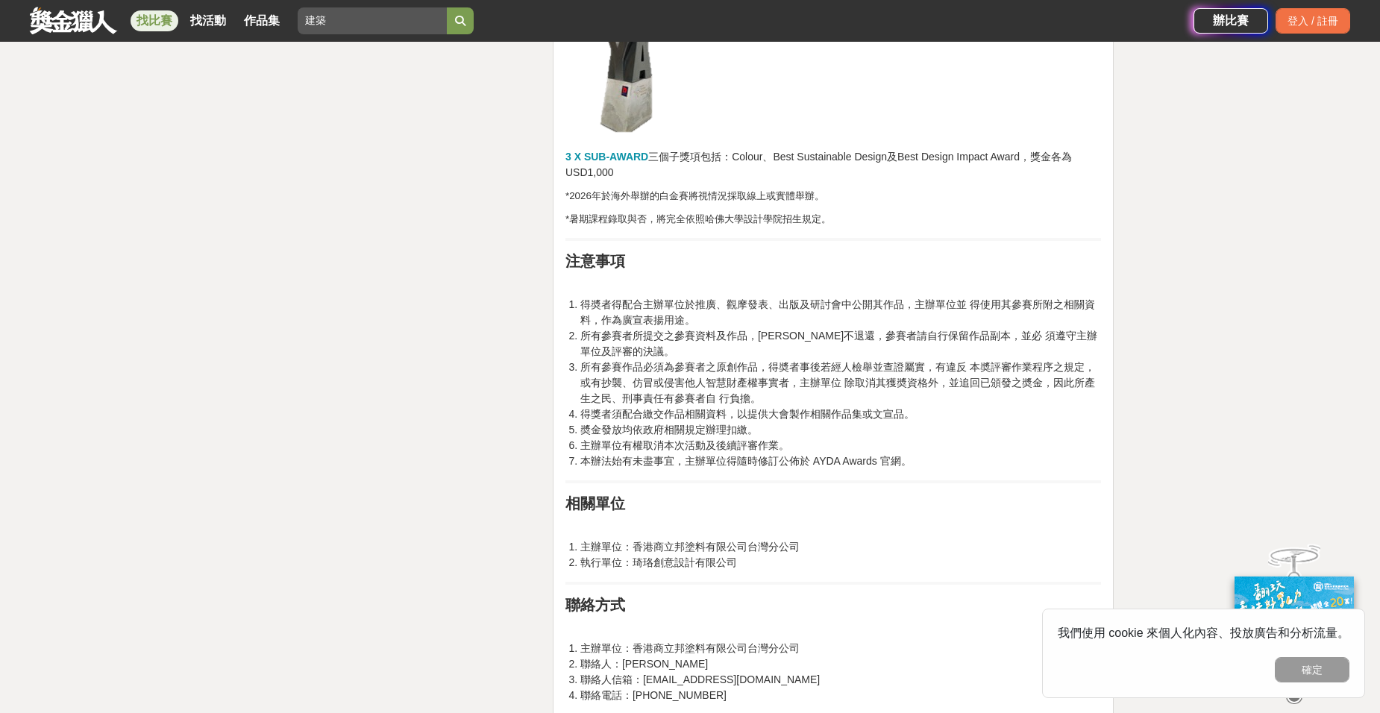
scroll to position [3656, 0]
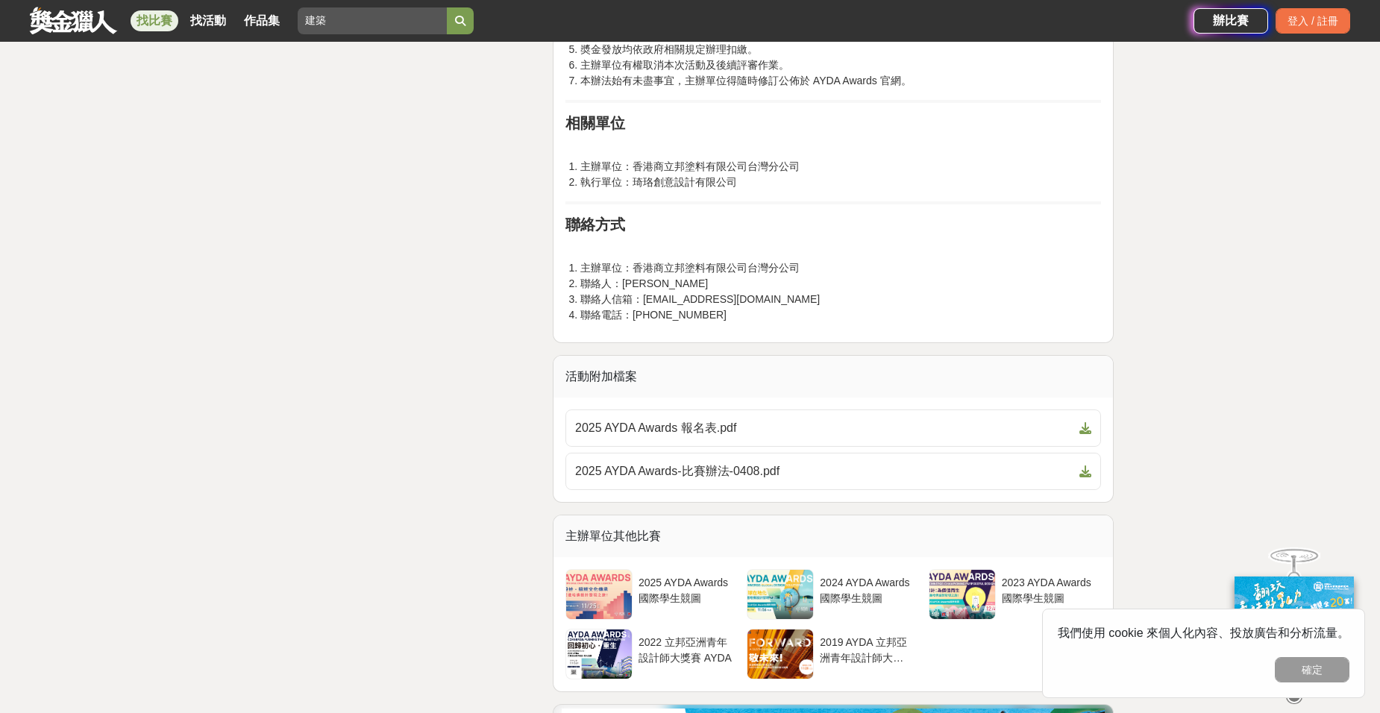
click at [809, 464] on span "2025 AYDA Awards-比賽辦法-0408.pdf" at bounding box center [824, 472] width 498 height 18
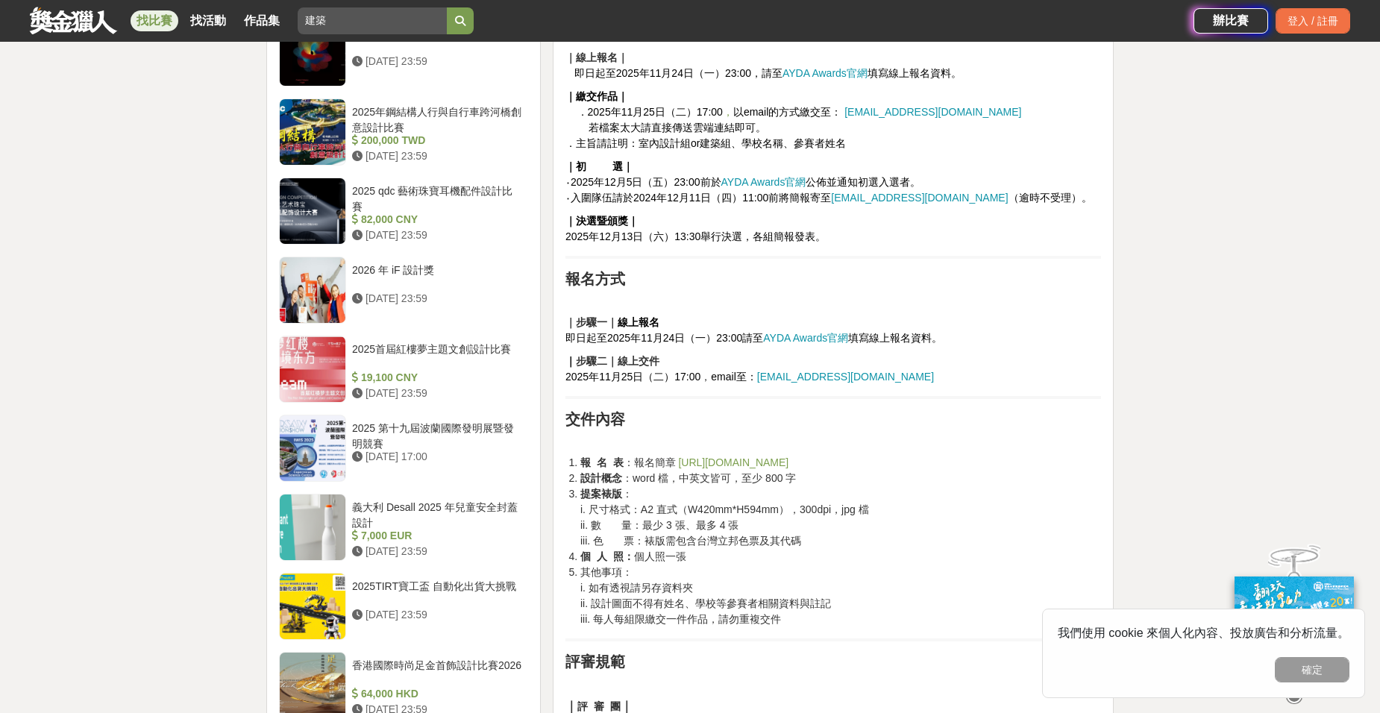
scroll to position [1417, 0]
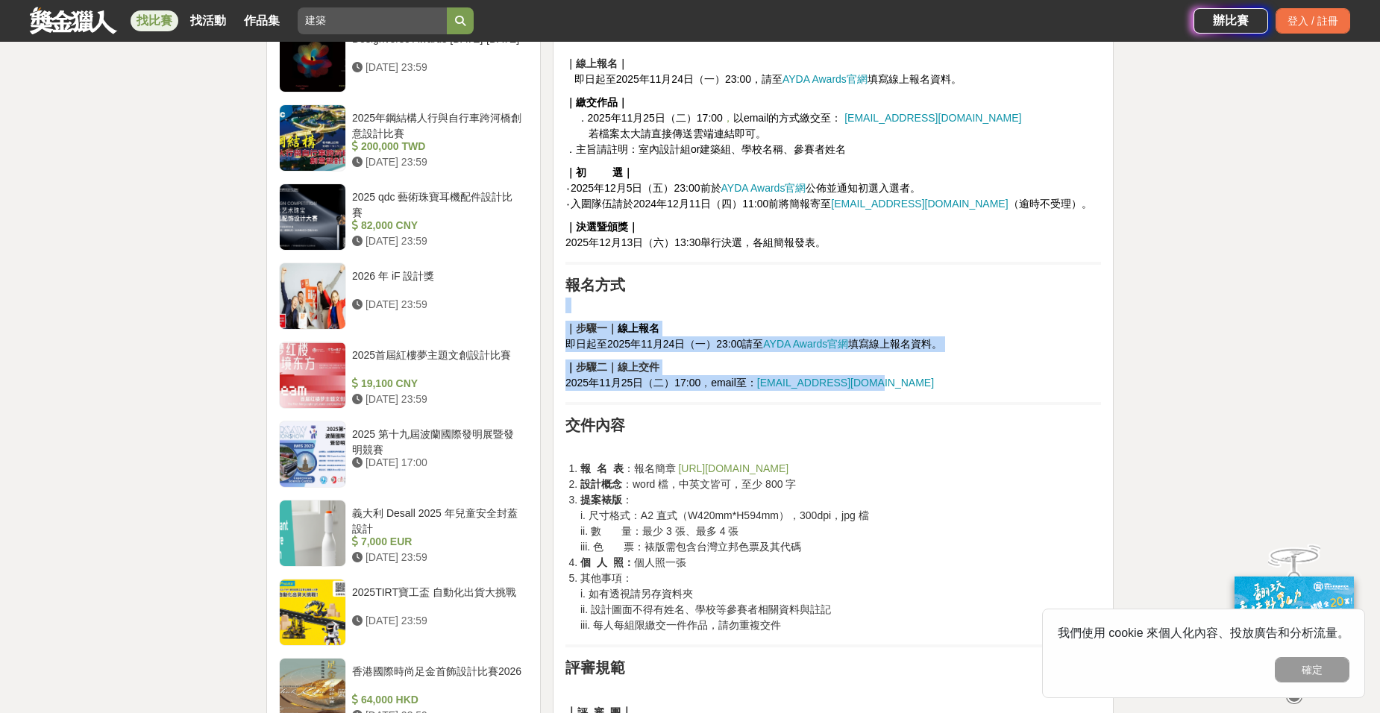
click at [880, 291] on h2 "報名方式" at bounding box center [833, 285] width 536 height 18
click at [898, 375] on p "｜ 步驟二｜線上交件 [DATE]（二）17:00 ， email至： [EMAIL_ADDRESS][DOMAIN_NAME]" at bounding box center [833, 375] width 536 height 31
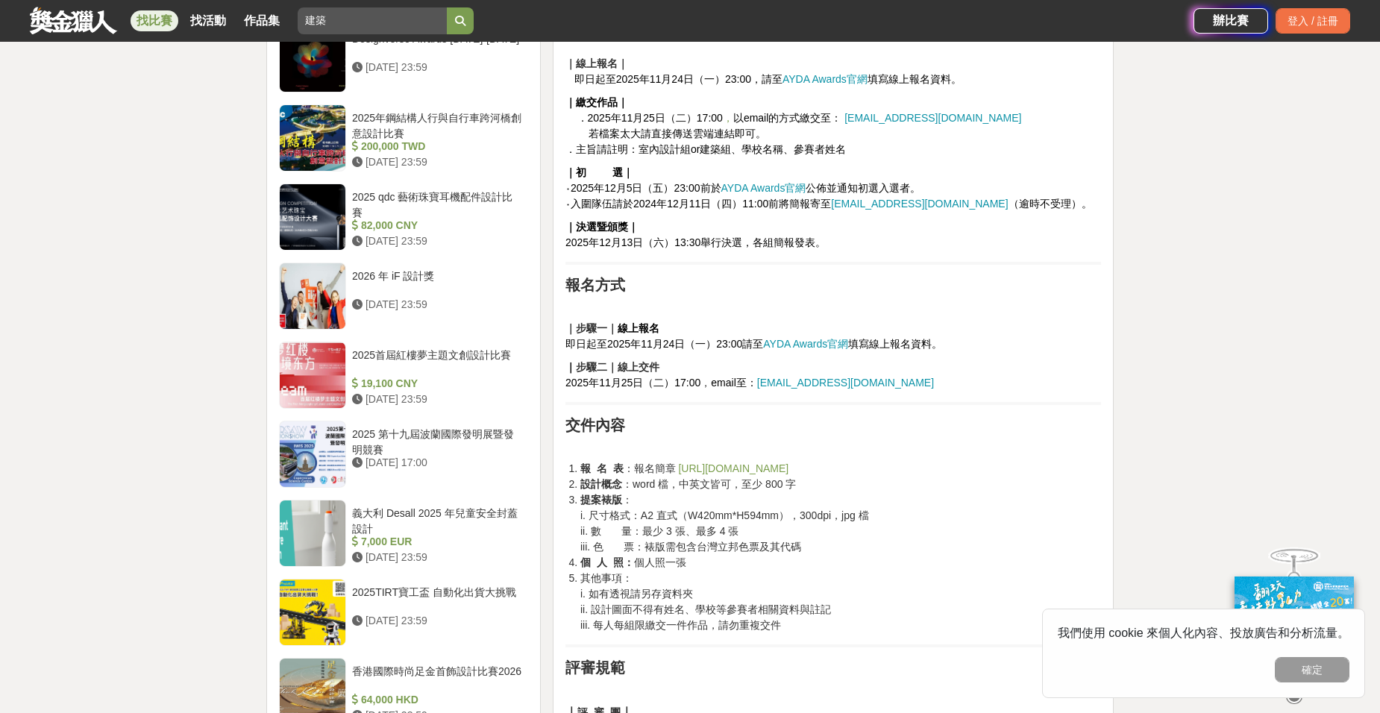
click at [906, 430] on h2 "交件內容" at bounding box center [833, 425] width 536 height 18
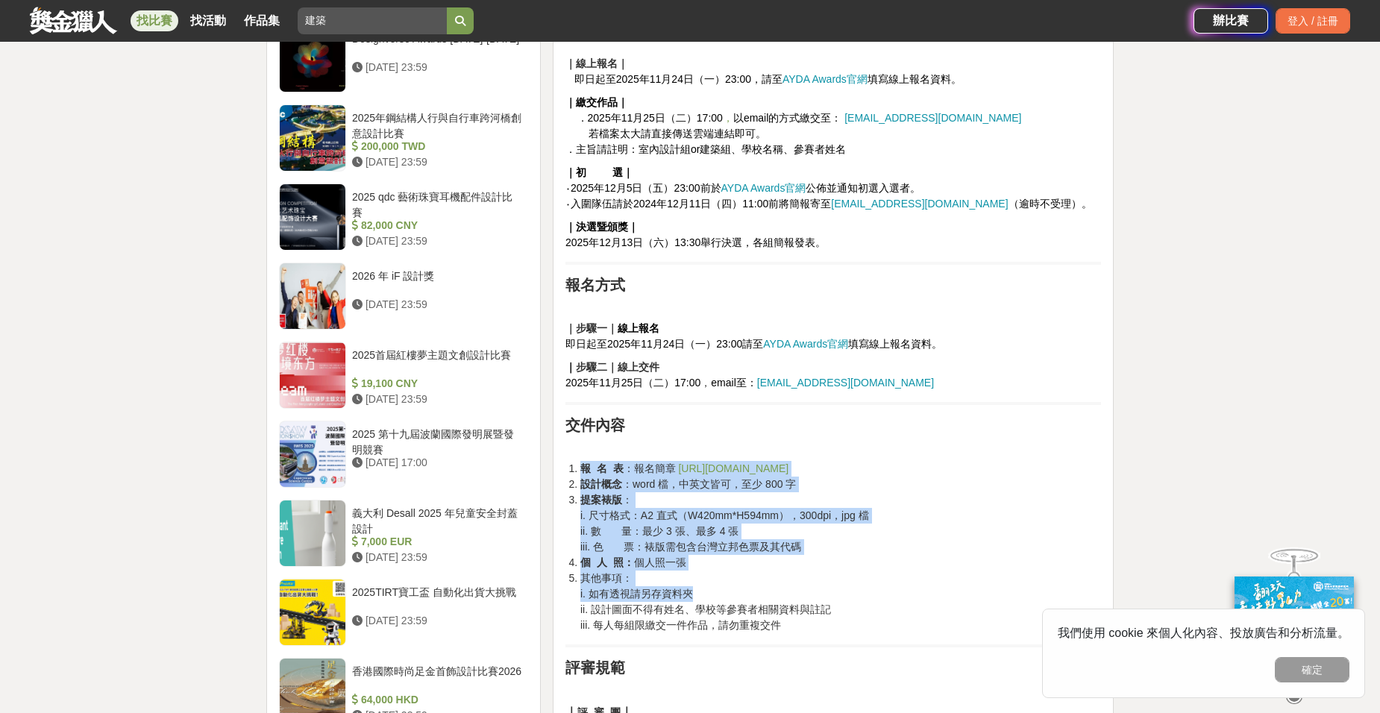
click at [797, 613] on span "ii. 設計圖面不得有姓名、學校等參賽者相關資料與註記" at bounding box center [705, 610] width 251 height 12
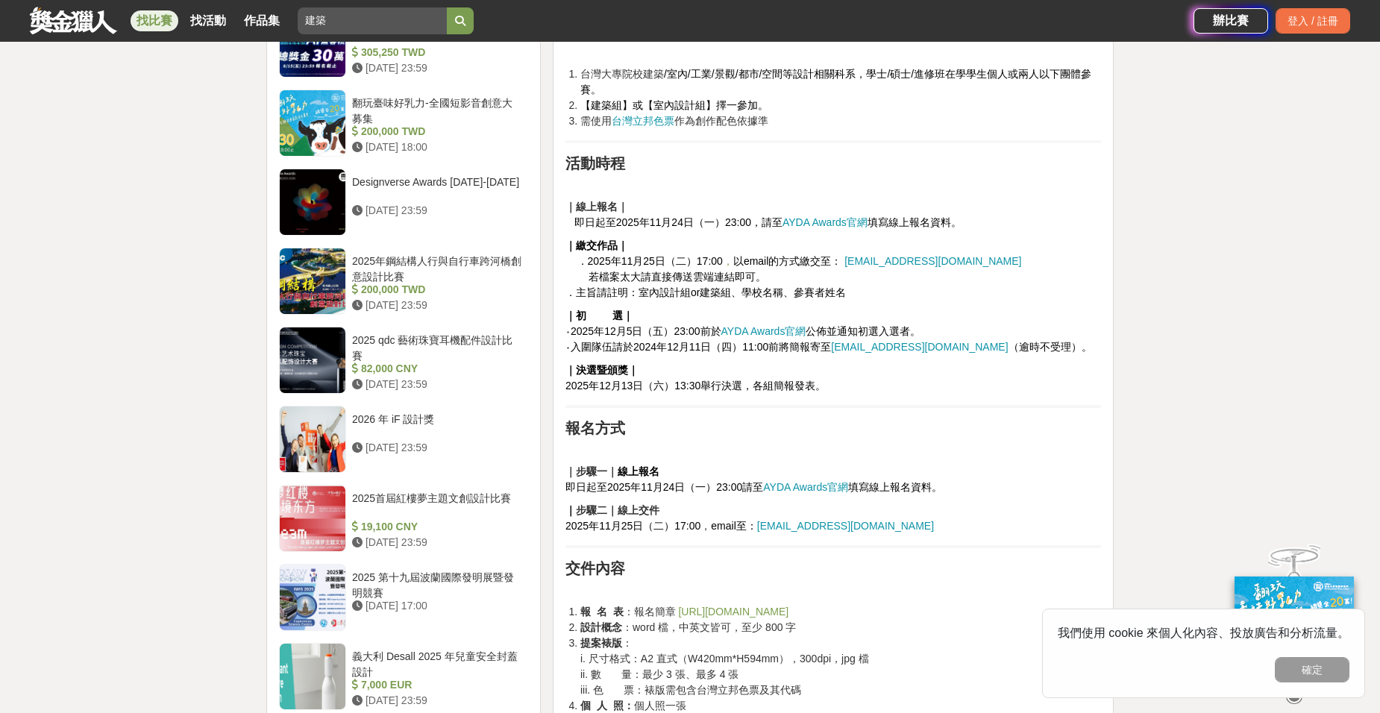
scroll to position [1268, 0]
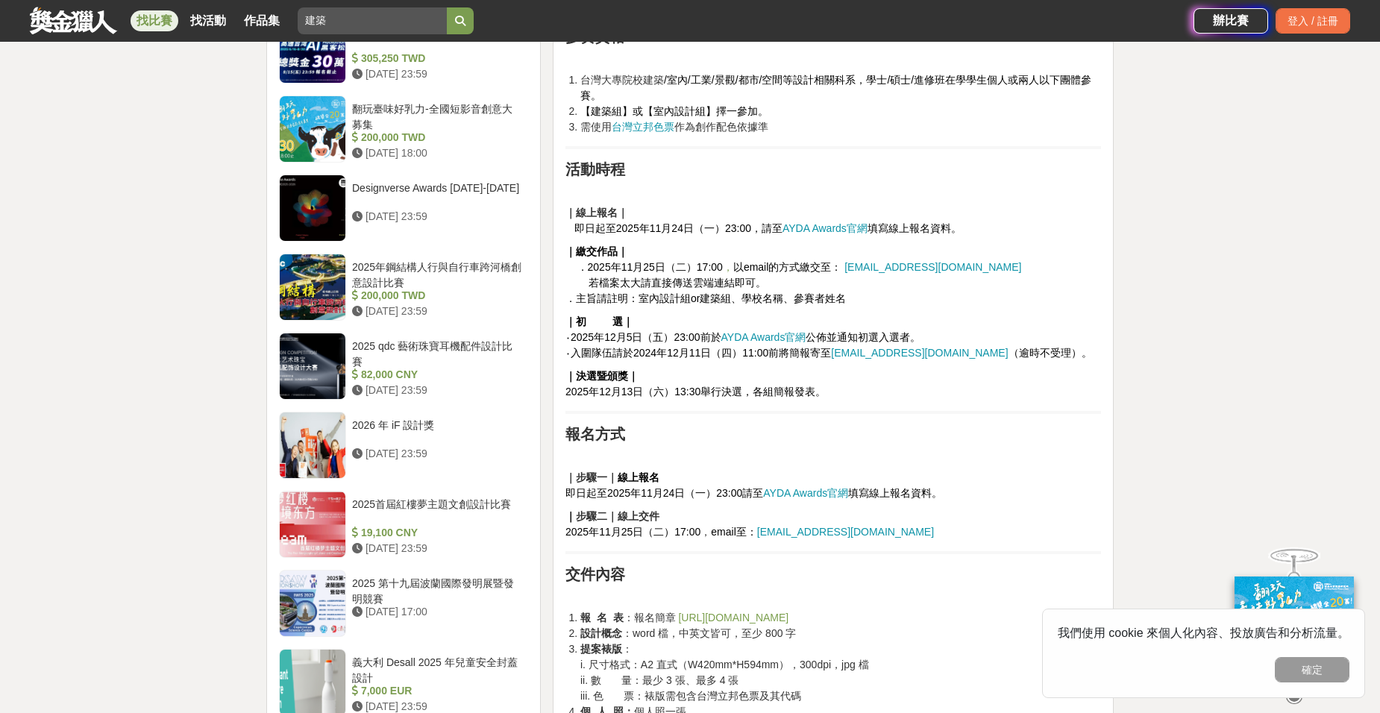
click at [907, 439] on h2 "報名方式" at bounding box center [833, 434] width 536 height 18
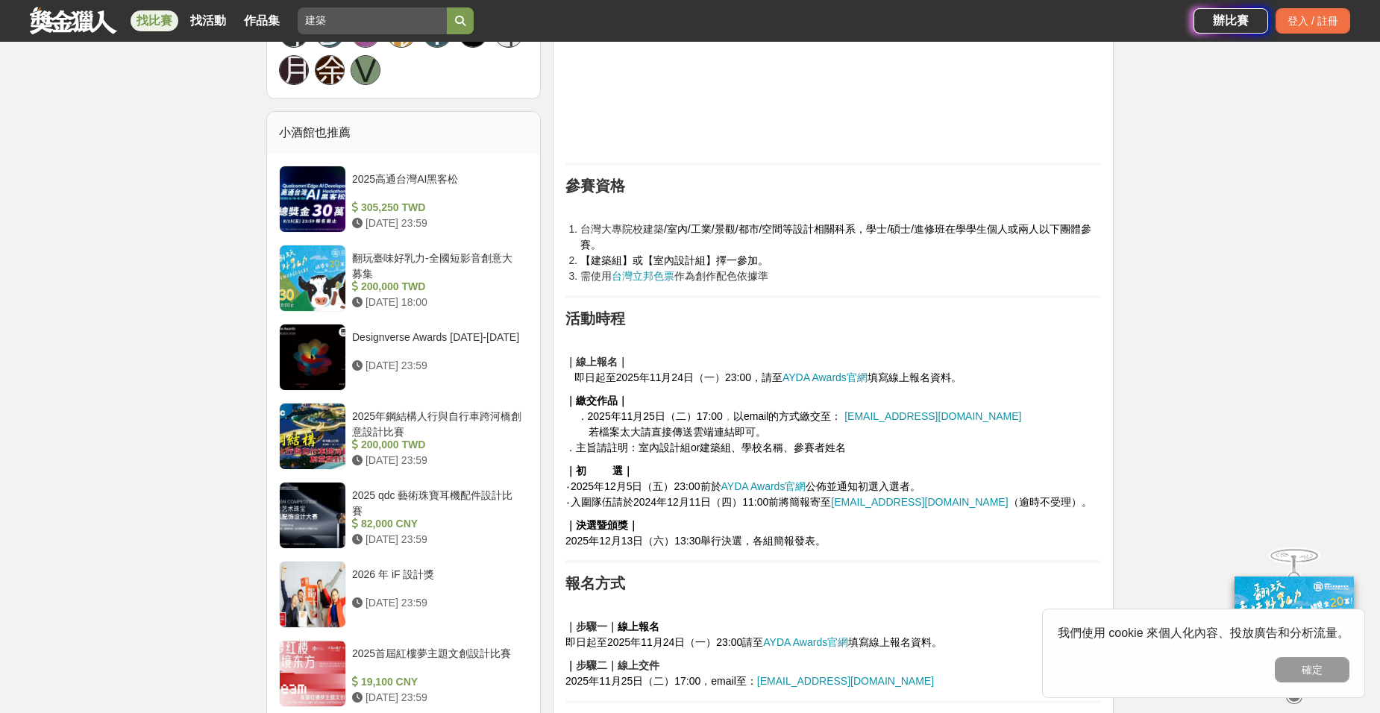
click at [862, 435] on p "｜繳交作 品｜ ．[DATE]（二）17:00 ， 以email的方式繳交至： [EMAIL_ADDRESS][DOMAIN_NAME] 若檔案太大請直接傳送…" at bounding box center [833, 424] width 536 height 63
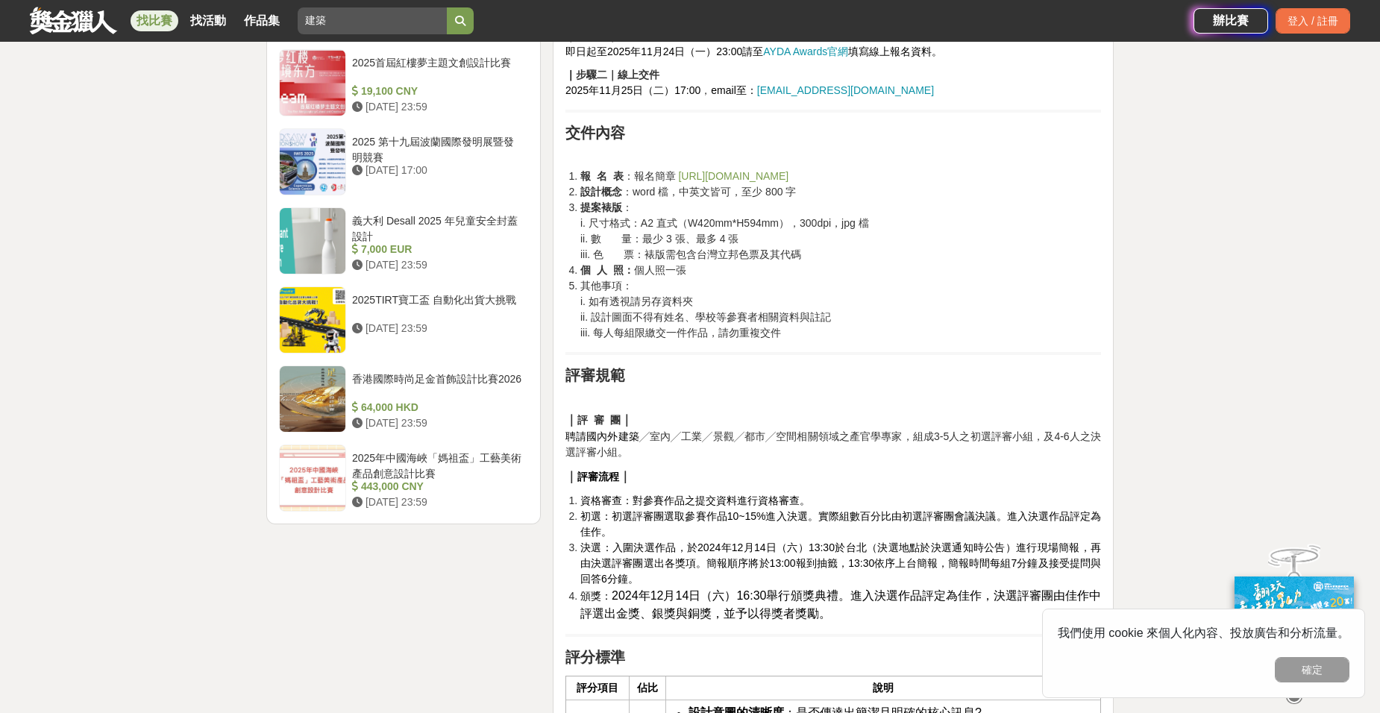
scroll to position [1716, 0]
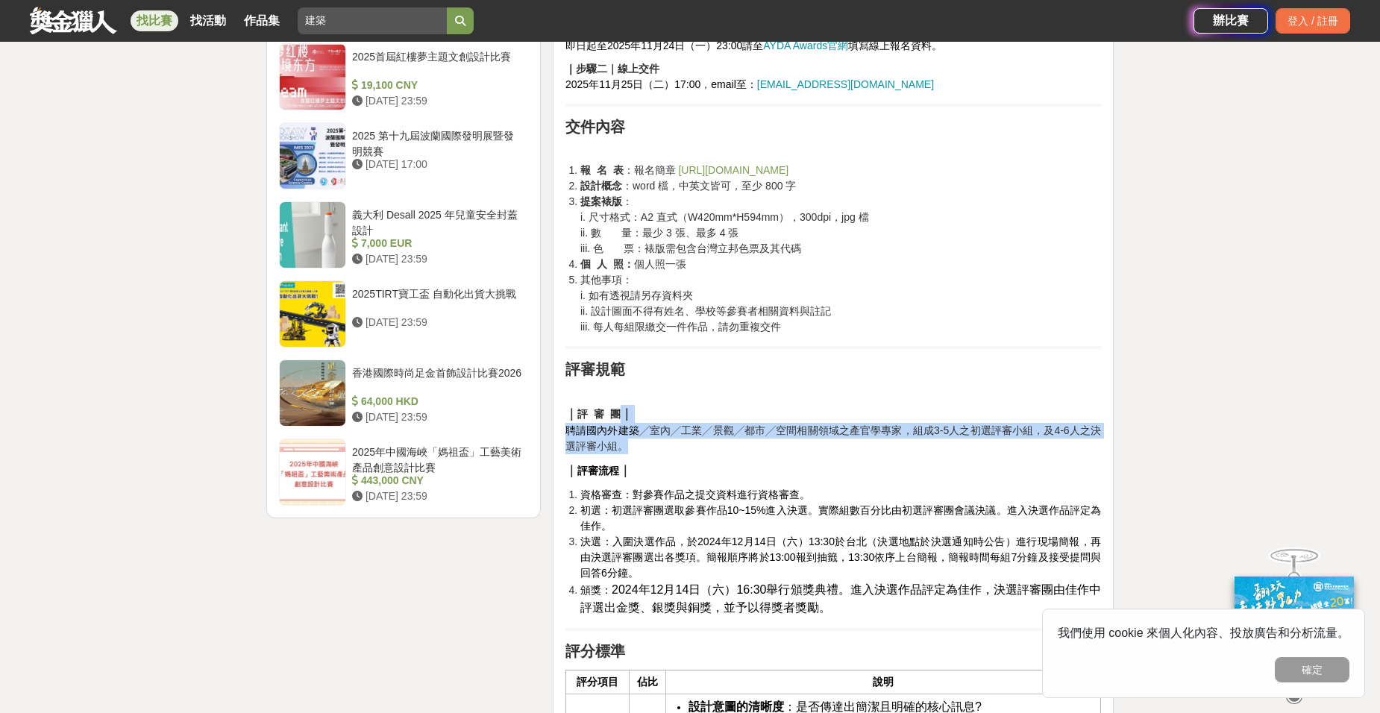
click at [866, 451] on div "前言 歷經 17 個年頭，國際學生競圖 AYDA Awards 不僅僅是一場比賽，更是青年設計師們成長的加速器、是思想碰撞與人才培養的途徑；如今，不僅有20座…" at bounding box center [833, 531] width 536 height 3464
click at [866, 451] on p "｜ 評 審 團 ｜ 聘請國內外建築 ╱室內╱工業╱景觀╱都市╱空間相關領域之產官學專家，組成3-5人之初選評審小組，及4-6人之決選評審小組。" at bounding box center [833, 429] width 536 height 49
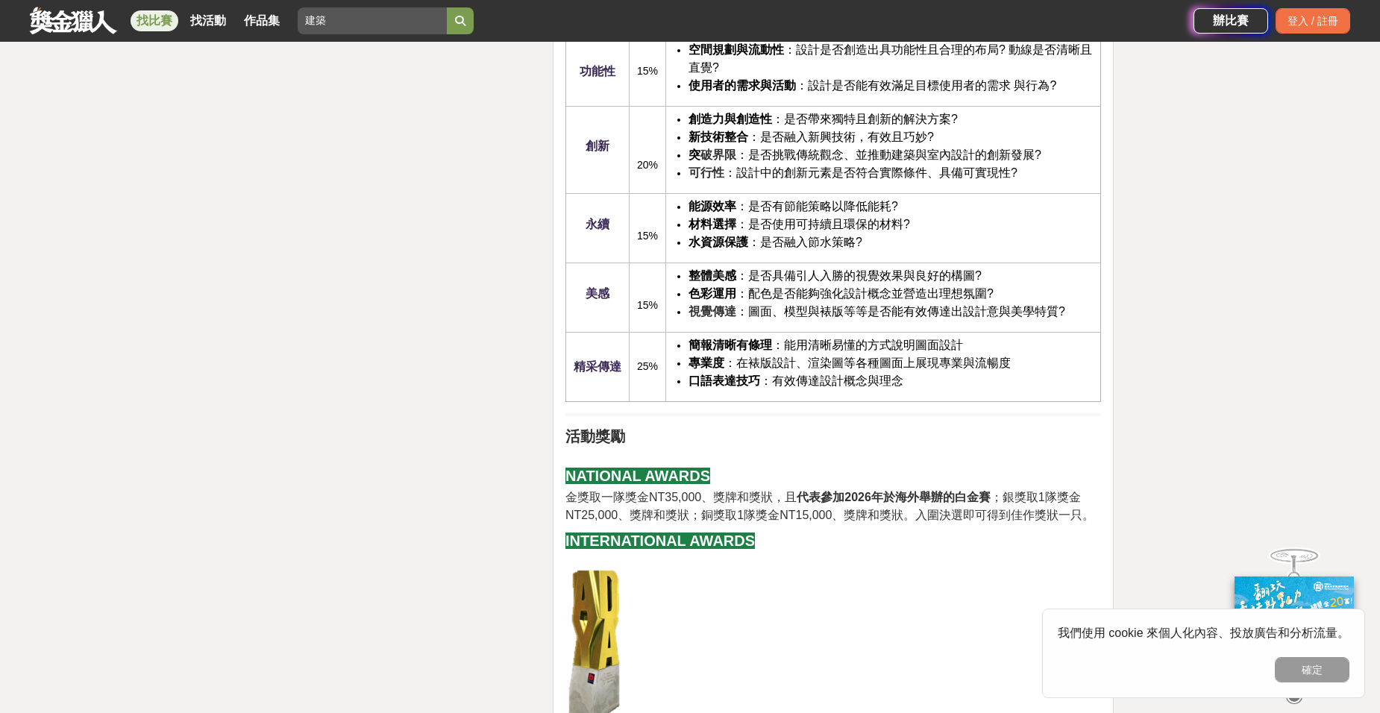
scroll to position [2387, 0]
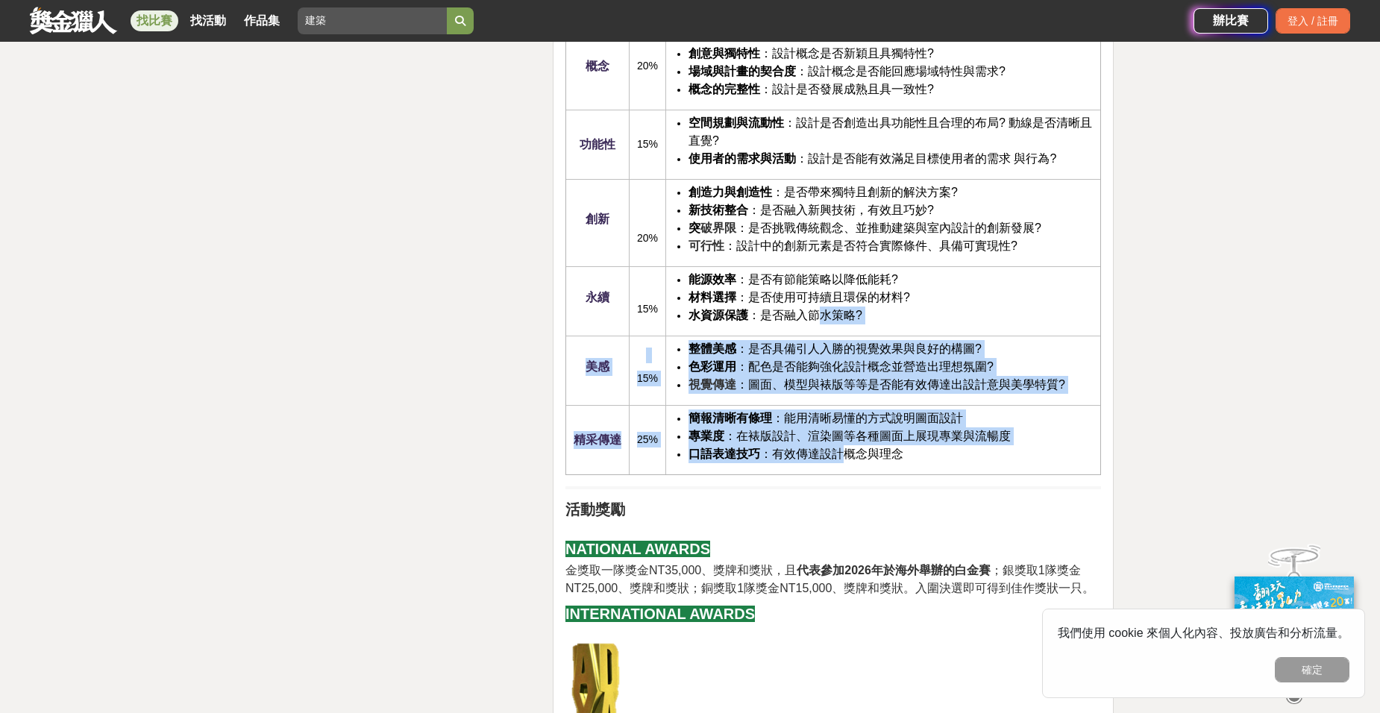
drag, startPoint x: 849, startPoint y: 461, endPoint x: 818, endPoint y: 301, distance: 162.6
click at [819, 307] on tbody "概念 20% 設計意圖的清晰度 ：是否傳達出[PERSON_NAME]且明確的核心訊息? 創意與獨特性 ：設計概念是否新穎且具獨特性? 場域與計畫的契合度 ：…" at bounding box center [832, 248] width 535 height 452
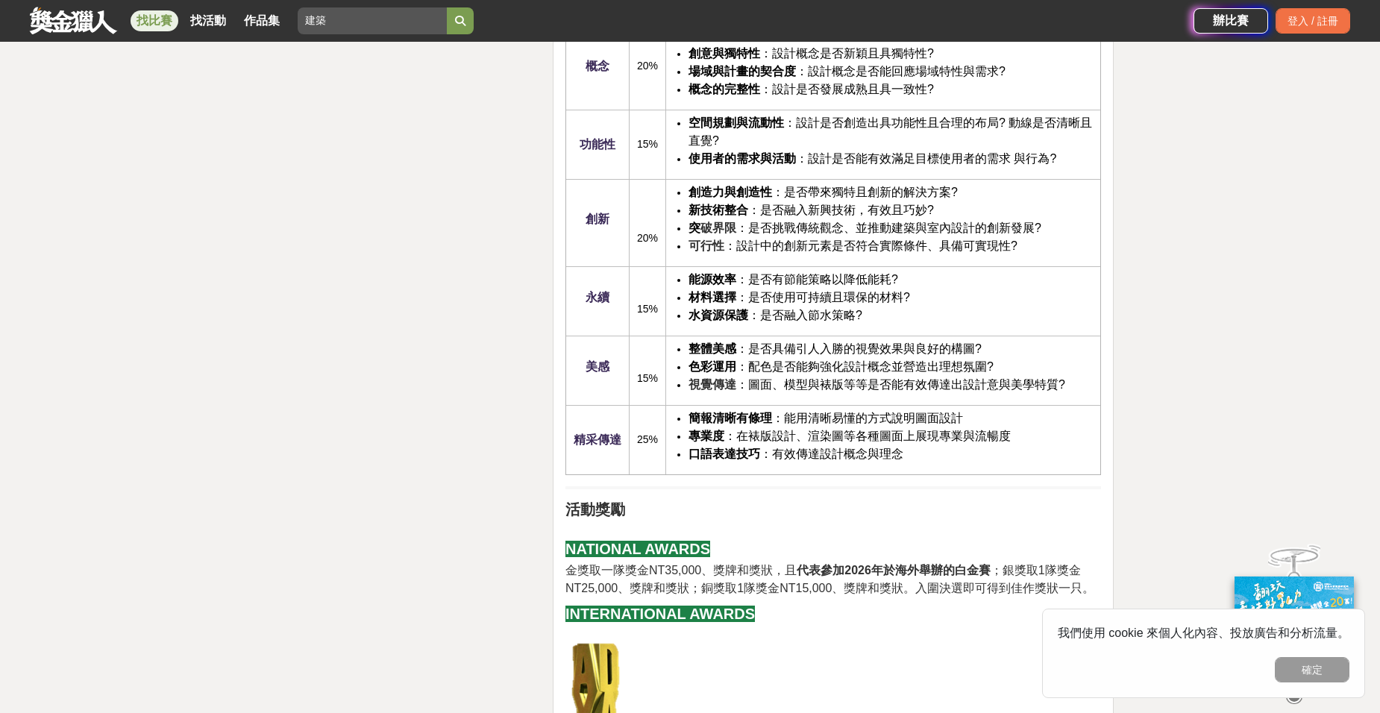
click at [818, 301] on span "材料選擇 ：是否使用可持續且環保的材料?" at bounding box center [800, 297] width 222 height 13
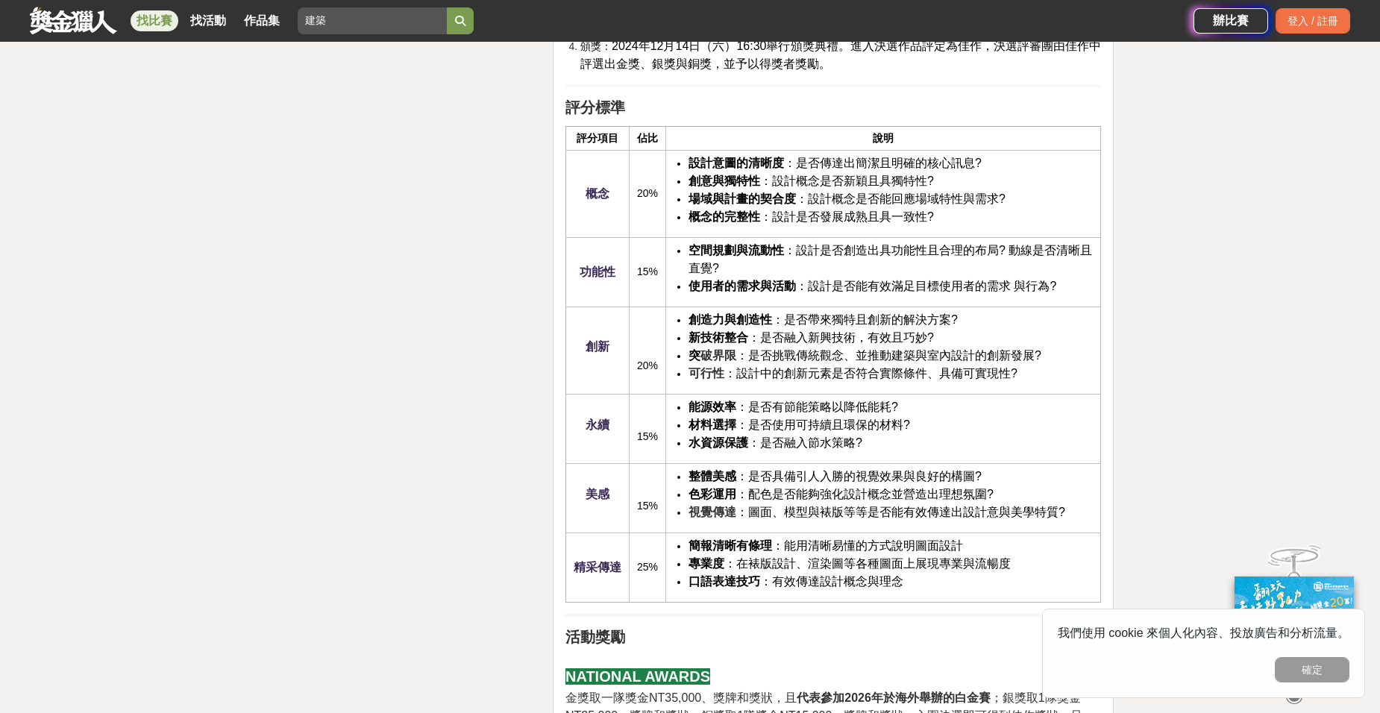
scroll to position [2238, 0]
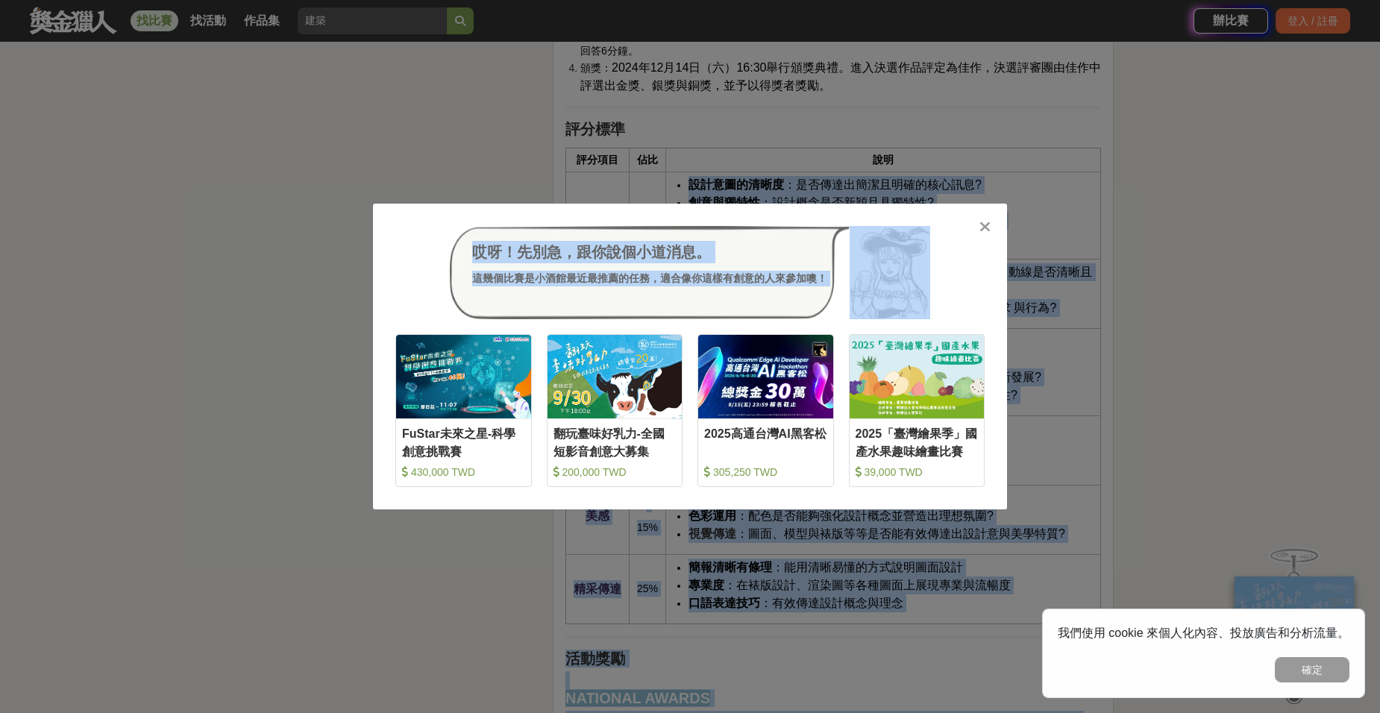
drag, startPoint x: 660, startPoint y: 189, endPoint x: 924, endPoint y: 254, distance: 272.1
click at [938, 261] on div "獎金獵人 試用獵人 Dream & Hunter 主辦專區 服務介紹 找比賽 找活動 作品集 建築 辦比賽 登入 / 註冊 大家都在看 2025高通台灣AI黑…" at bounding box center [690, 170] width 1380 height 4816
click at [977, 224] on div "哎呀！先別急，跟你說個小道消息。 這幾個比賽是小酒館最近最推薦的任務，適合像你這樣有創意的人來參加噢！ 收藏 FuStar未來之星-科學創意挑戰賽 430,0…" at bounding box center [690, 357] width 634 height 307
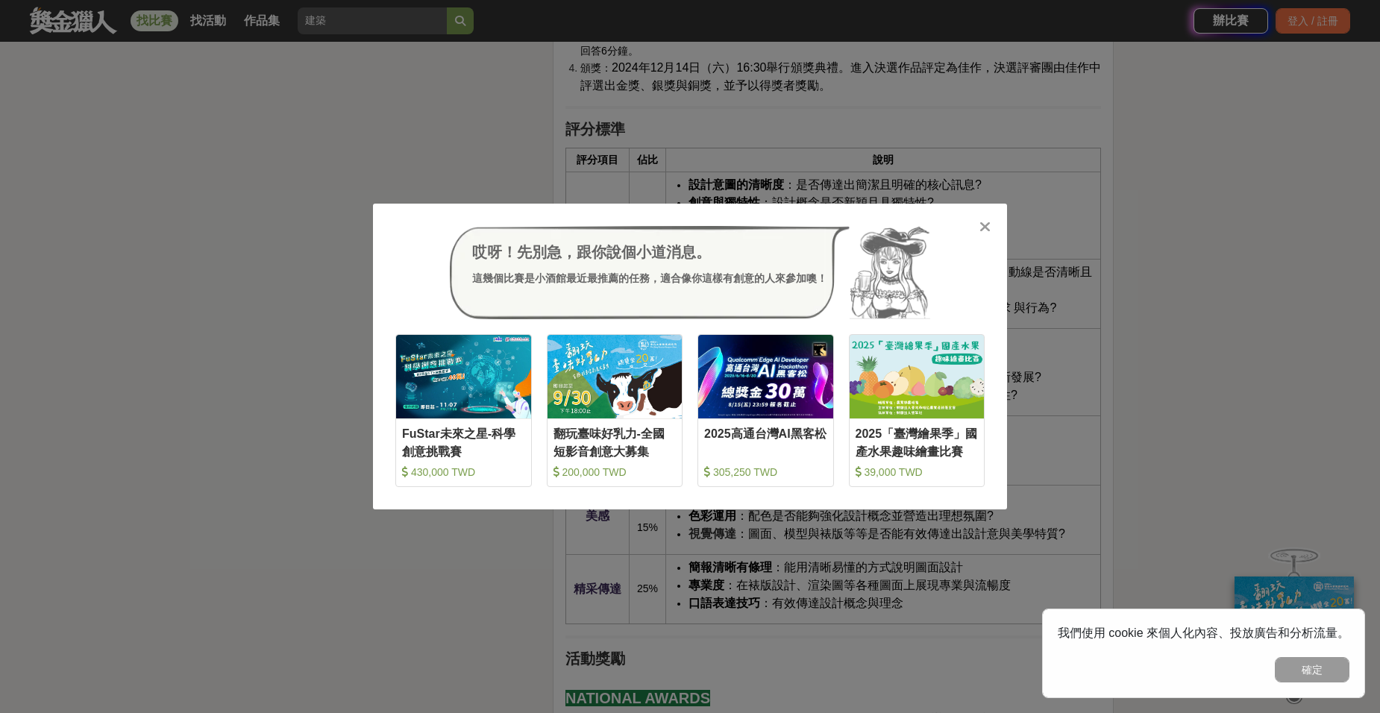
click at [988, 233] on icon at bounding box center [985, 226] width 11 height 15
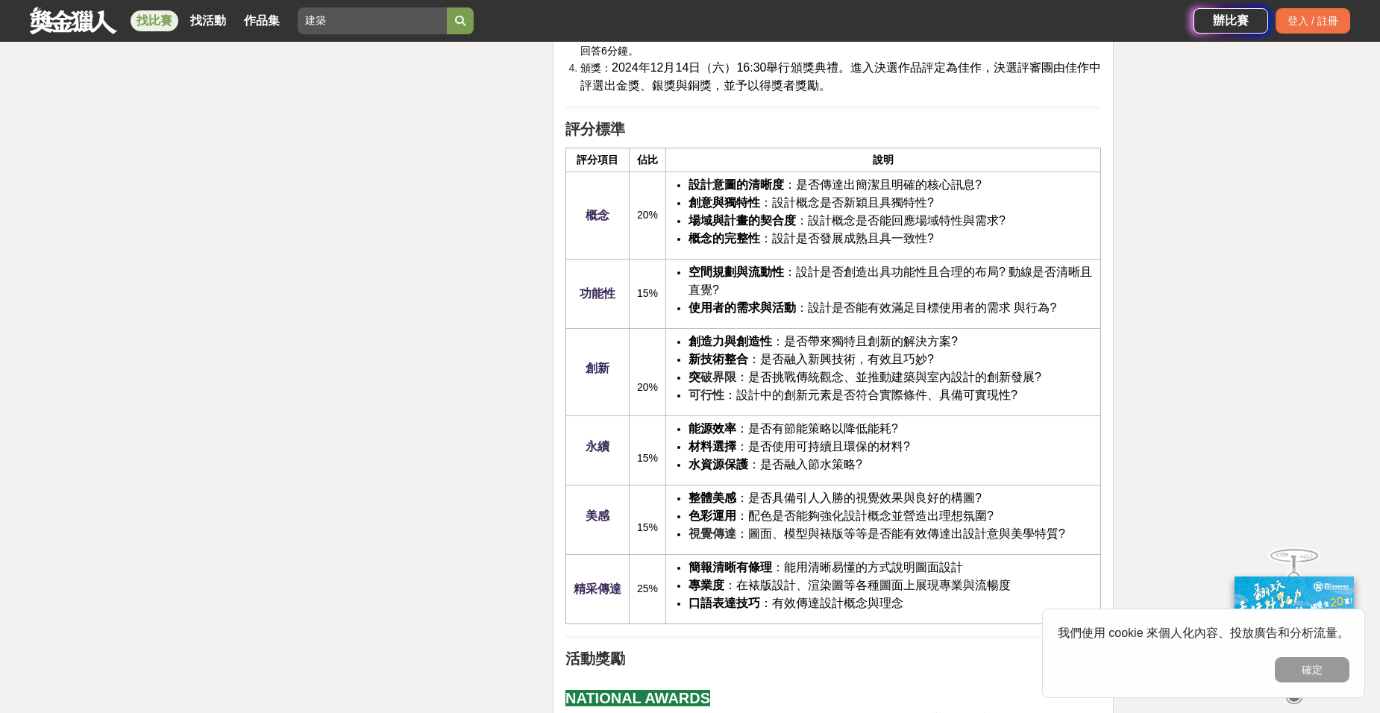
click at [978, 216] on span "場域與計畫的契合度 ：設計概念是否能回應場域特性與需求?" at bounding box center [847, 220] width 317 height 13
click at [978, 217] on span "場域與計畫的契合度 ：設計概念是否能回應場域特性與需求?" at bounding box center [847, 220] width 317 height 13
click at [975, 195] on li "創意與獨特性 ：設計概念是否新穎且具獨特性?" at bounding box center [891, 203] width 404 height 18
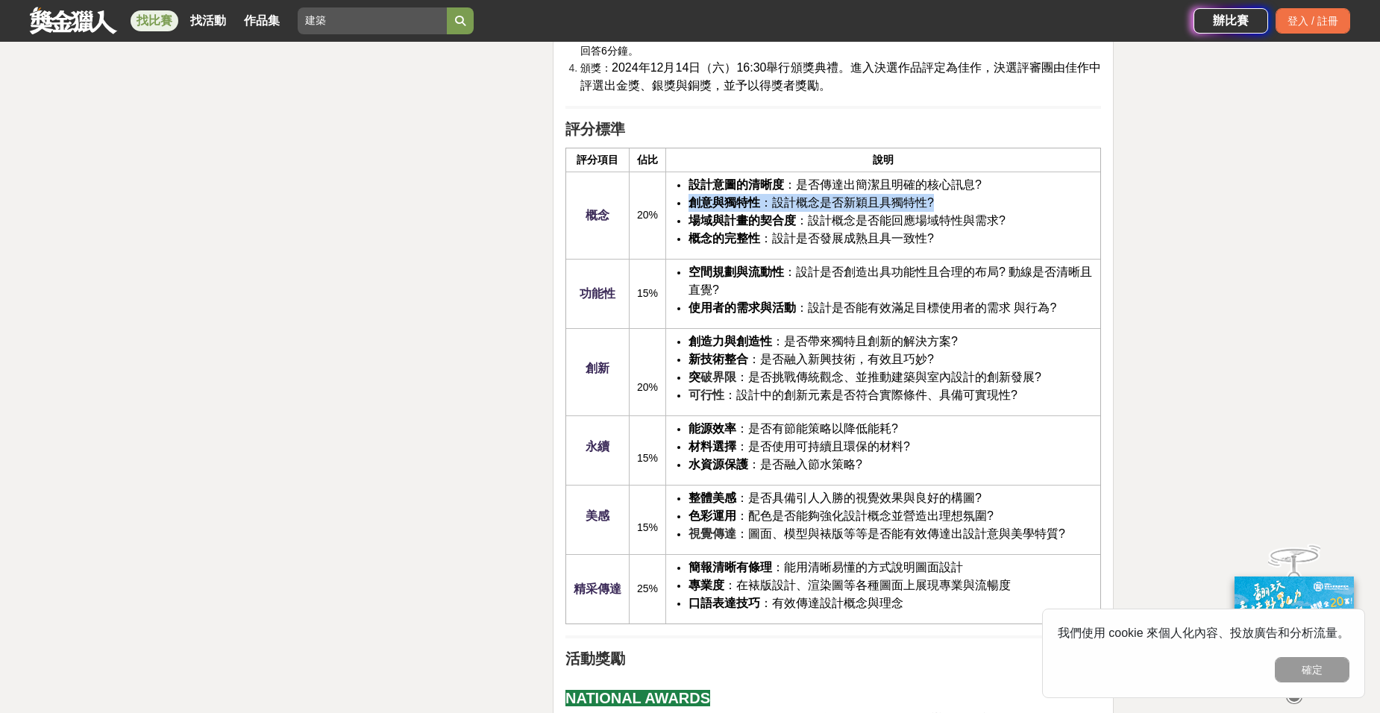
click at [975, 195] on li "創意與獨特性 ：設計概念是否新穎且具獨特性?" at bounding box center [891, 203] width 404 height 18
click at [992, 236] on li "概念的完整性 ：設計是否發展成熟且具一致性?" at bounding box center [891, 239] width 404 height 18
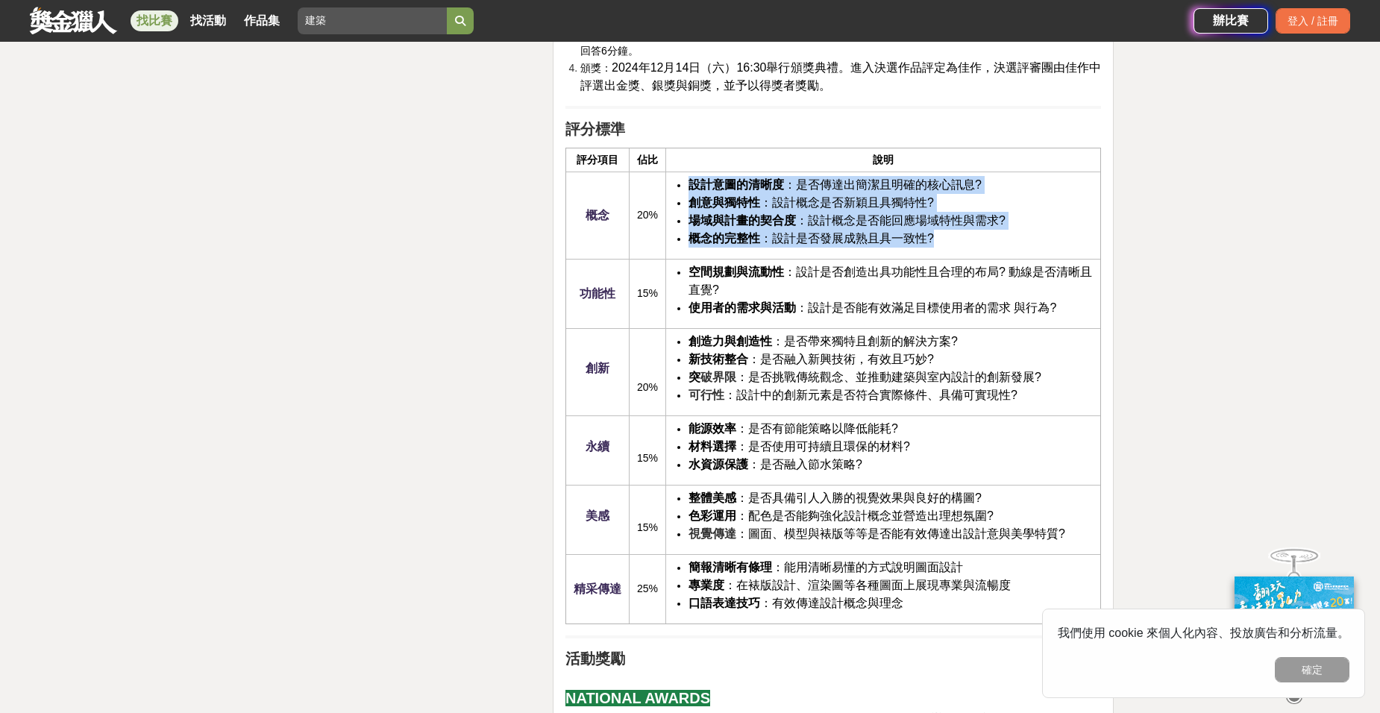
drag, startPoint x: 992, startPoint y: 236, endPoint x: 668, endPoint y: 175, distance: 329.6
click at [668, 175] on td "設計意圖的清晰度 ：是否傳達出[PERSON_NAME]且明確的核心訊息? 創意與獨特性 ：設計概念是否新穎且具獨特性? 場域與計畫的契合度 ：設計概念是否能…" at bounding box center [883, 215] width 435 height 87
click at [689, 198] on li "創意與獨特性 ：設計概念是否新穎且具獨特性?" at bounding box center [891, 203] width 404 height 18
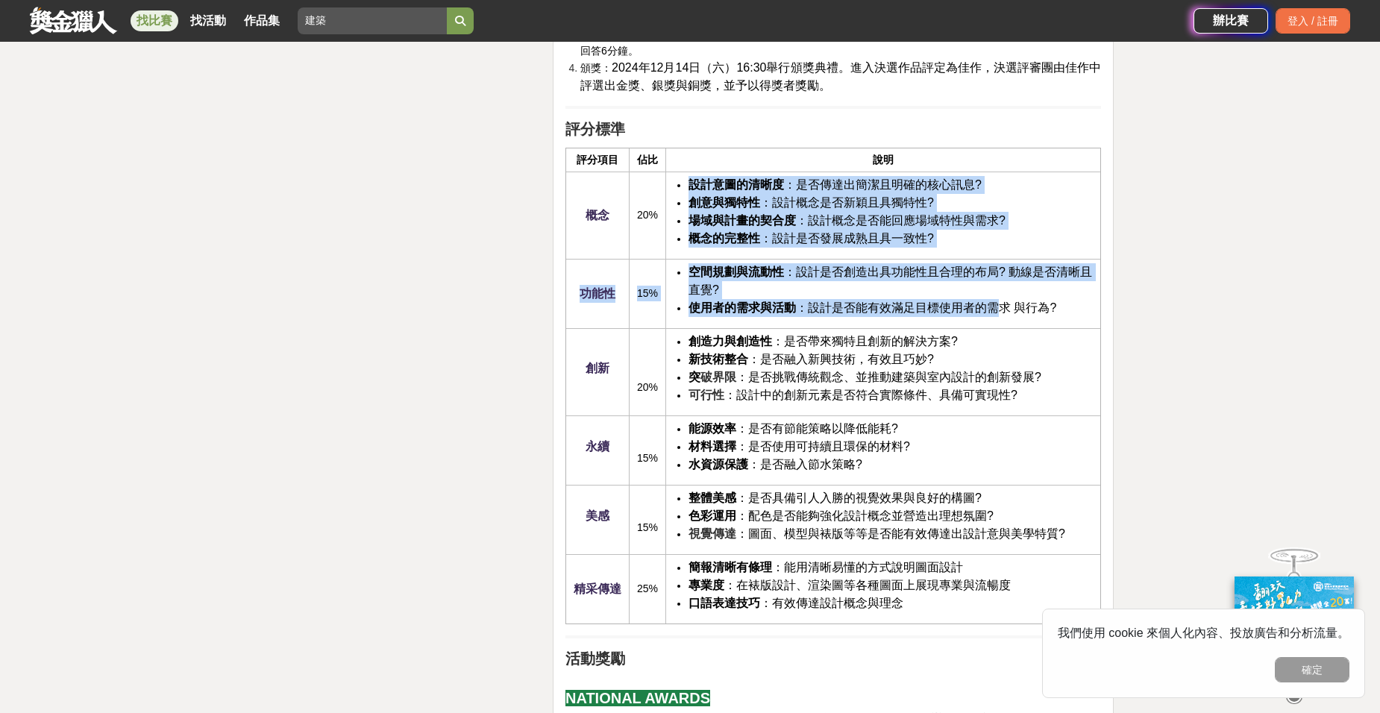
drag, startPoint x: 682, startPoint y: 181, endPoint x: 994, endPoint y: 317, distance: 340.8
click at [994, 317] on tbody "概念 20% 設計意圖的清晰度 ：是否傳達出[PERSON_NAME]且明確的核心訊息? 創意與獨特性 ：設計概念是否新穎且具獨特性? 場域與計畫的契合度 ：…" at bounding box center [832, 398] width 535 height 452
click at [994, 317] on td "空間規劃與流動性 ：設計是否創造出具功能性且合理的布局? 動線是否清晰且直覺? 使用者的需求與活動 ：設計是否能有效滿足目標使用者的需求 與行為?" at bounding box center [883, 293] width 435 height 69
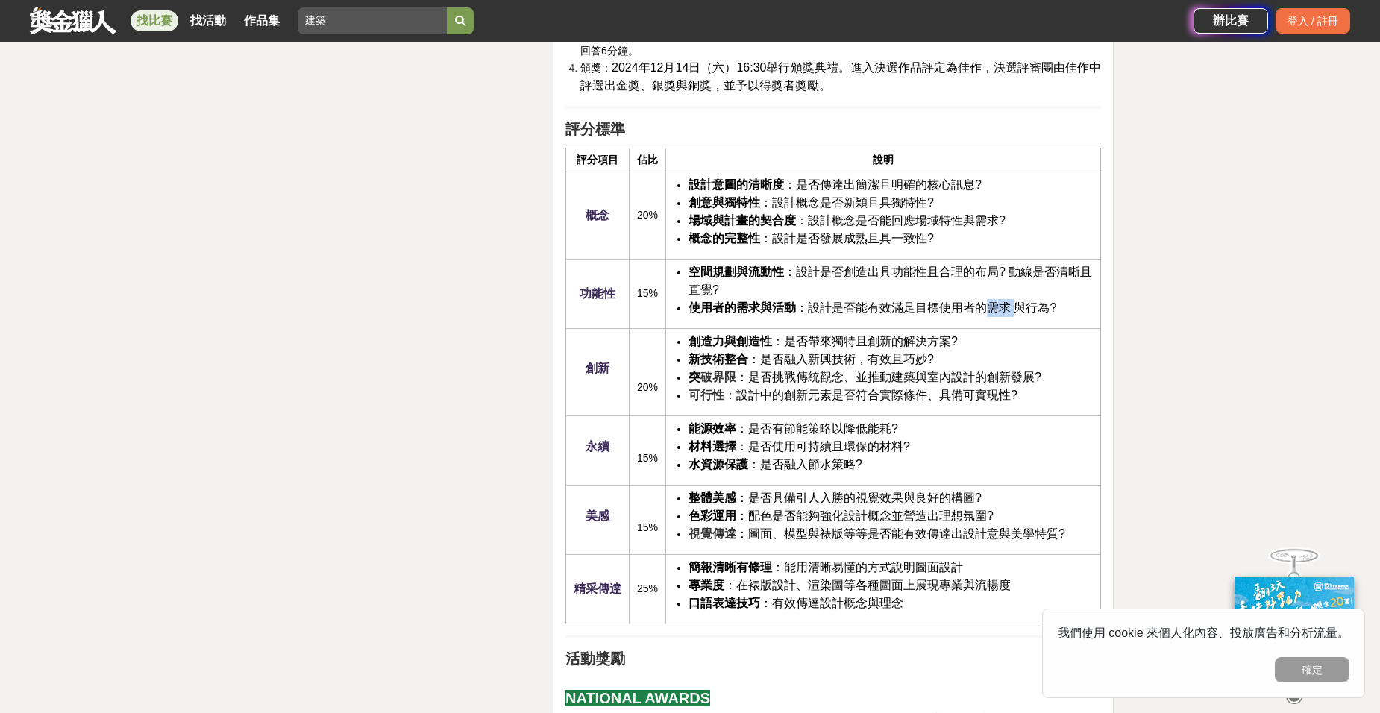
click at [994, 317] on td "空間規劃與流動性 ：設計是否創造出具功能性且合理的布局? 動線是否清晰且直覺? 使用者的需求與活動 ：設計是否能有效滿足目標使用者的需求 與行為?" at bounding box center [883, 293] width 435 height 69
click at [994, 338] on li "創造力與創造性 ：是否帶來獨特且創新的解決方案?" at bounding box center [891, 342] width 404 height 18
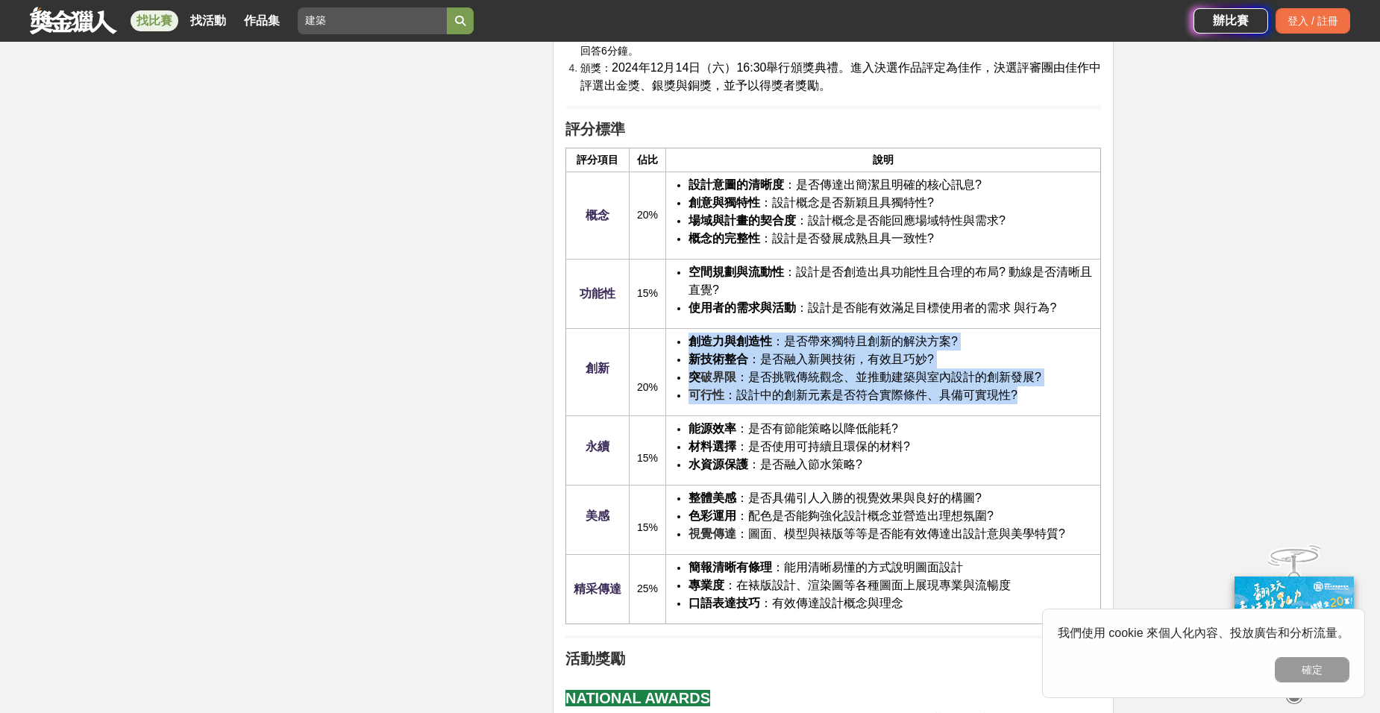
drag, startPoint x: 1036, startPoint y: 407, endPoint x: 681, endPoint y: 339, distance: 361.0
click at [681, 339] on td "創造力與創造性 ：是否帶來獨特且創新的解決方案? 新技術整合 ：是否融入新興技術，有效且巧妙? 突 破界限 ：是否挑戰傳統觀念、並推動建築與室內設計的創新發展…" at bounding box center [883, 371] width 435 height 87
click at [681, 339] on ul "創造力與創造性 ：是否帶來獨特且創新的解決方案? 新技術整合 ：是否融入新興技術，有效且巧妙? 突 破界限 ：是否挑戰傳統觀念、並推動建築與室內設計的創新發展…" at bounding box center [883, 369] width 419 height 72
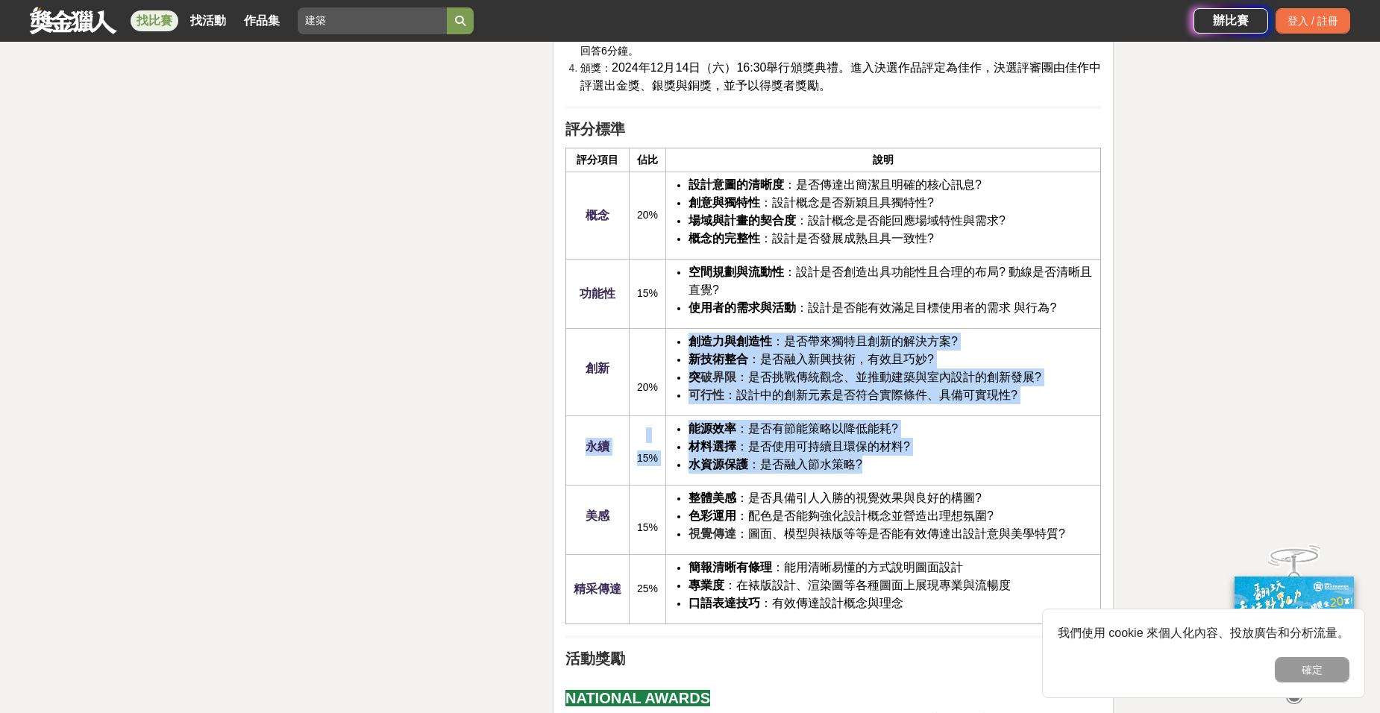
drag, startPoint x: 681, startPoint y: 339, endPoint x: 1030, endPoint y: 460, distance: 369.0
click at [1030, 460] on tbody "概念 20% 設計意圖的清晰度 ：是否傳達出[PERSON_NAME]且明確的核心訊息? 創意與獨特性 ：設計概念是否新穎且具獨特性? 場域與計畫的契合度 ：…" at bounding box center [832, 398] width 535 height 452
click at [1029, 461] on li "水資源保護 ：是否融入節水策略?" at bounding box center [891, 465] width 404 height 18
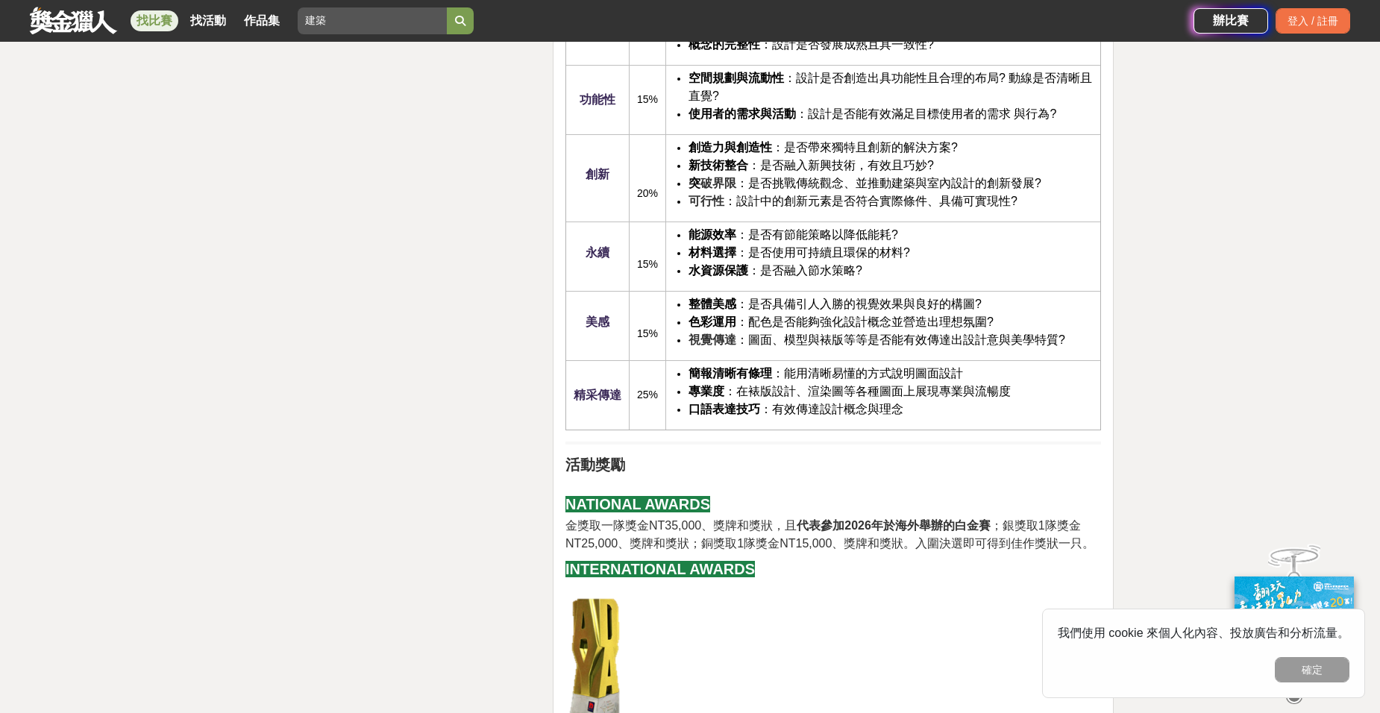
scroll to position [2537, 0]
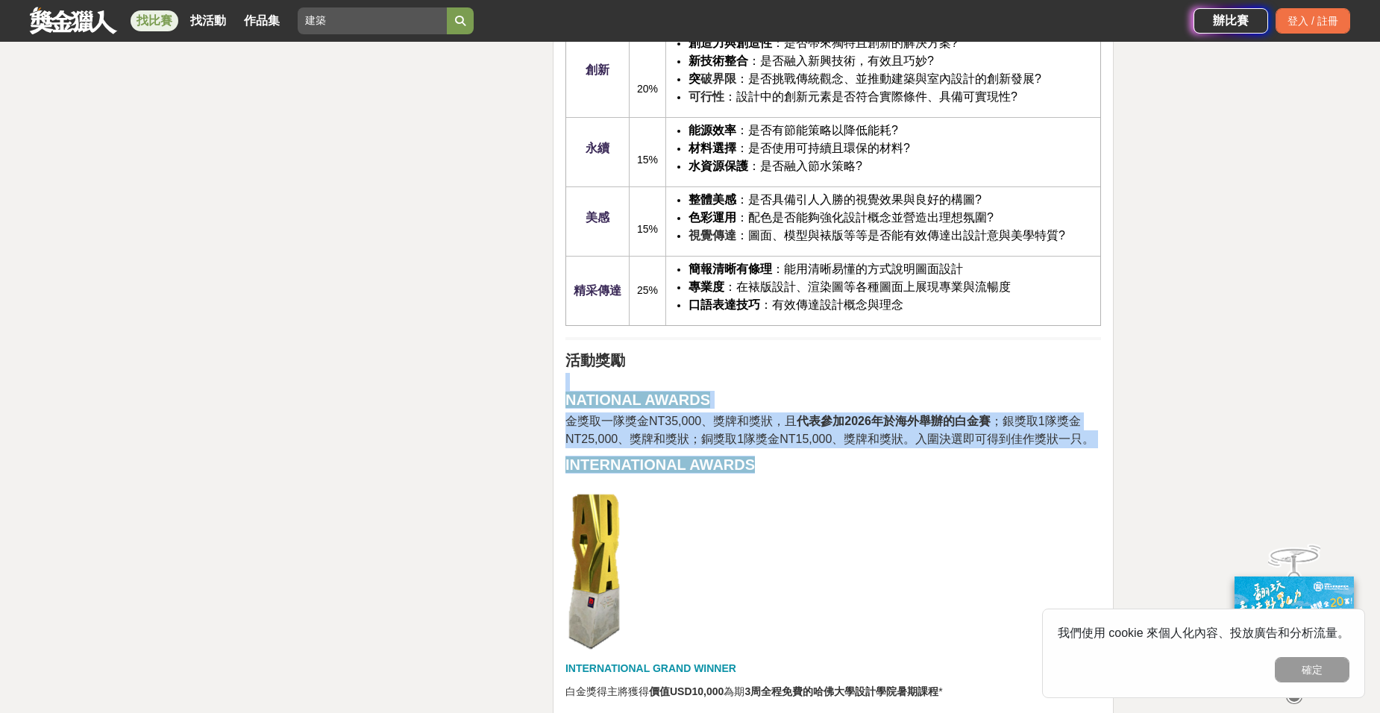
drag, startPoint x: 889, startPoint y: 456, endPoint x: 861, endPoint y: 371, distance: 89.6
drag, startPoint x: 861, startPoint y: 371, endPoint x: 875, endPoint y: 463, distance: 93.6
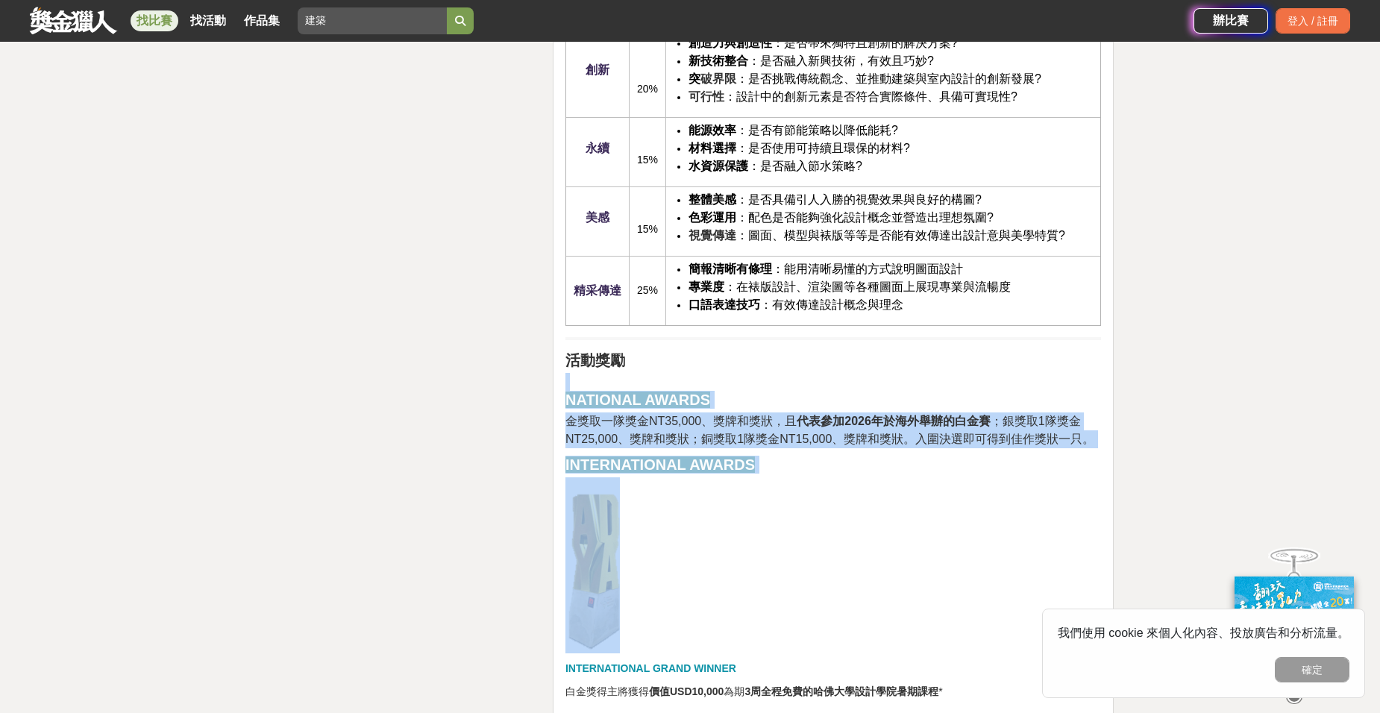
click at [875, 463] on h2 "INTERNATIONAL AWARDS" at bounding box center [833, 465] width 536 height 18
drag, startPoint x: 875, startPoint y: 463, endPoint x: 555, endPoint y: 401, distance: 326.1
drag, startPoint x: 555, startPoint y: 401, endPoint x: 762, endPoint y: 454, distance: 214.2
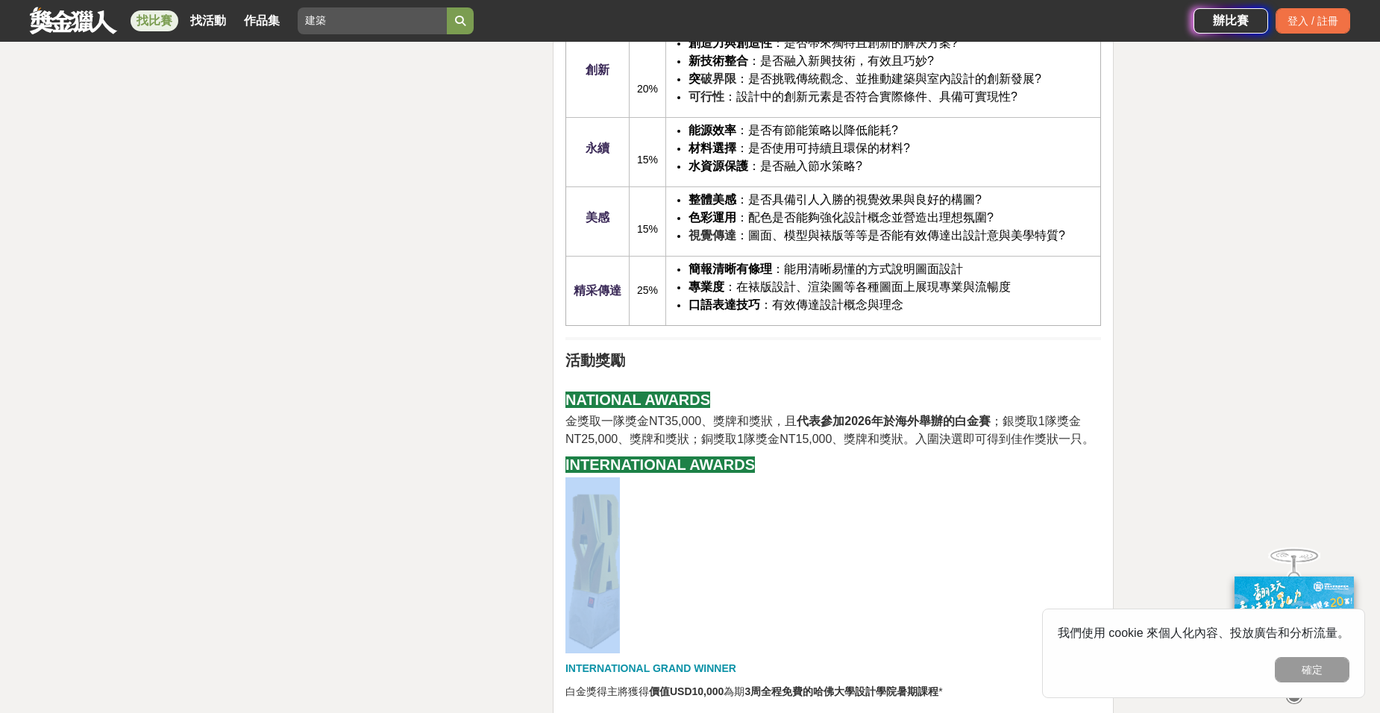
click at [760, 443] on span "金獎取一隊獎金NT35,000、獎牌和獎狀，且 代表參加[DATE]於海外舉辦的白金賽 ；銀獎取1隊獎金NT25,000、獎牌和獎狀；銅獎取1隊獎金NT15,…" at bounding box center [829, 430] width 529 height 31
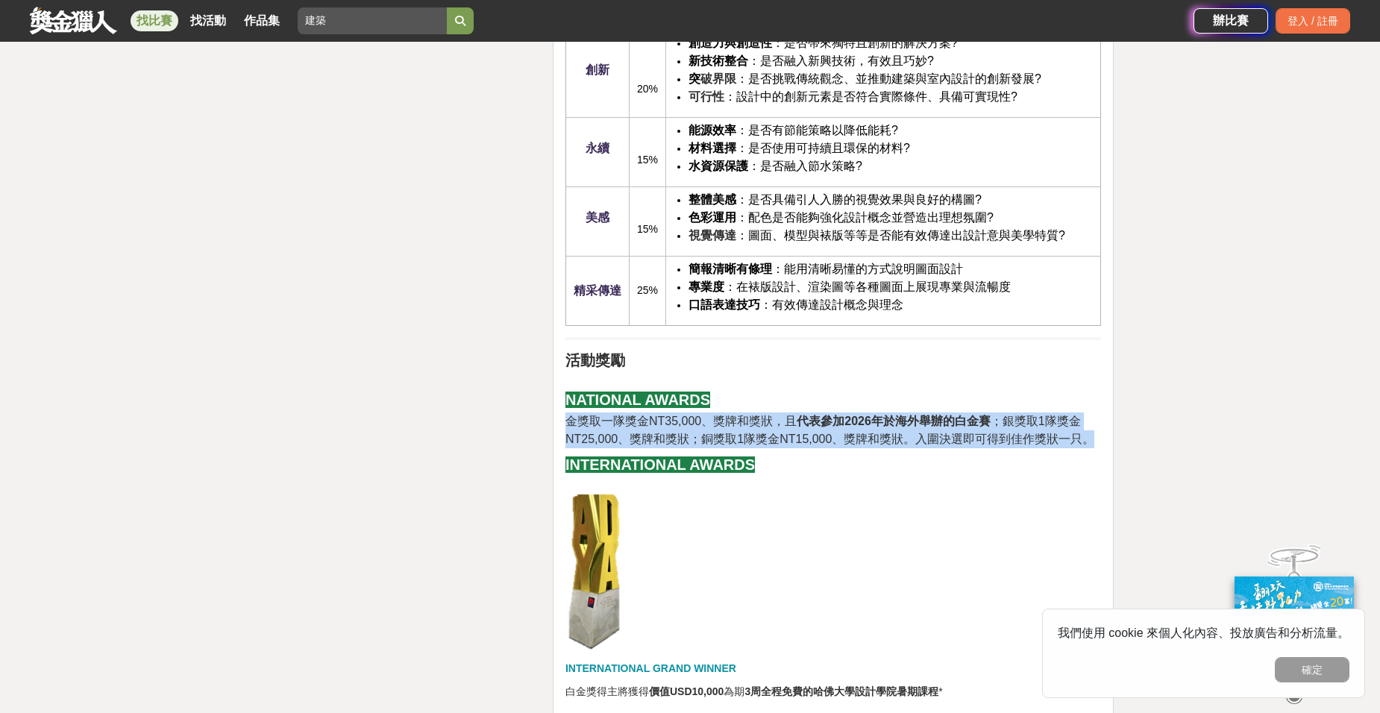
click at [760, 443] on span "金獎取一隊獎金NT35,000、獎牌和獎狀，且 代表參加[DATE]於海外舉辦的白金賽 ；銀獎取1隊獎金NT25,000、獎牌和獎狀；銅獎取1隊獎金NT15,…" at bounding box center [829, 430] width 529 height 31
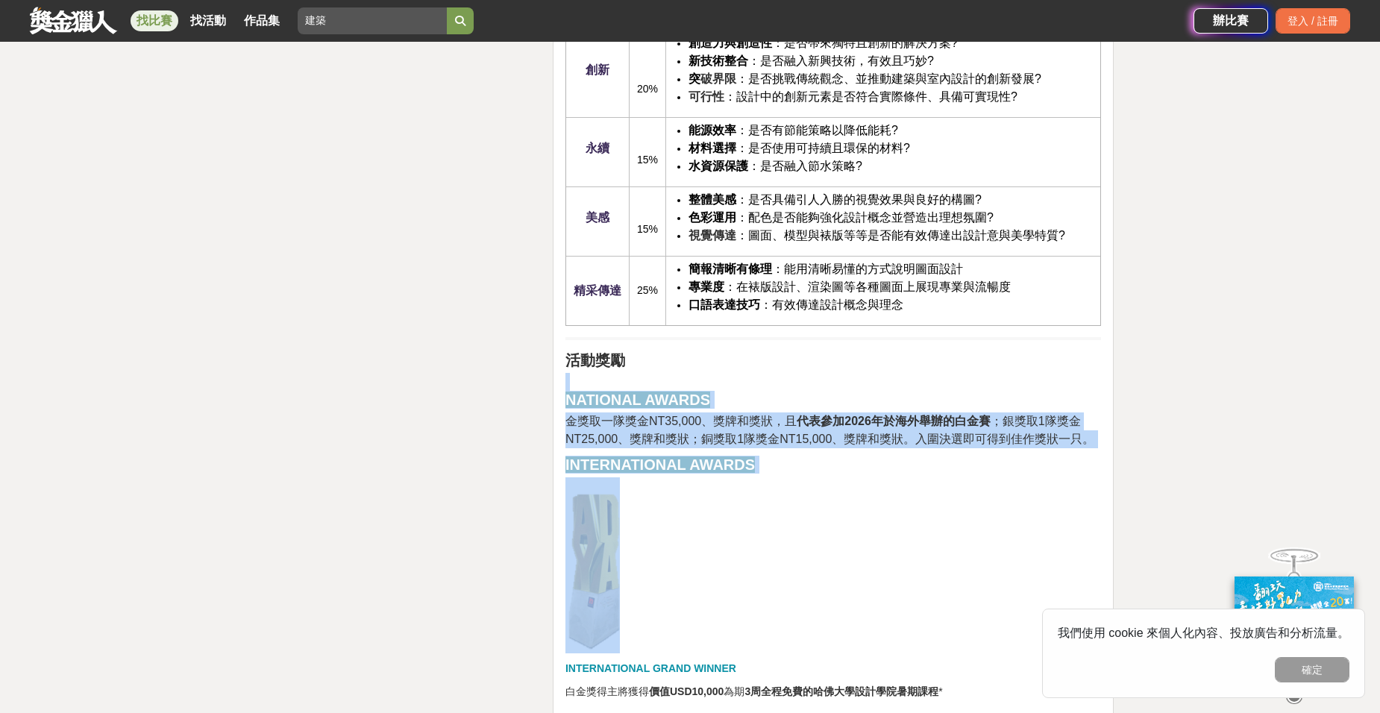
drag, startPoint x: 765, startPoint y: 452, endPoint x: 732, endPoint y: 366, distance: 92.1
click at [768, 436] on span "金獎取一隊獎金NT35,000、獎牌和獎狀，且 代表參加[DATE]於海外舉辦的白金賽 ；銀獎取1隊獎金NT25,000、獎牌和獎狀；銅獎取1隊獎金NT15,…" at bounding box center [829, 430] width 529 height 31
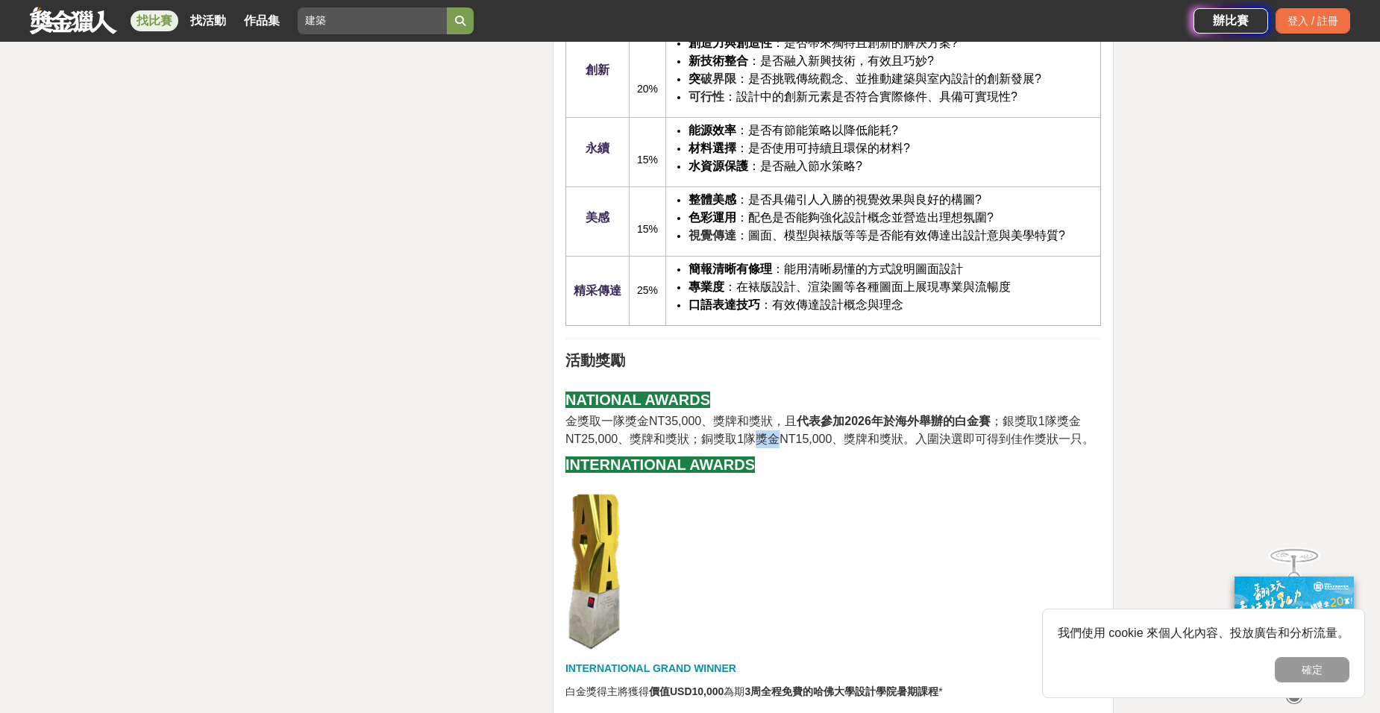
click at [768, 436] on span "金獎取一隊獎金NT35,000、獎牌和獎狀，且 代表參加[DATE]於海外舉辦的白金賽 ；銀獎取1隊獎金NT25,000、獎牌和獎狀；銅獎取1隊獎金NT15,…" at bounding box center [829, 430] width 529 height 31
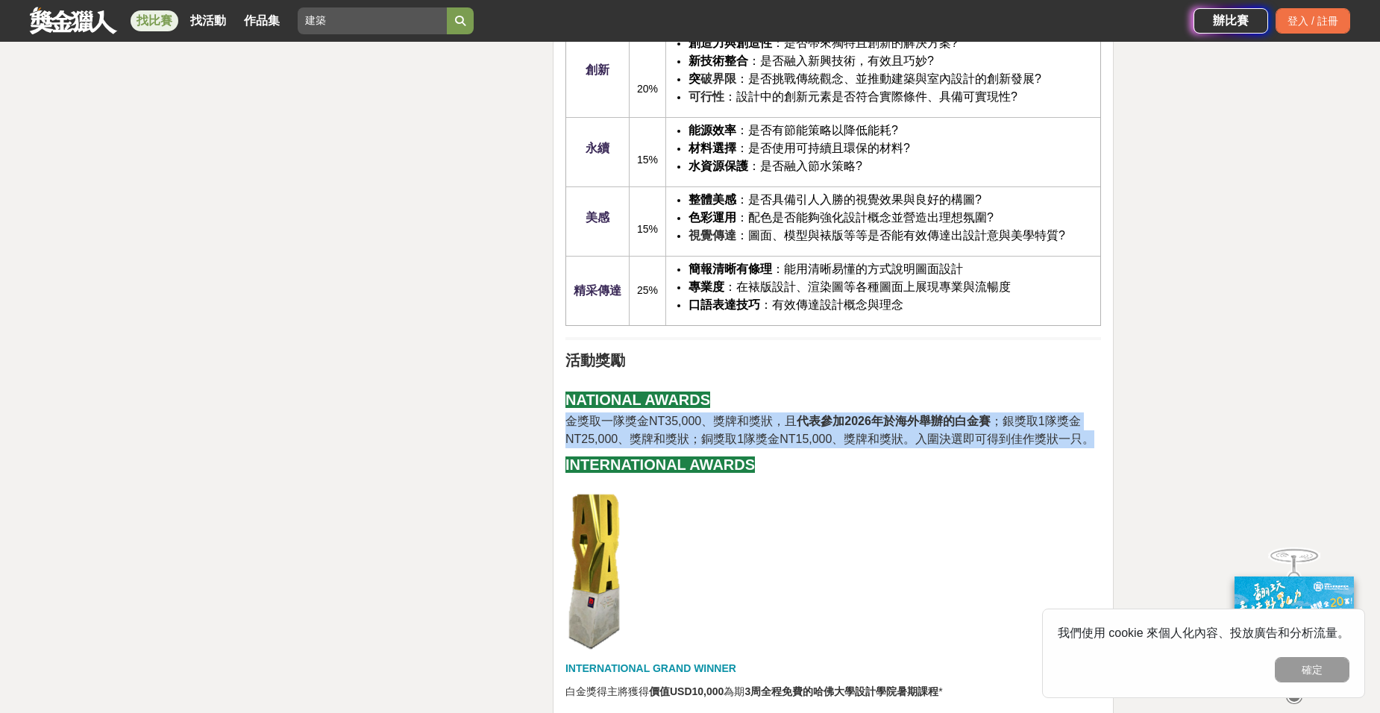
click at [768, 436] on span "金獎取一隊獎金NT35,000、獎牌和獎狀，且 代表參加[DATE]於海外舉辦的白金賽 ；銀獎取1隊獎金NT25,000、獎牌和獎狀；銅獎取1隊獎金NT15,…" at bounding box center [829, 430] width 529 height 31
click at [775, 448] on p "金獎取一隊獎金NT35,000、獎牌和獎狀，且 代表參加[DATE]於海外舉辦的白金賽 ；銀獎取1隊獎金NT25,000、獎牌和獎狀；銅獎取1隊獎金NT15,…" at bounding box center [833, 431] width 536 height 36
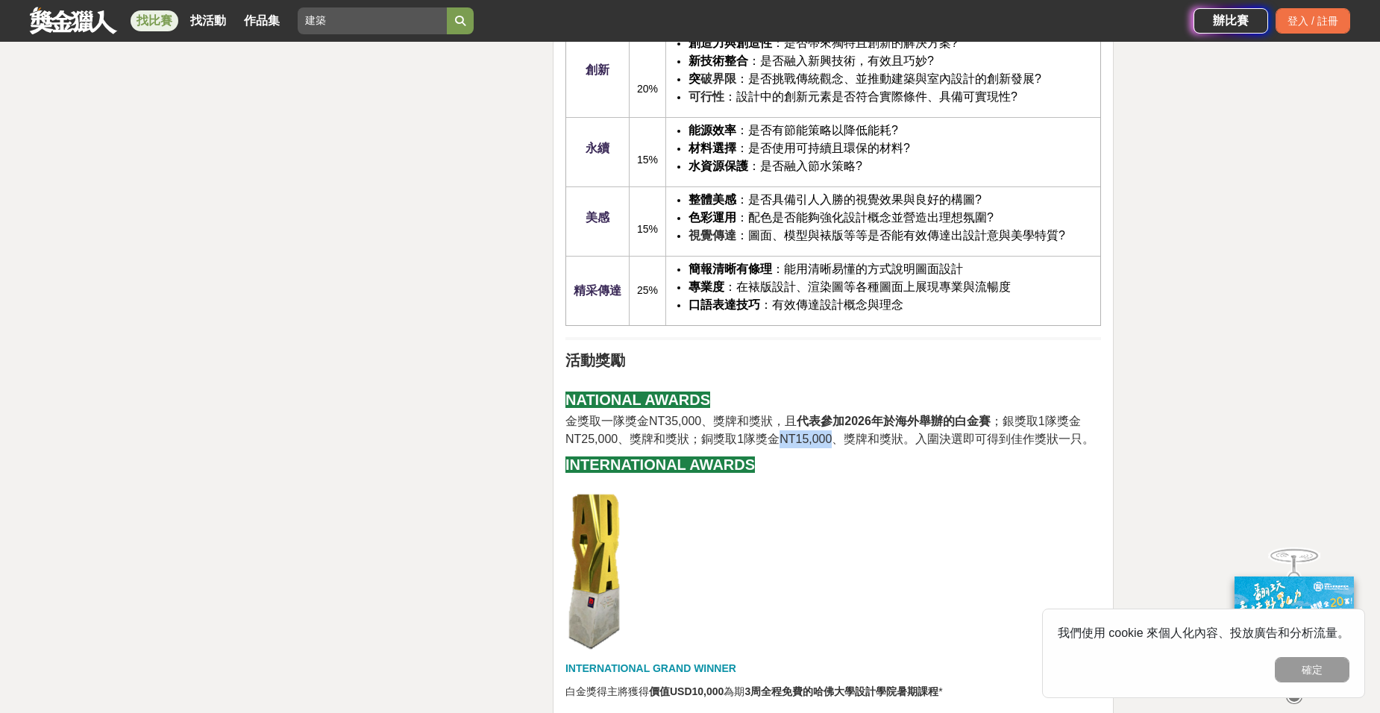
click at [775, 448] on p "金獎取一隊獎金NT35,000、獎牌和獎狀，且 代表參加[DATE]於海外舉辦的白金賽 ；銀獎取1隊獎金NT25,000、獎牌和獎狀；銅獎取1隊獎金NT15,…" at bounding box center [833, 431] width 536 height 36
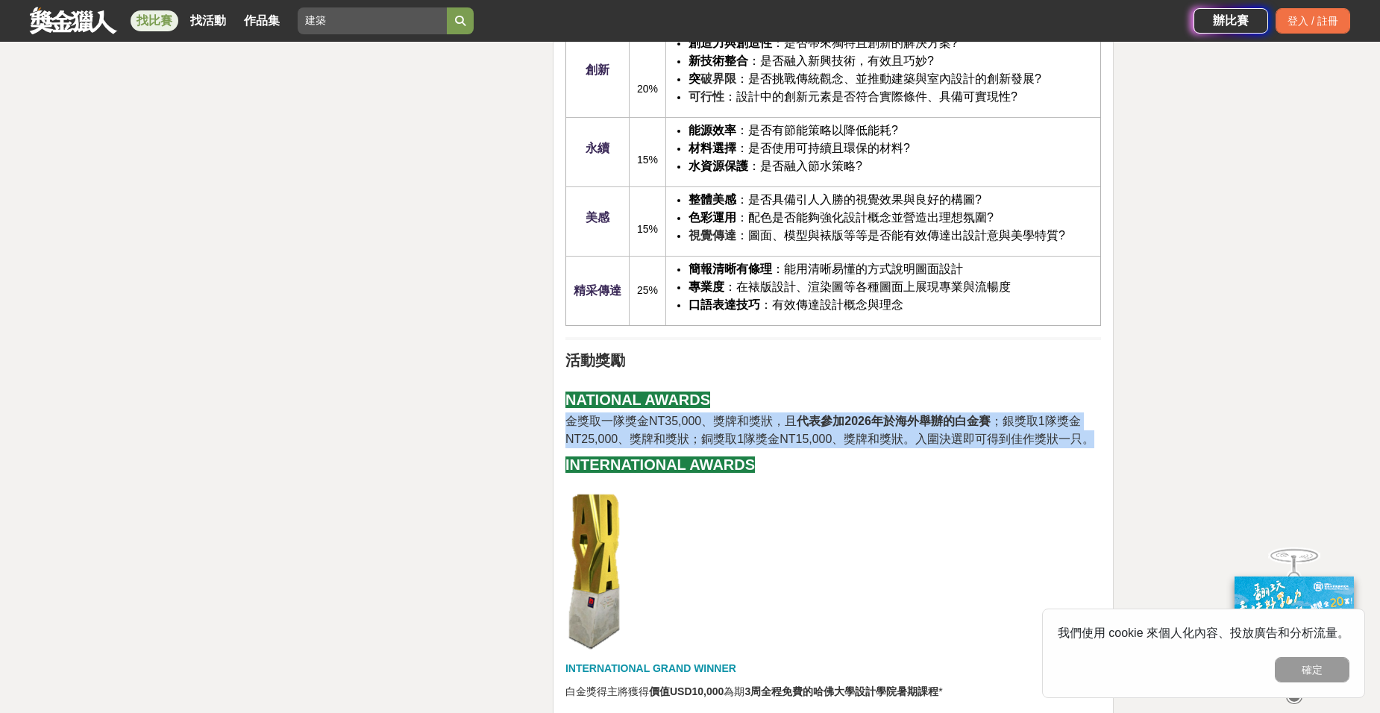
click at [775, 448] on p "金獎取一隊獎金NT35,000、獎牌和獎狀，且 代表參加[DATE]於海外舉辦的白金賽 ；銀獎取1隊獎金NT25,000、獎牌和獎狀；銅獎取1隊獎金NT15,…" at bounding box center [833, 431] width 536 height 36
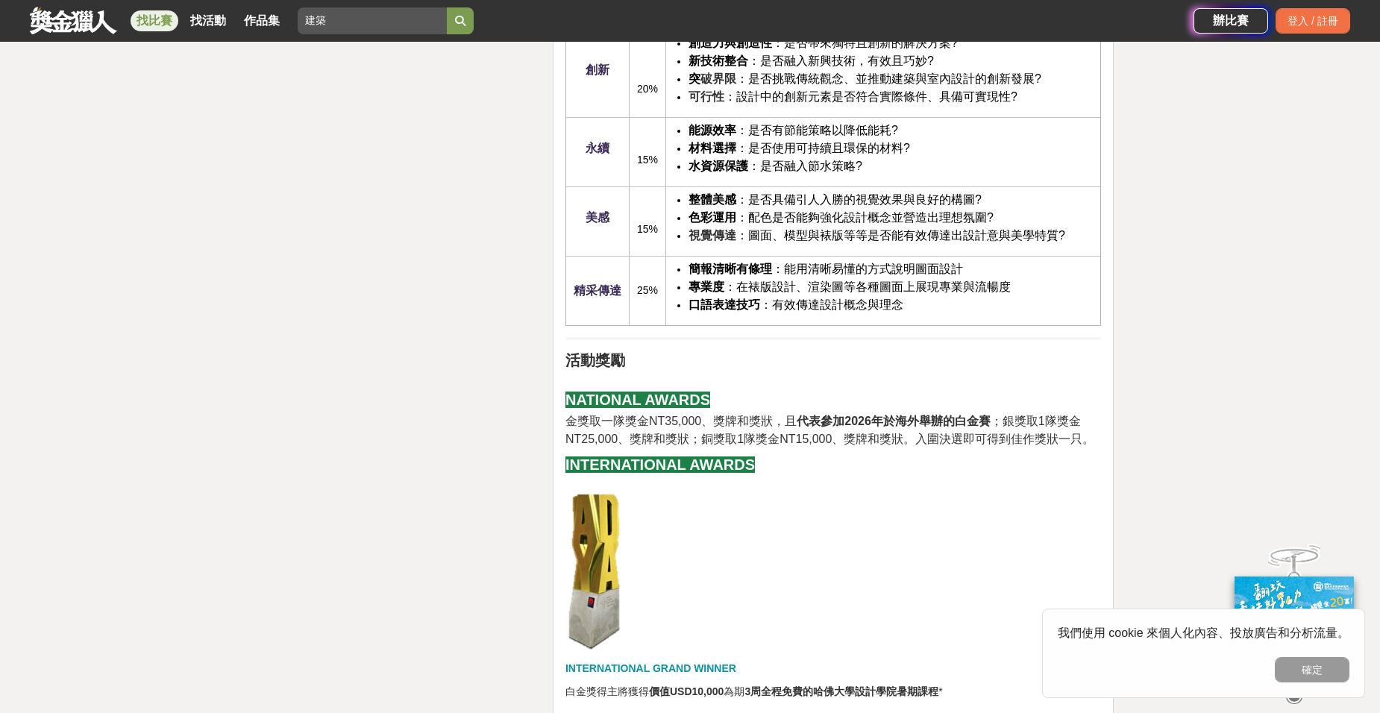
click at [802, 465] on h2 "INTERNATIONAL AWARDS" at bounding box center [833, 465] width 536 height 18
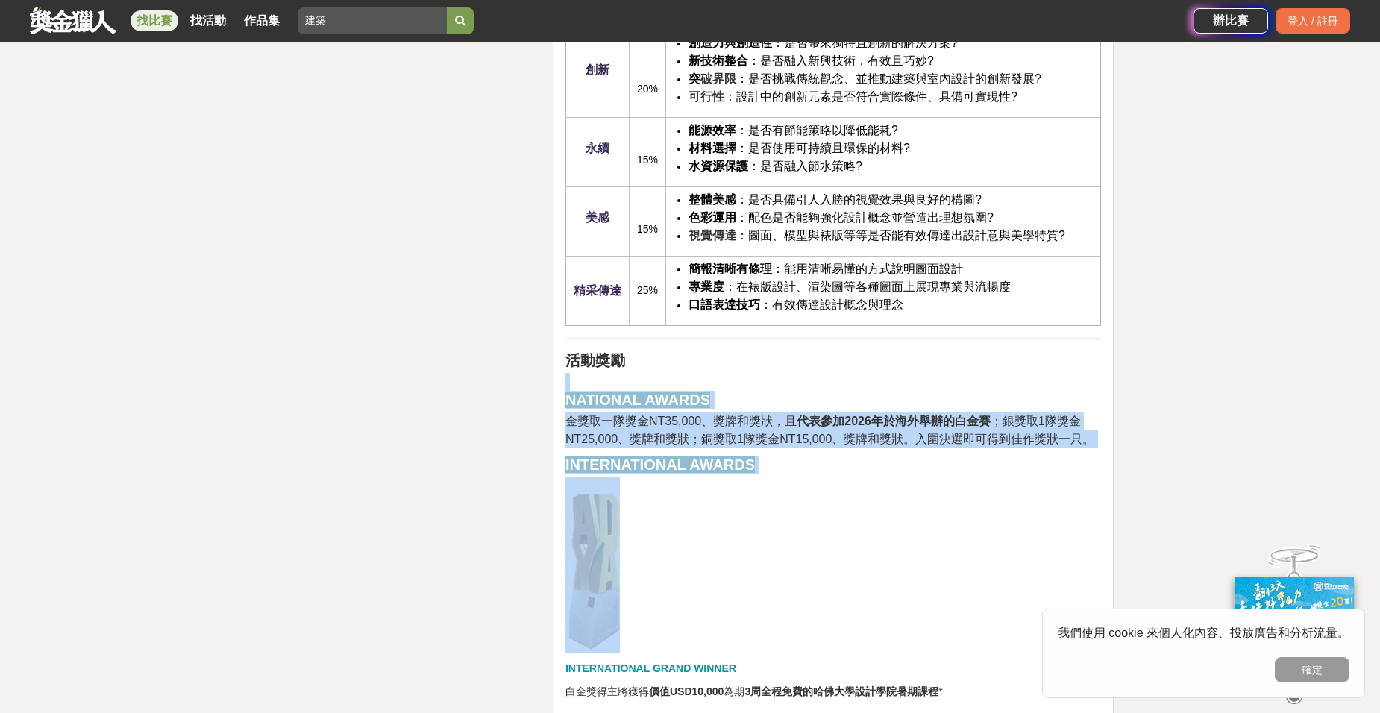
drag, startPoint x: 786, startPoint y: 433, endPoint x: 730, endPoint y: 360, distance: 91.0
click at [782, 462] on h2 "INTERNATIONAL AWARDS" at bounding box center [833, 465] width 536 height 18
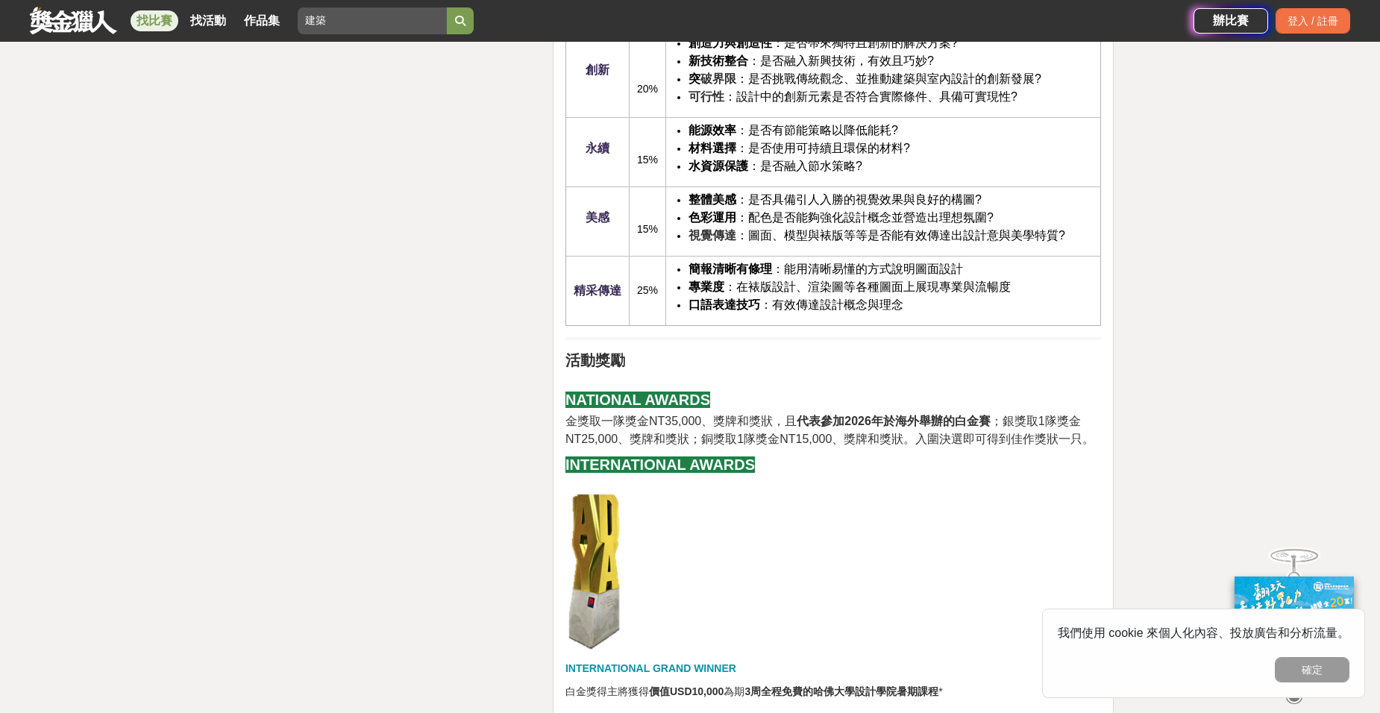
click at [774, 441] on span "金獎取一隊獎金NT35,000、獎牌和獎狀，且 代表參加[DATE]於海外舉辦的白金賽 ；銀獎取1隊獎金NT25,000、獎牌和獎狀；銅獎取1隊獎金NT15,…" at bounding box center [829, 430] width 529 height 31
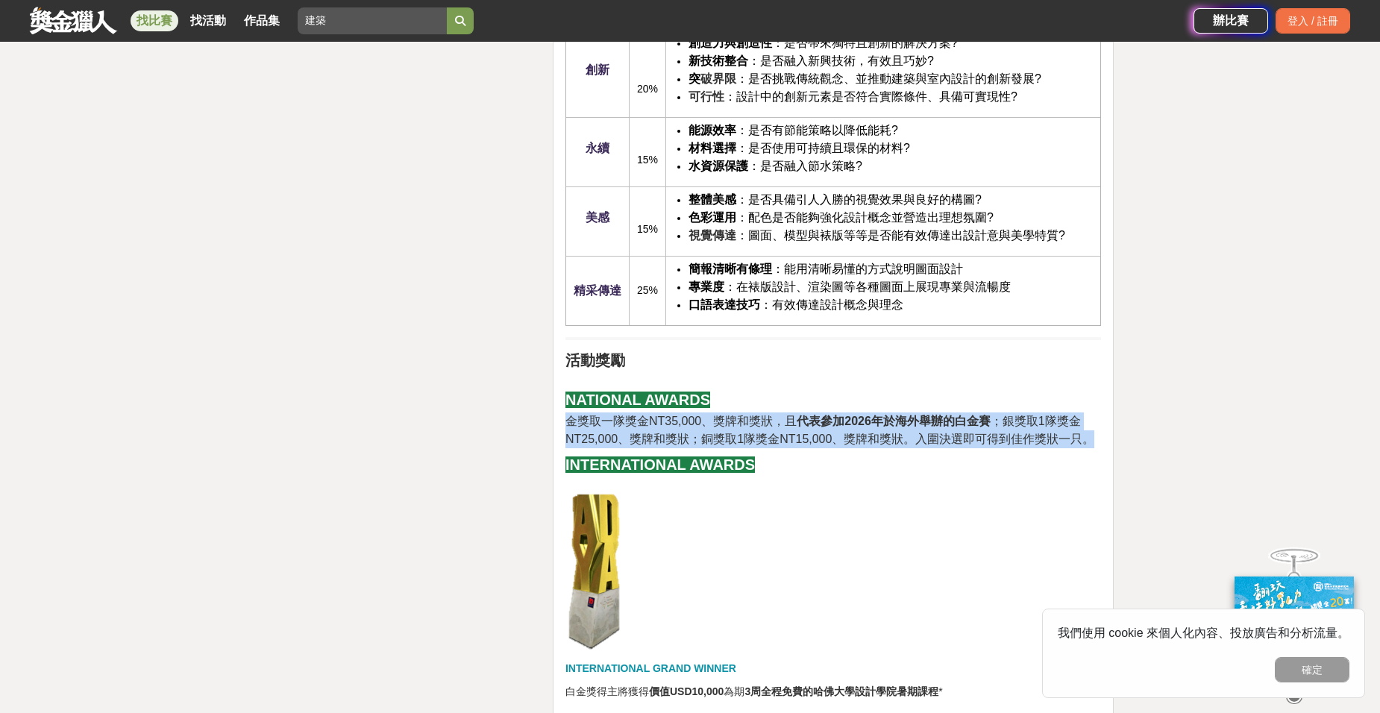
click at [774, 441] on span "金獎取一隊獎金NT35,000、獎牌和獎狀，且 代表參加[DATE]於海外舉辦的白金賽 ；銀獎取1隊獎金NT25,000、獎牌和獎狀；銅獎取1隊獎金NT15,…" at bounding box center [829, 430] width 529 height 31
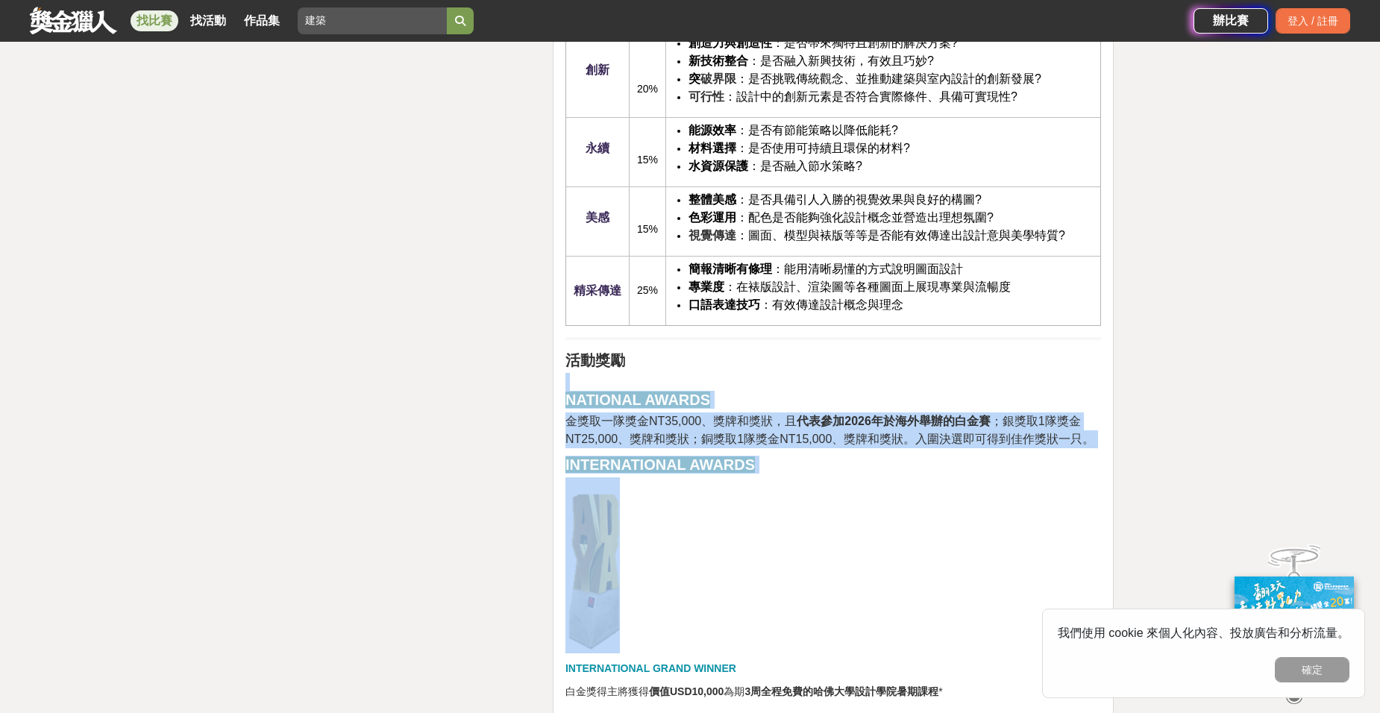
drag, startPoint x: 789, startPoint y: 473, endPoint x: 752, endPoint y: 379, distance: 101.1
click at [752, 380] on h2 "NATIONAL AWARDS" at bounding box center [833, 391] width 536 height 36
drag, startPoint x: 752, startPoint y: 380, endPoint x: 780, endPoint y: 462, distance: 86.1
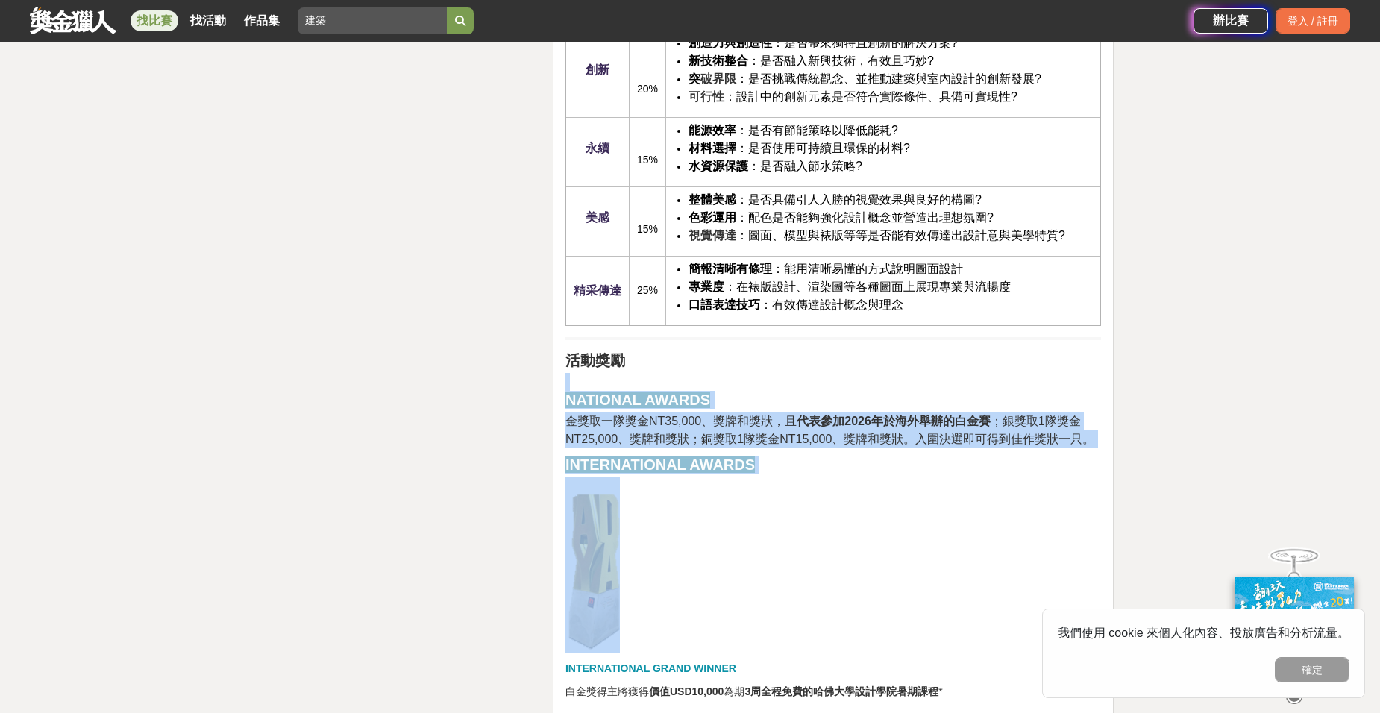
click at [780, 462] on h2 "INTERNATIONAL AWARDS" at bounding box center [833, 465] width 536 height 18
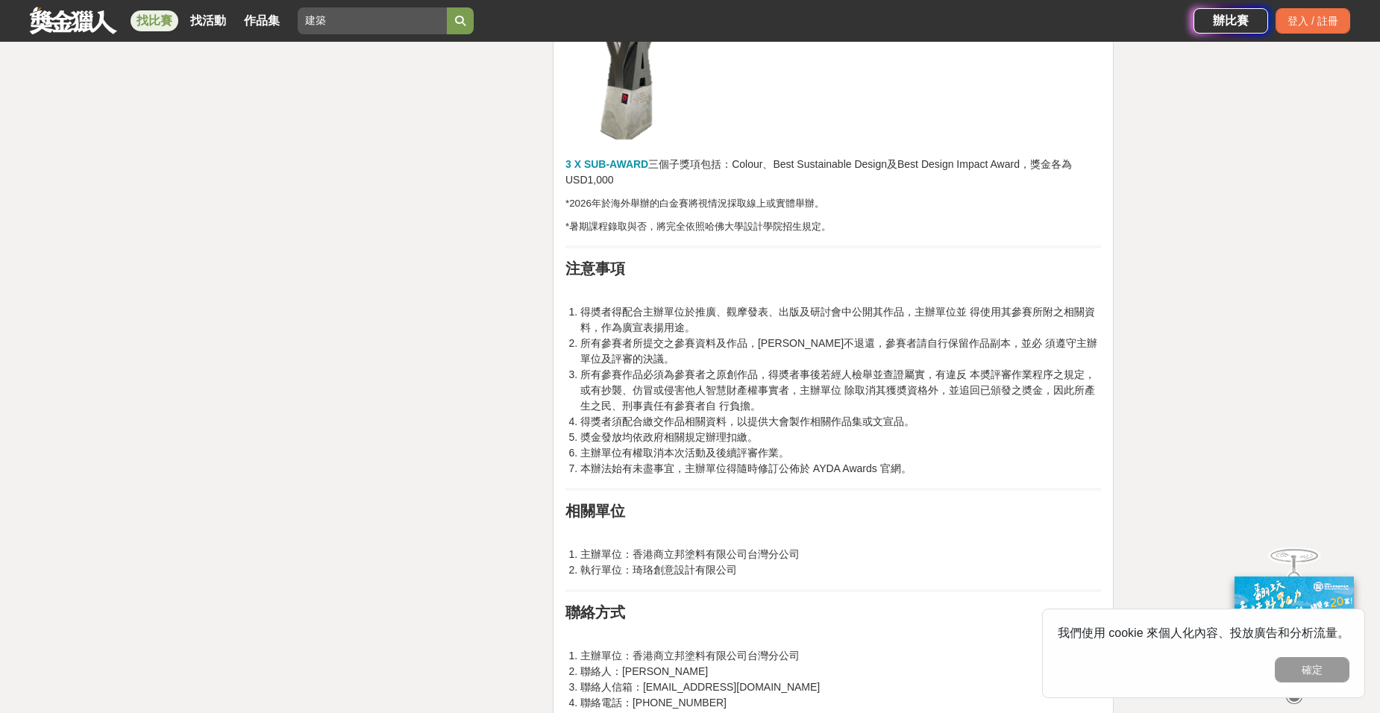
scroll to position [3283, 0]
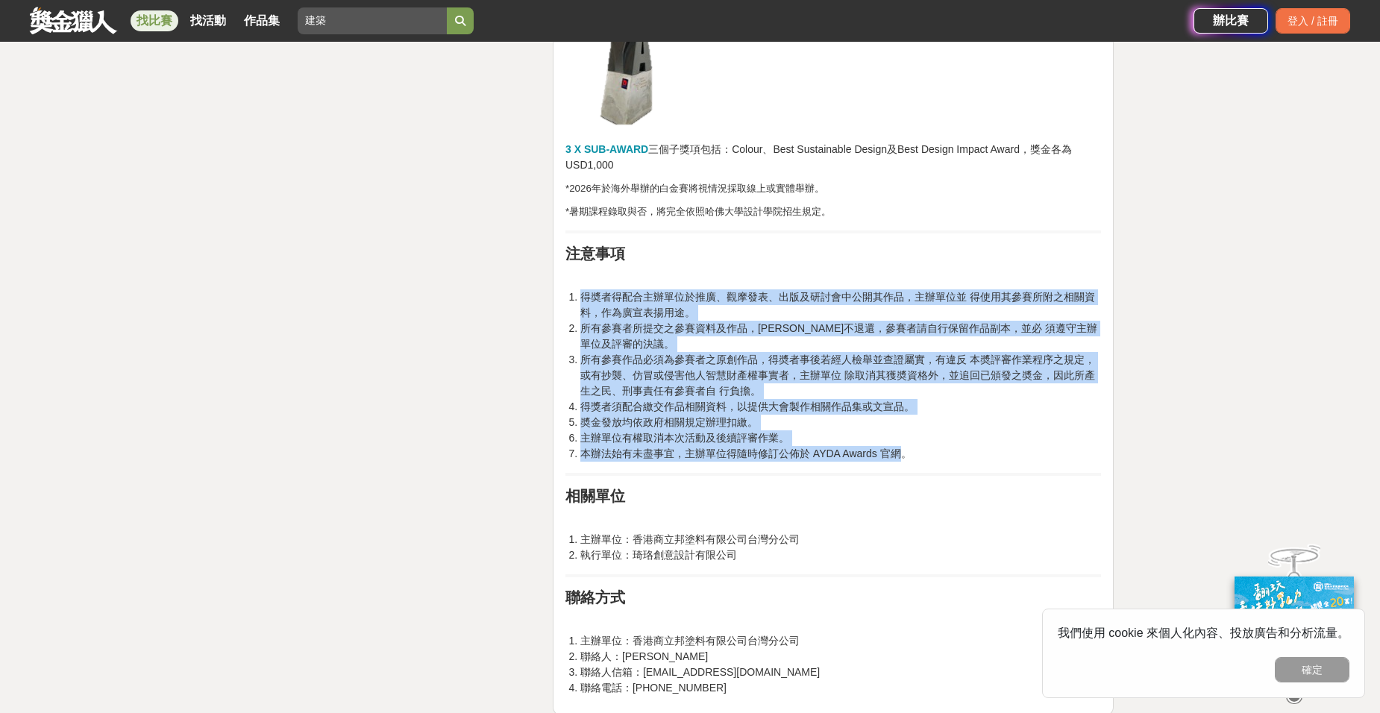
drag, startPoint x: 769, startPoint y: 275, endPoint x: 900, endPoint y: 452, distance: 220.8
click at [900, 452] on span "本辦法始有未盡事宜，主辦單位得隨時修訂公佈於 AYDA Awards 官網。" at bounding box center [745, 454] width 331 height 12
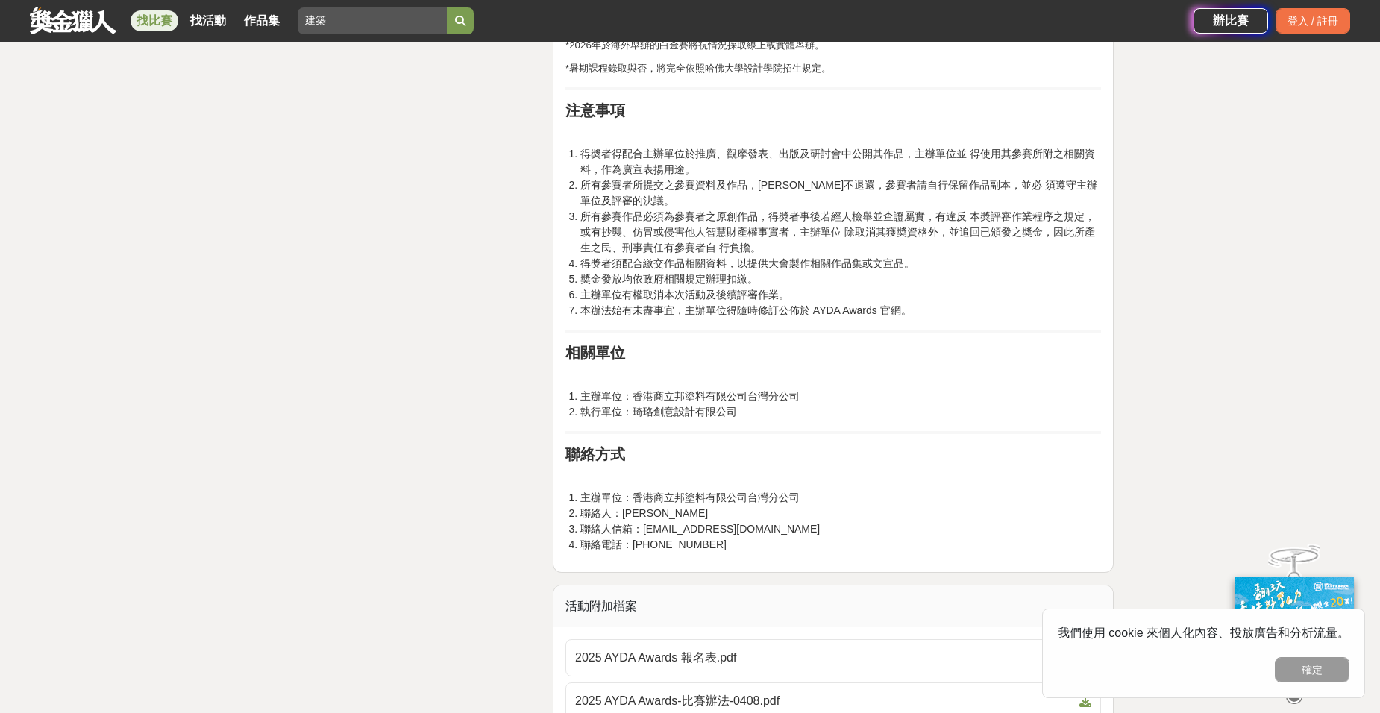
scroll to position [3730, 0]
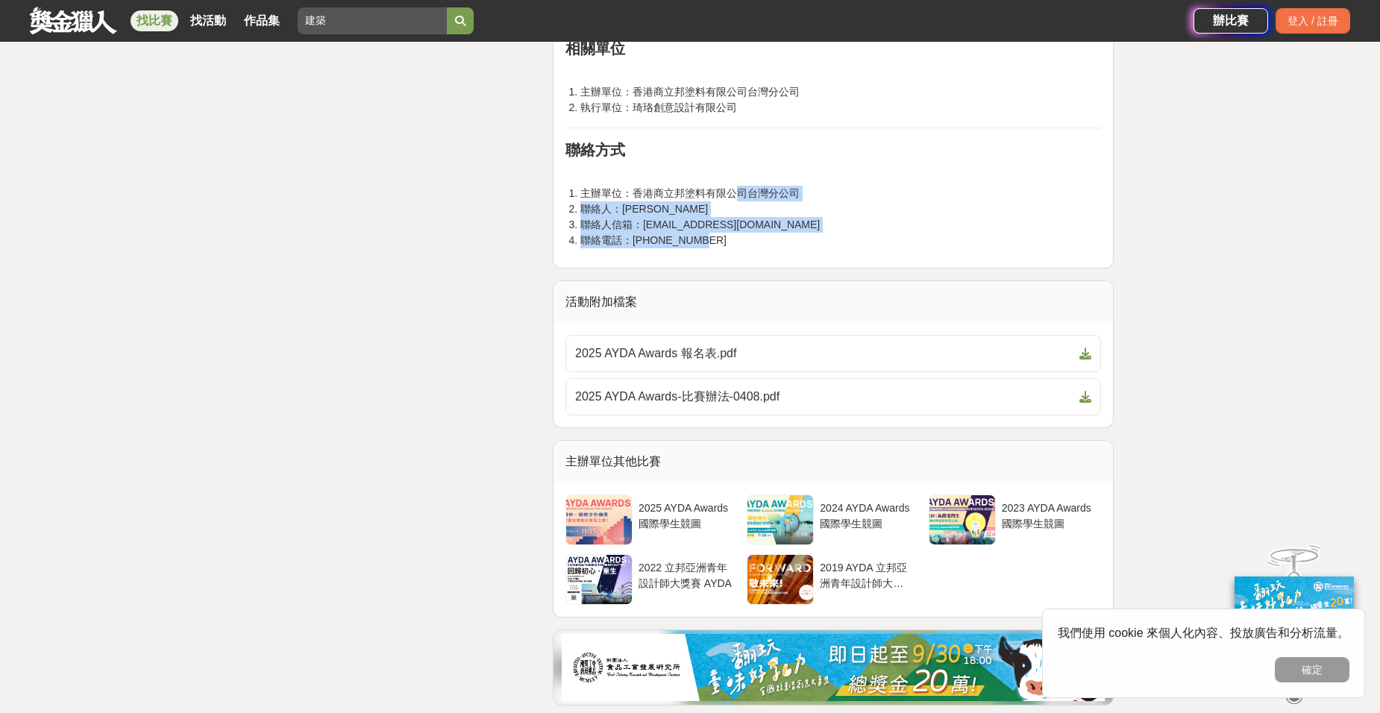
drag, startPoint x: 734, startPoint y: 183, endPoint x: 748, endPoint y: 247, distance: 65.5
click at [748, 247] on li "聯絡電話：[PHONE_NUMBER]" at bounding box center [840, 241] width 521 height 16
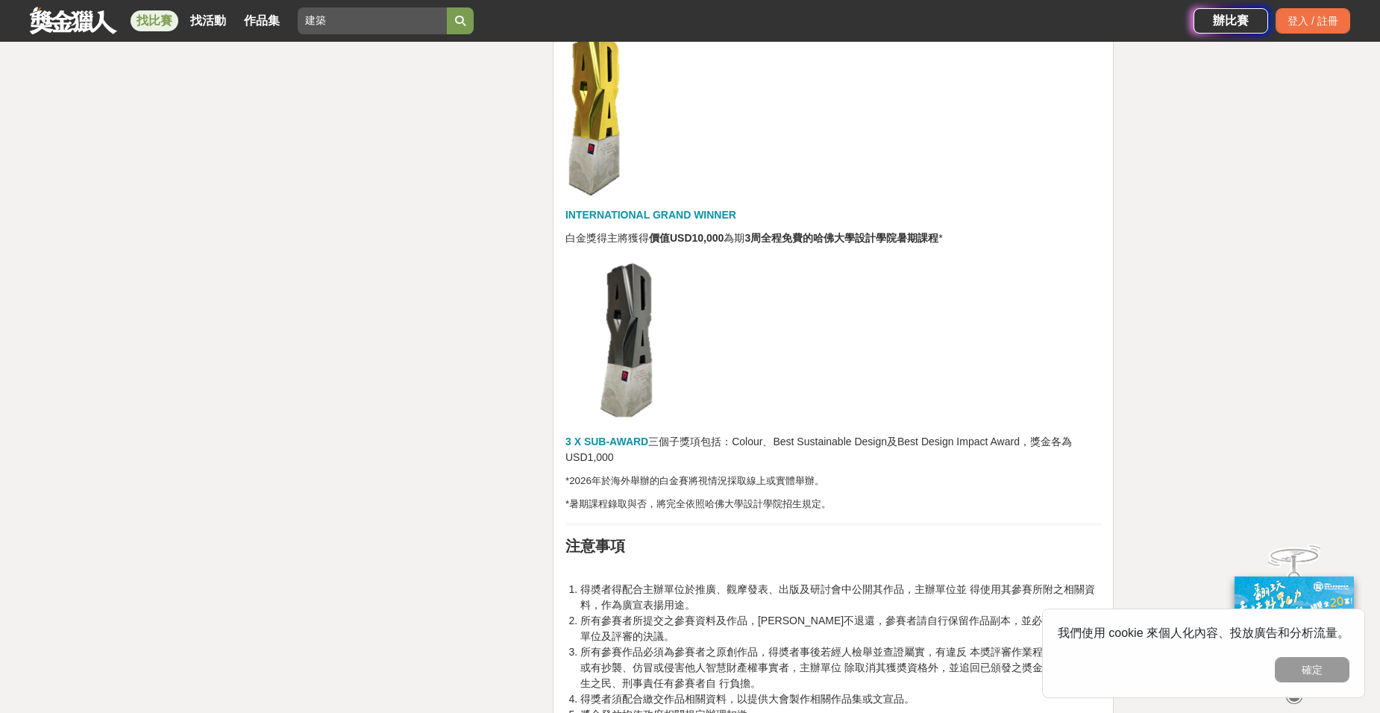
scroll to position [2984, 0]
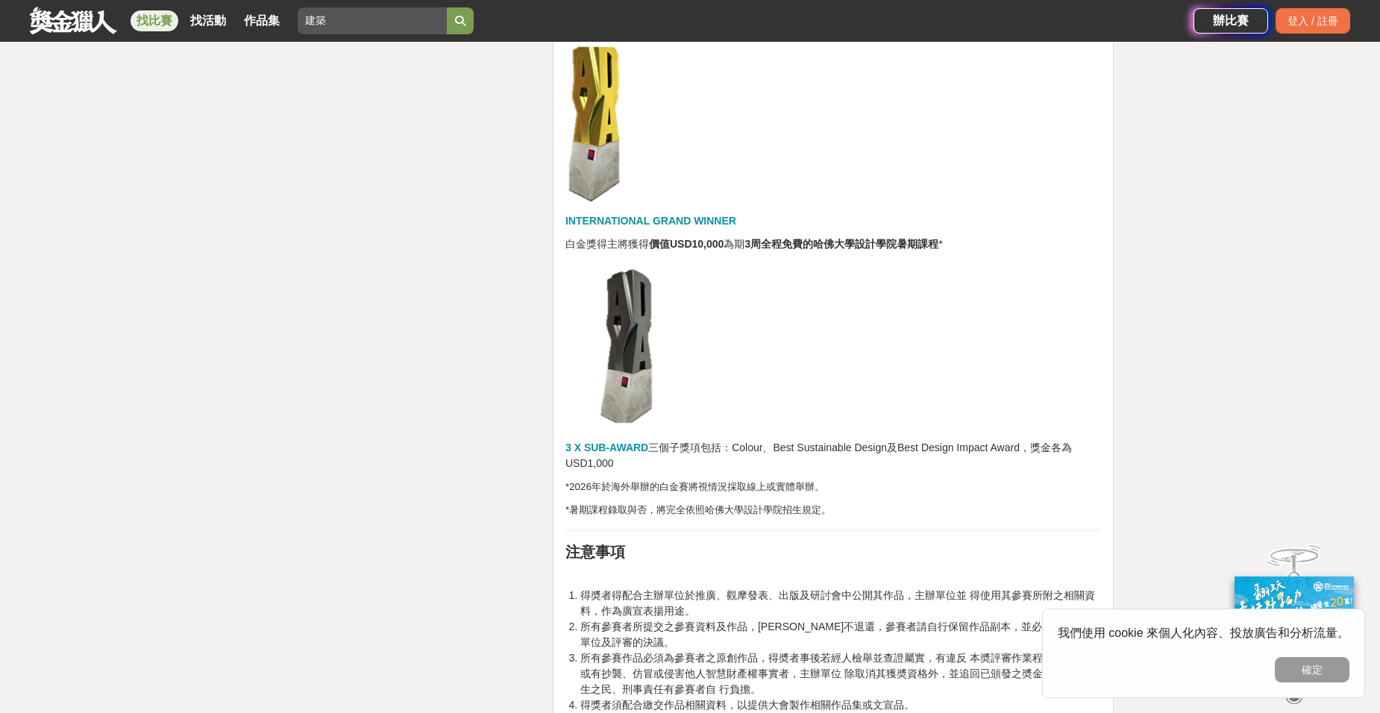
drag, startPoint x: 464, startPoint y: 17, endPoint x: 386, endPoint y: 41, distance: 81.9
click at [386, 41] on div "找比賽 找活動 作品集 建築" at bounding box center [612, 21] width 1164 height 42
click at [382, 31] on input "建築" at bounding box center [372, 20] width 149 height 27
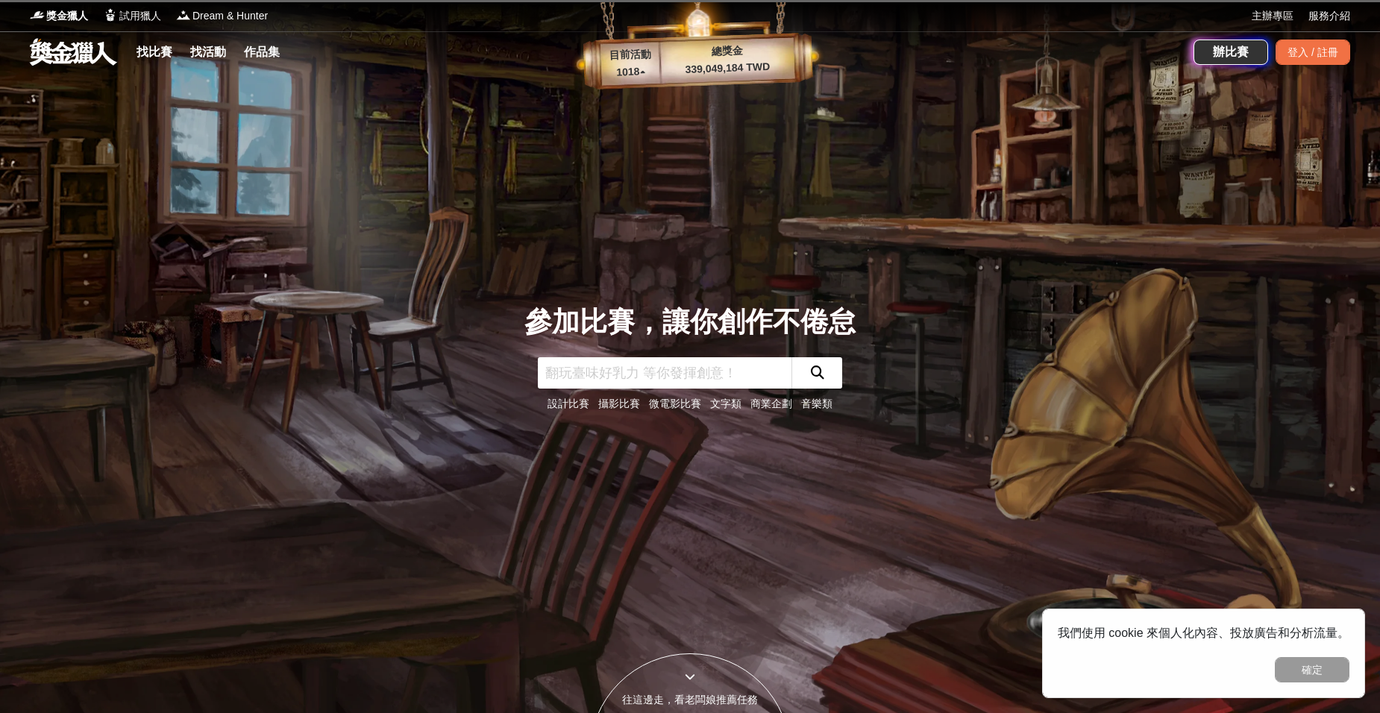
click at [648, 366] on input "text" at bounding box center [665, 372] width 254 height 31
type input "建築"
click button "submit" at bounding box center [817, 372] width 51 height 31
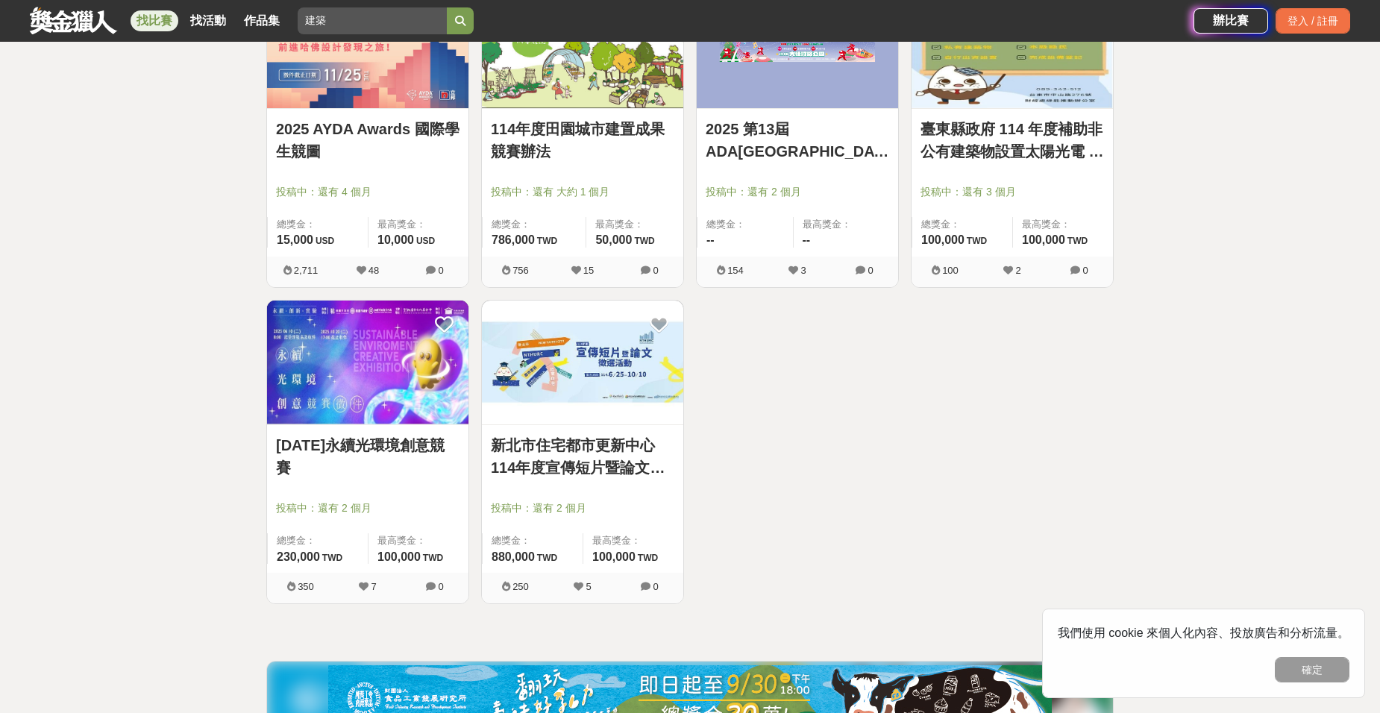
scroll to position [373, 0]
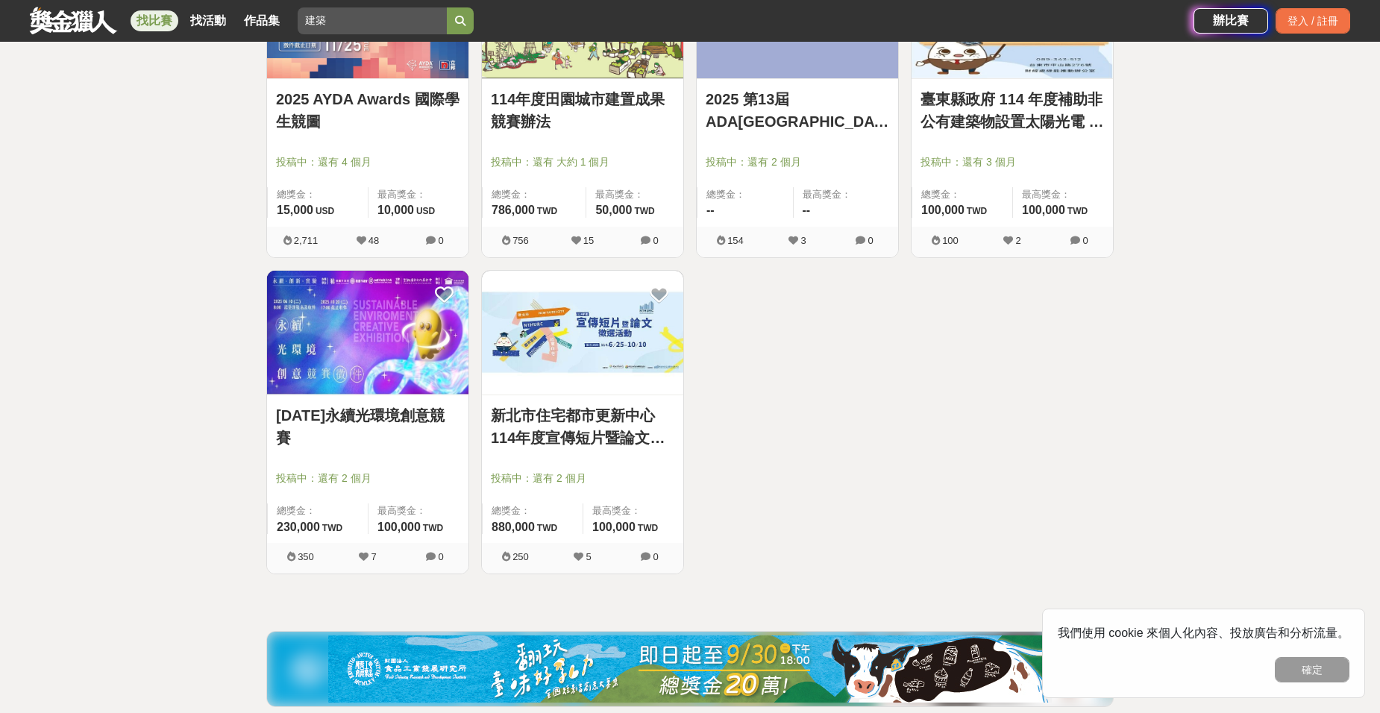
click at [733, 447] on div "2025 AYDA Awards 國際學生競圖 投稿中：還有 4 個月 總獎金： 15,000 15,000 USD 最高獎金： 10,000 USD 2,7…" at bounding box center [689, 269] width 859 height 633
click at [737, 442] on div "2025 AYDA Awards 國際學生競圖 投稿中：還有 4 個月 總獎金： 15,000 15,000 USD 最高獎金： 10,000 USD 2,7…" at bounding box center [689, 269] width 859 height 633
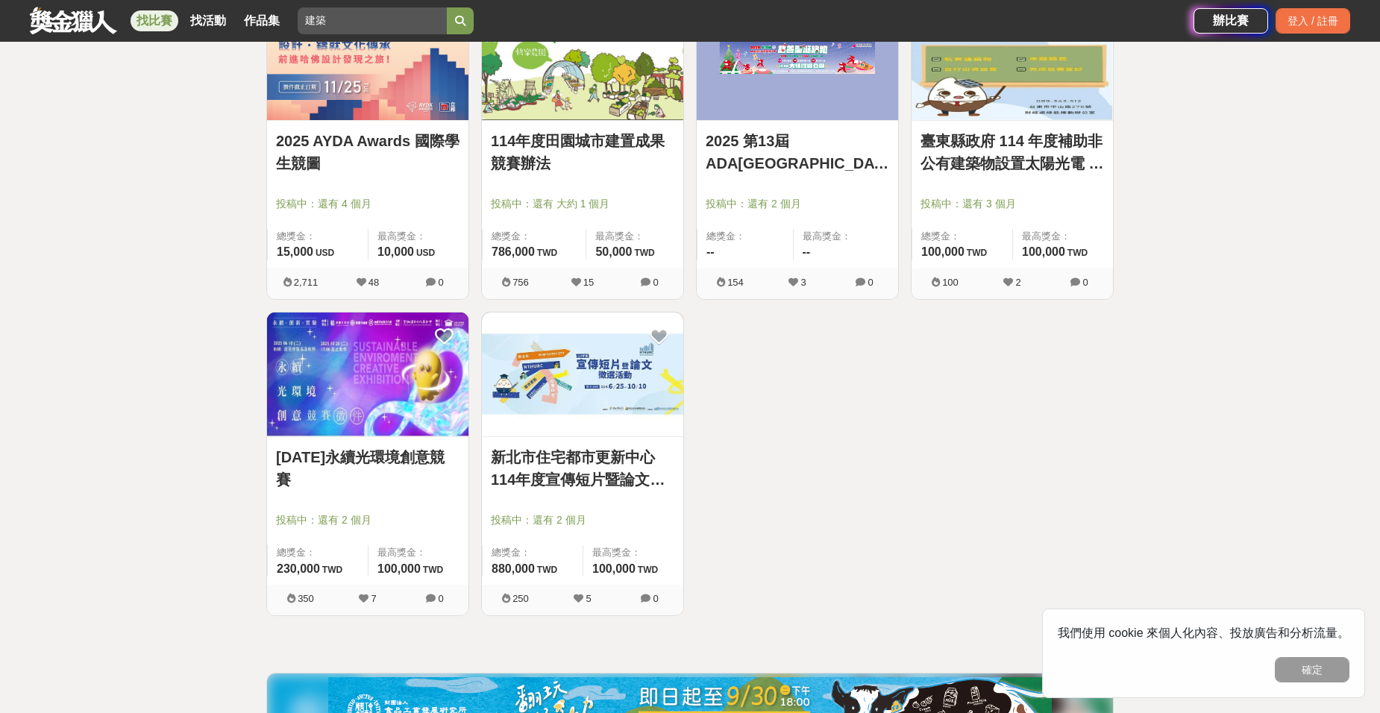
scroll to position [149, 0]
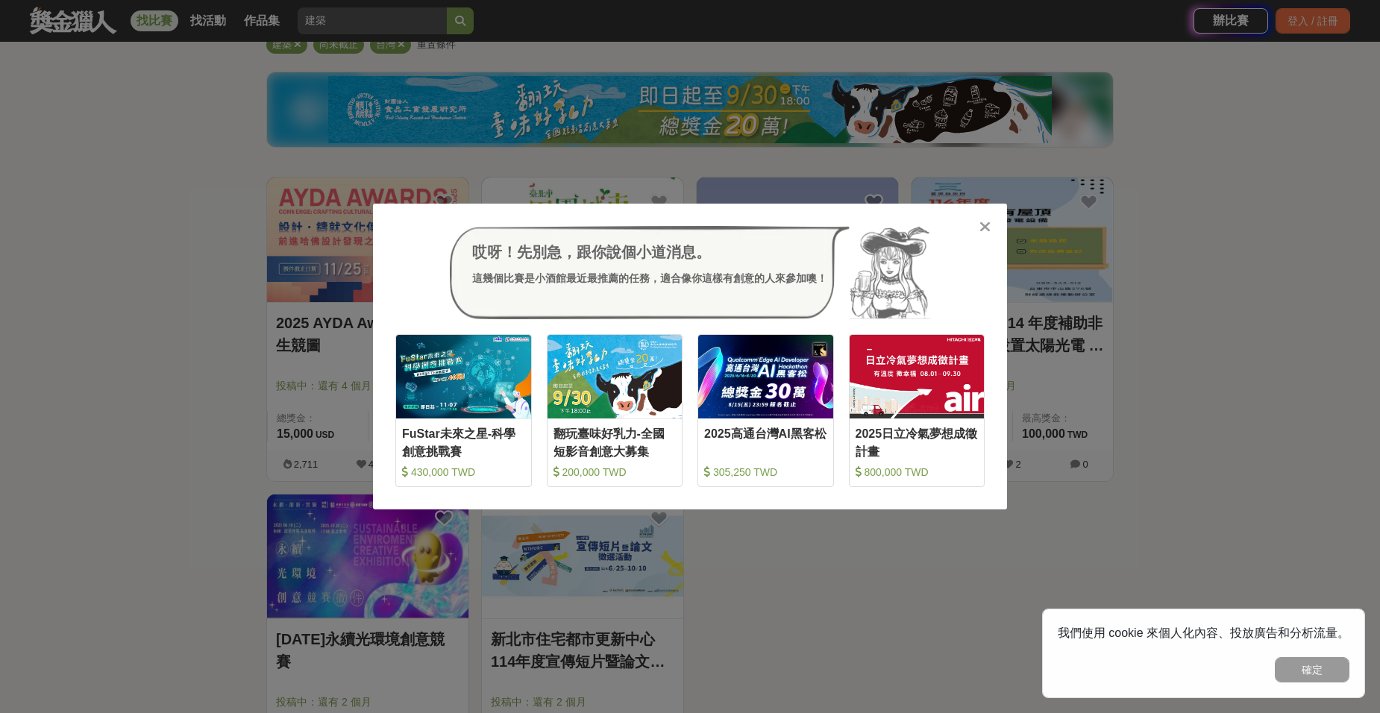
click at [759, 547] on div "哎呀！先別急，跟你說個小道消息。 這幾個比賽是小酒館最近最推薦的任務，適合像你這樣有創意的人來參加噢！ 收藏 FuStar未來之星-科學創意挑戰賽 430,0…" at bounding box center [690, 356] width 1380 height 713
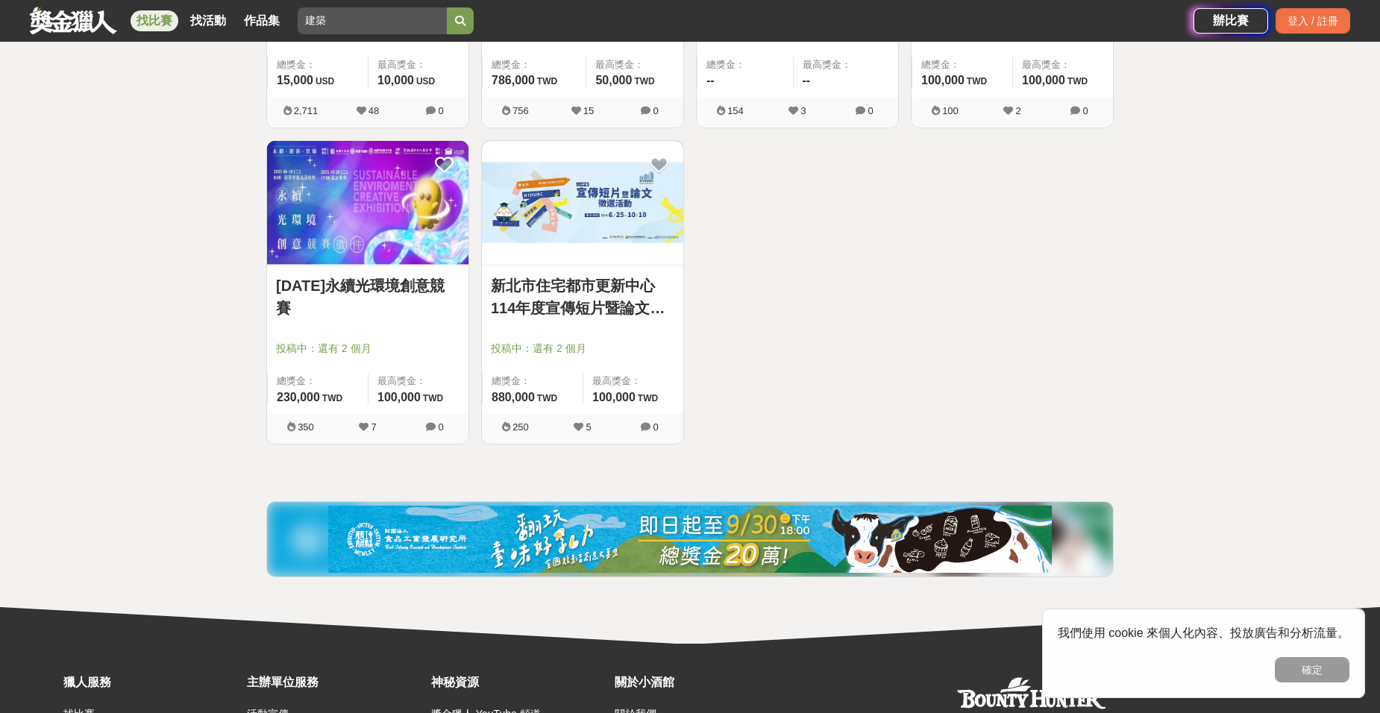
scroll to position [597, 0]
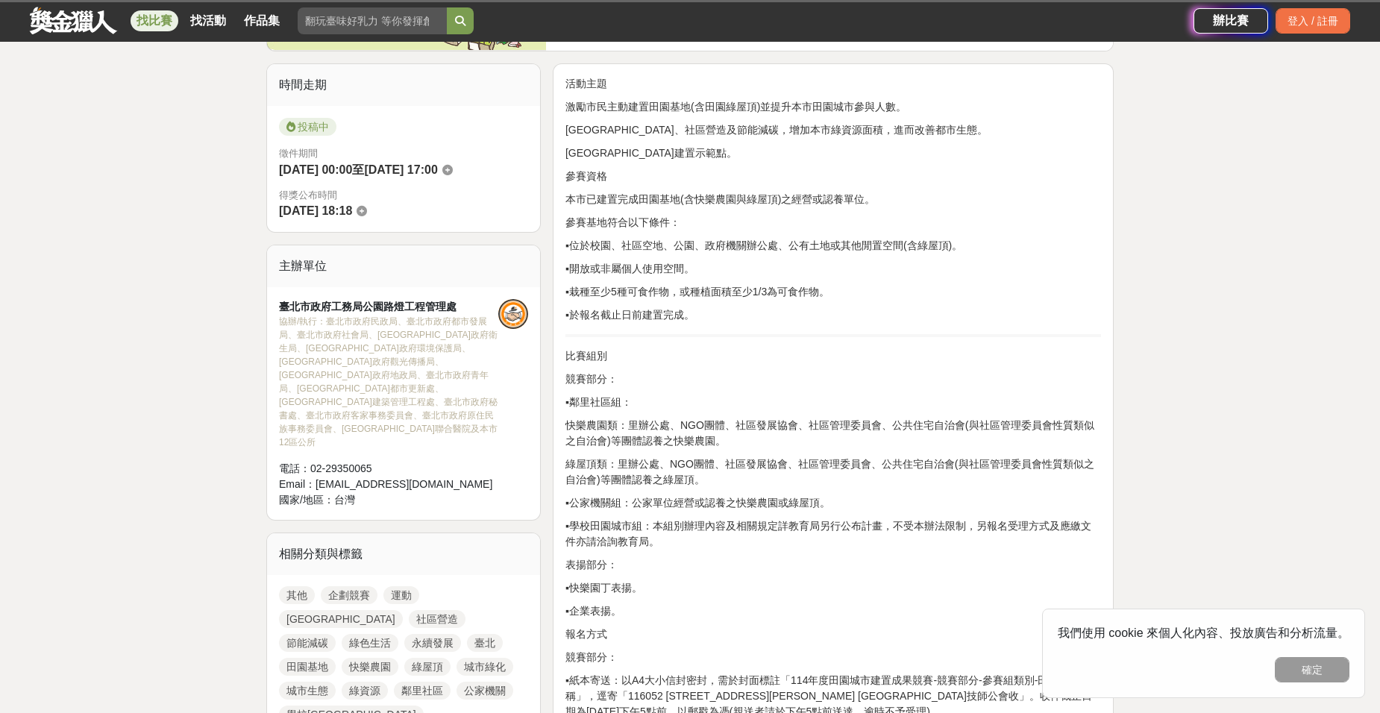
scroll to position [298, 0]
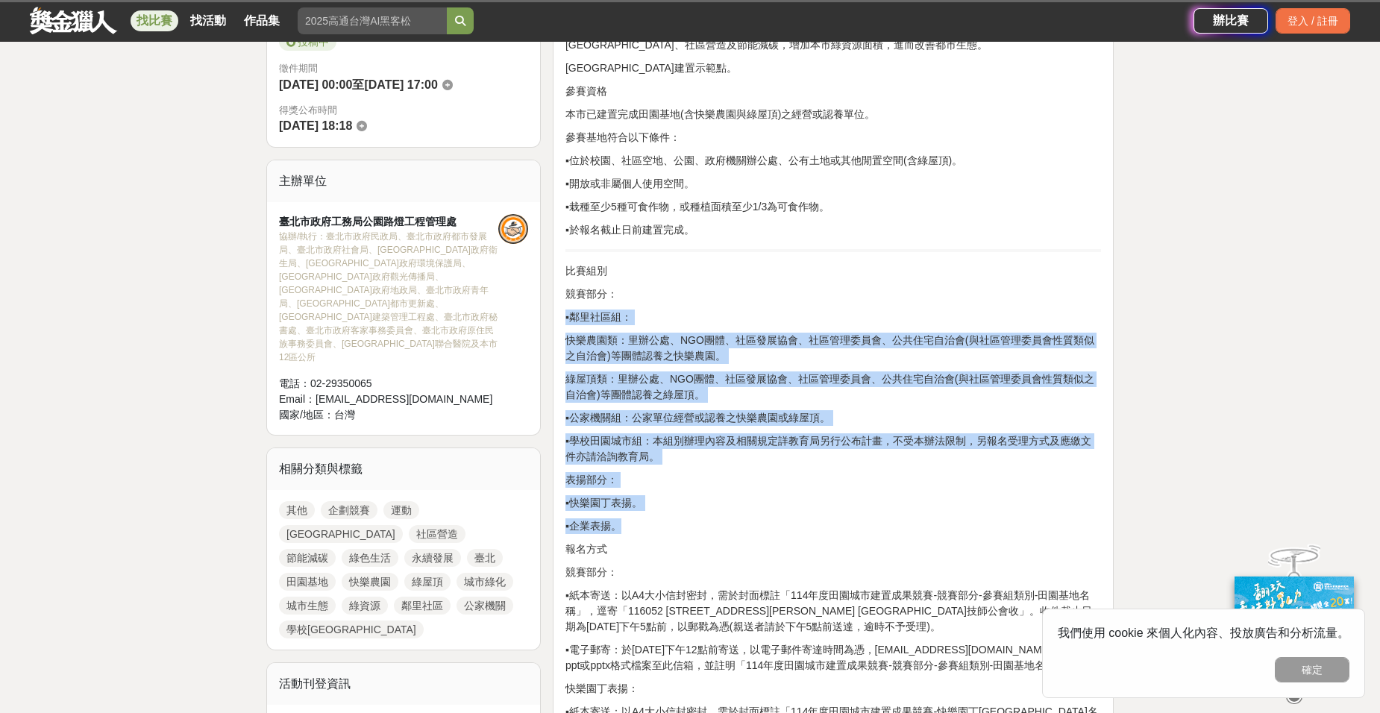
drag, startPoint x: 712, startPoint y: 359, endPoint x: 722, endPoint y: 517, distance: 158.5
drag, startPoint x: 704, startPoint y: 494, endPoint x: 721, endPoint y: 345, distance: 149.4
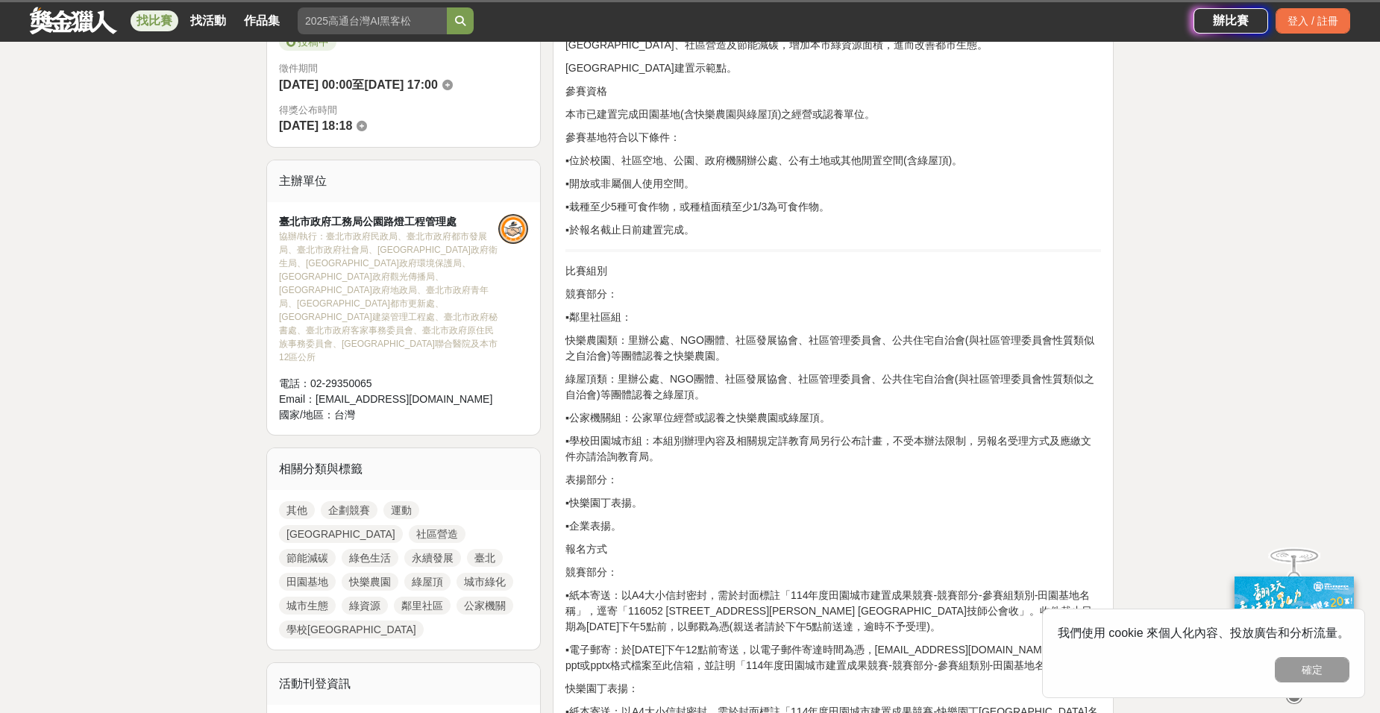
click at [645, 573] on p "競賽部分：" at bounding box center [833, 573] width 536 height 16
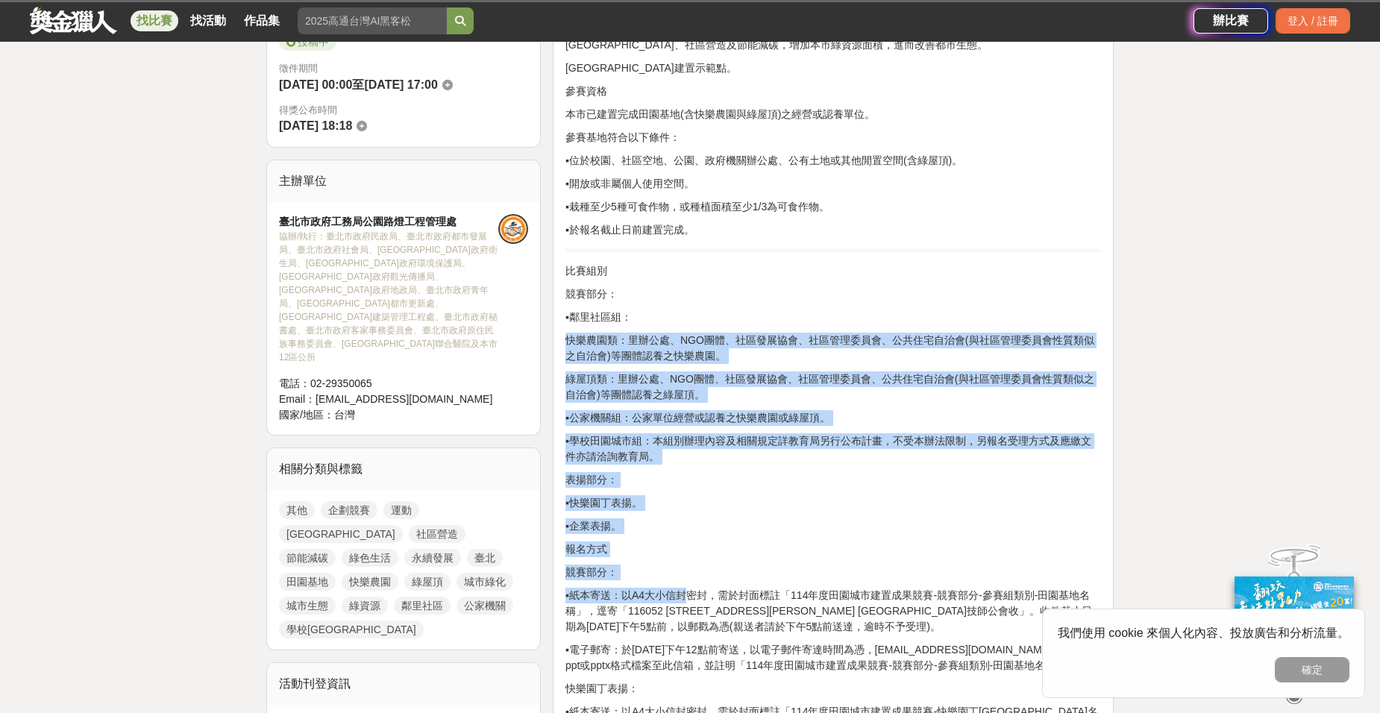
drag, startPoint x: 703, startPoint y: 523, endPoint x: 760, endPoint y: 303, distance: 227.5
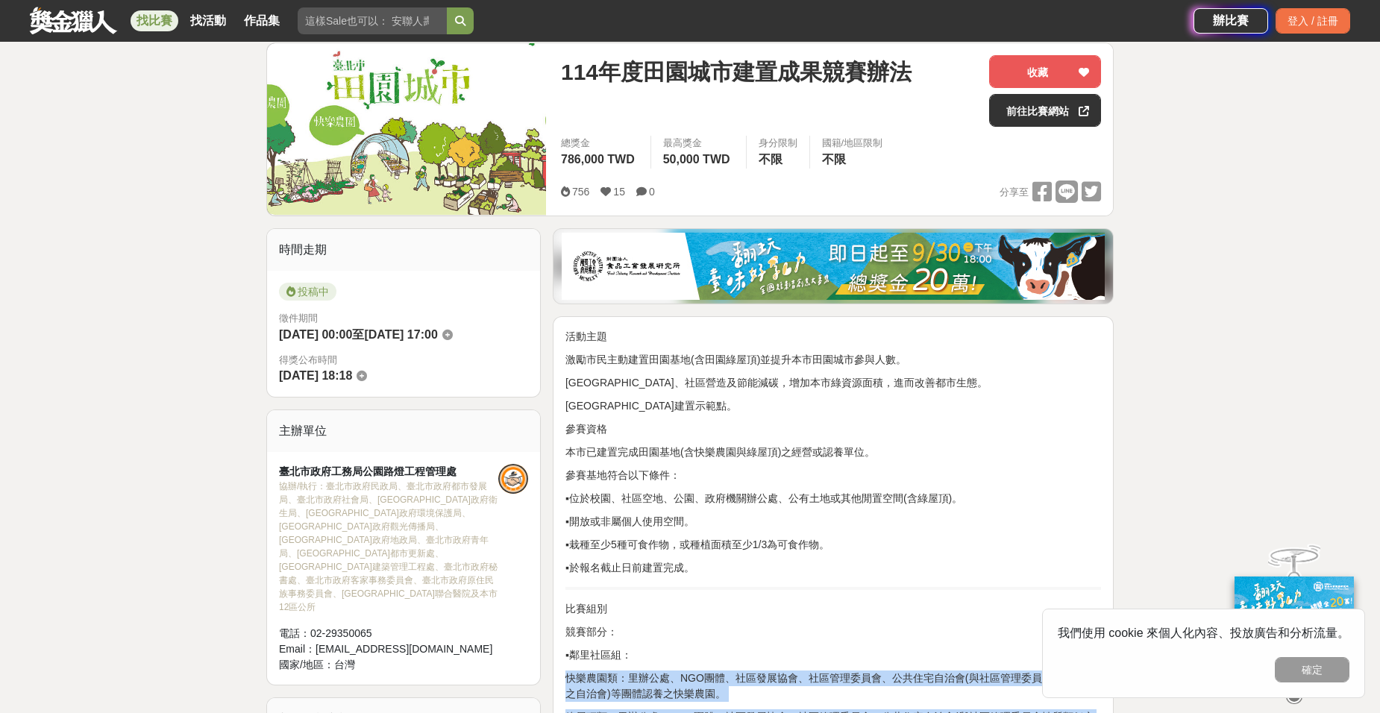
scroll to position [0, 0]
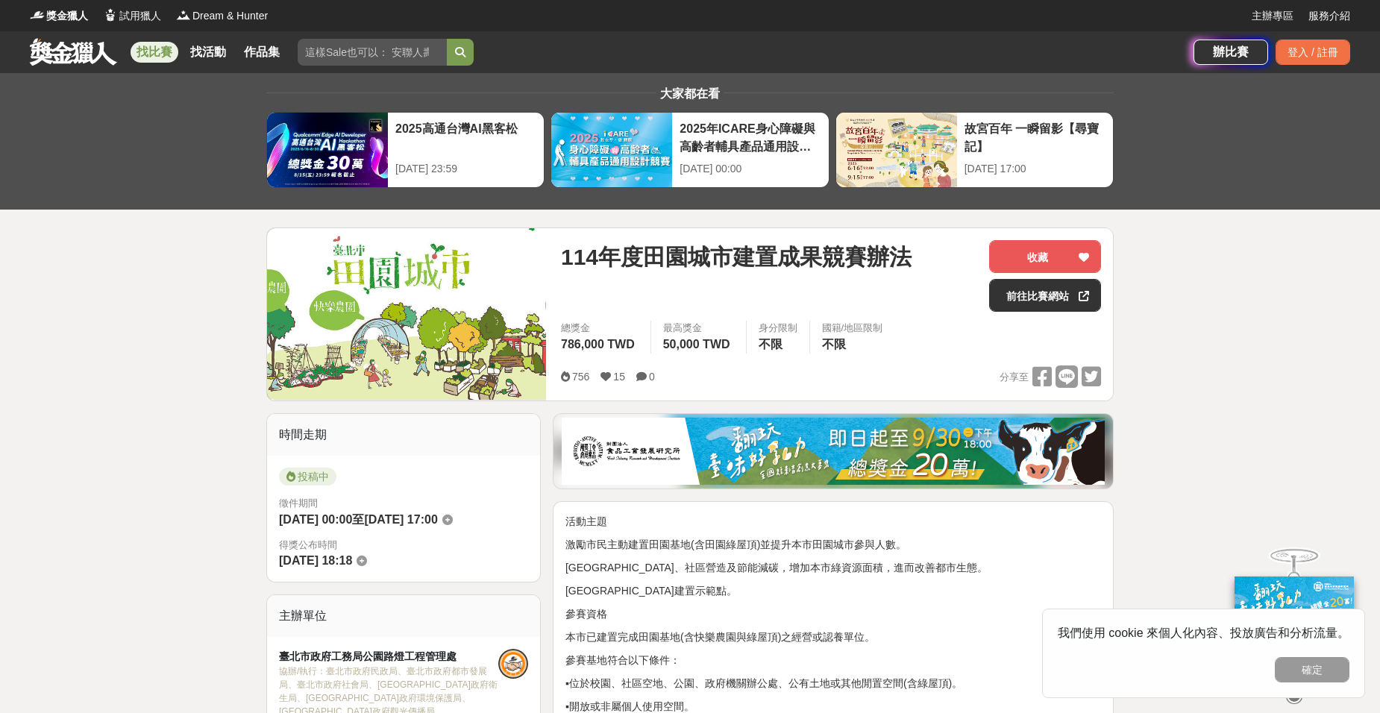
click at [707, 572] on p "推廣田園城市、社區營造及節能減碳，增加本市綠資源面積，進而改善都市生態。" at bounding box center [833, 568] width 536 height 16
